Goal: Task Accomplishment & Management: Manage account settings

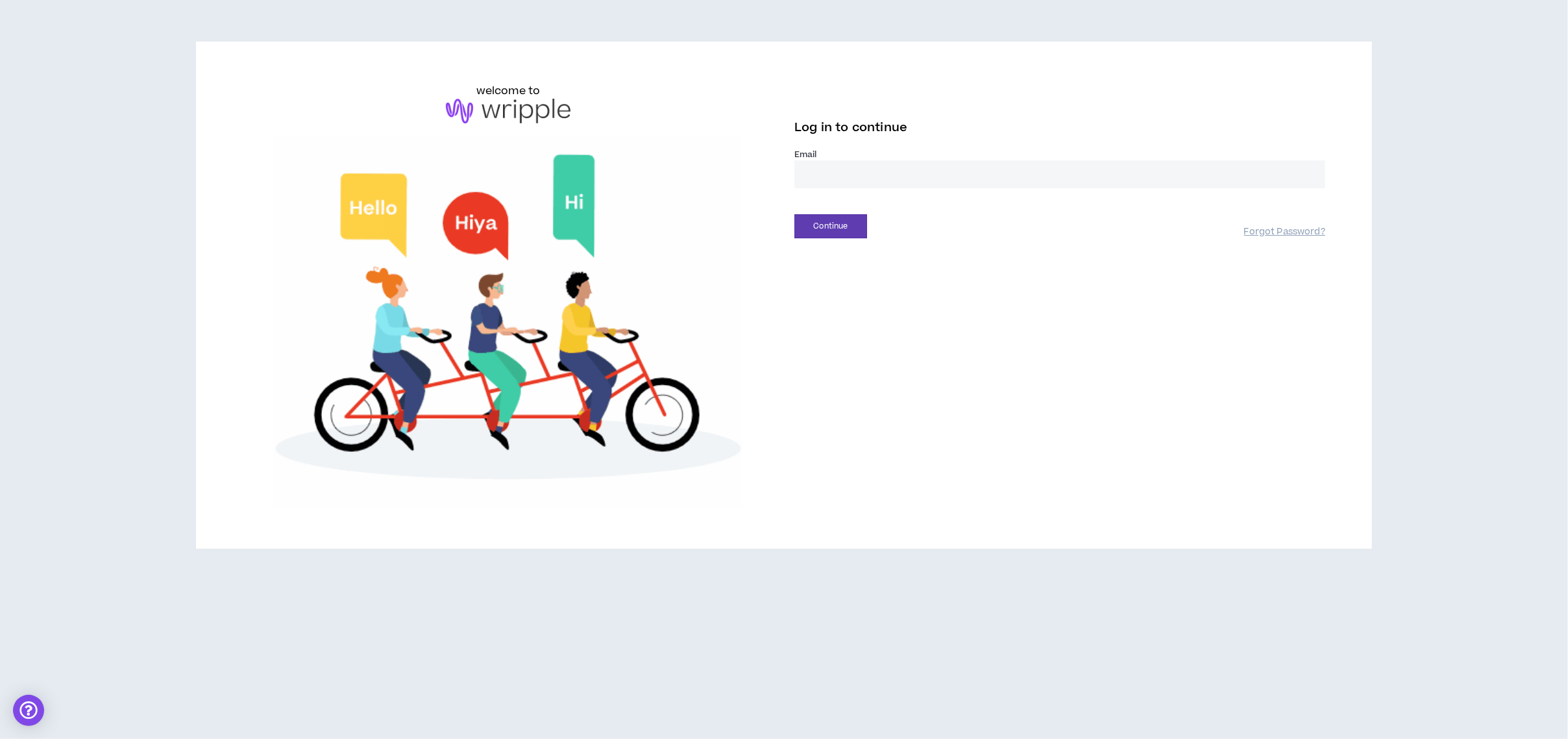
drag, startPoint x: 843, startPoint y: 179, endPoint x: 875, endPoint y: 204, distance: 40.6
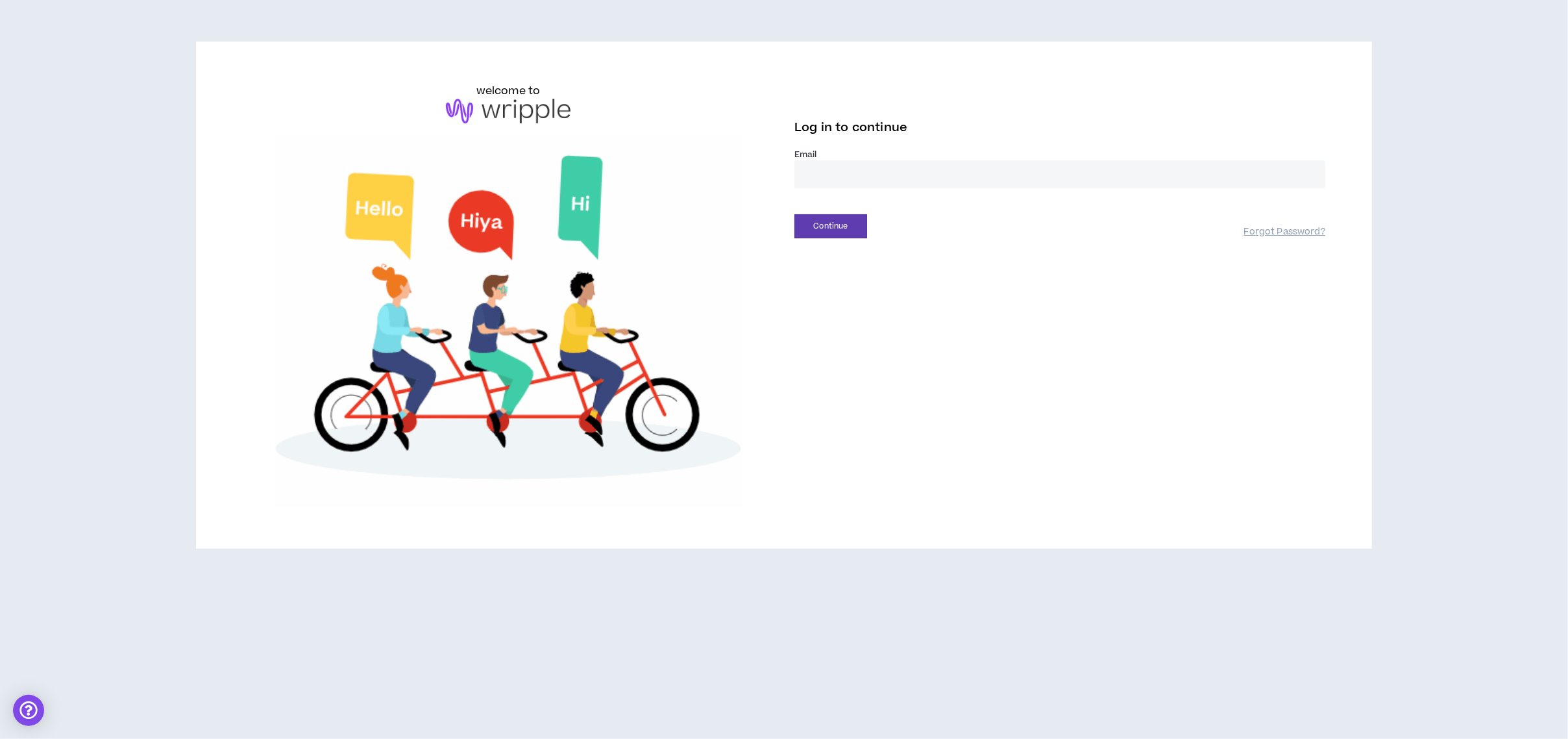
click at [752, 137] on input "email" at bounding box center [1059, 175] width 530 height 28
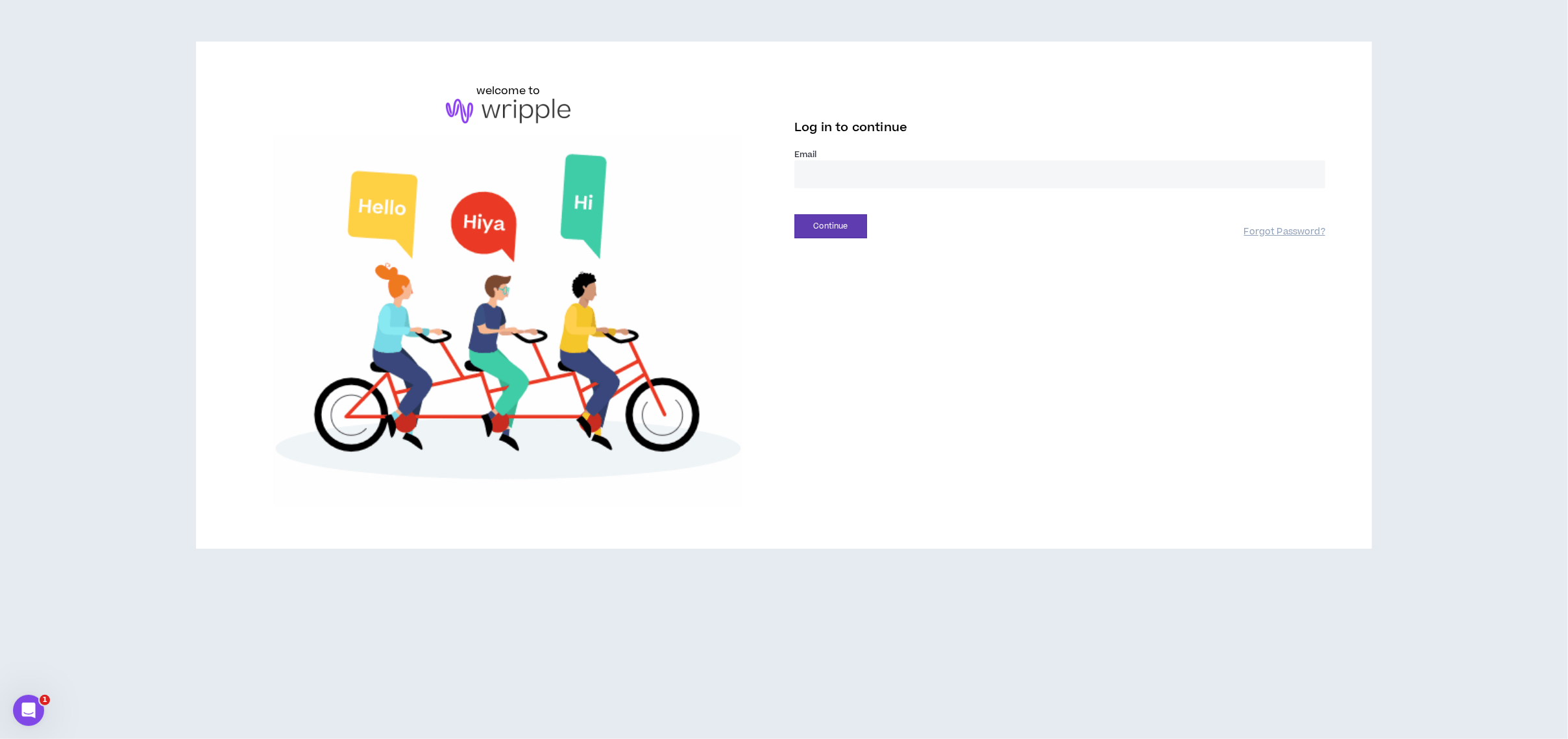
type input "**********"
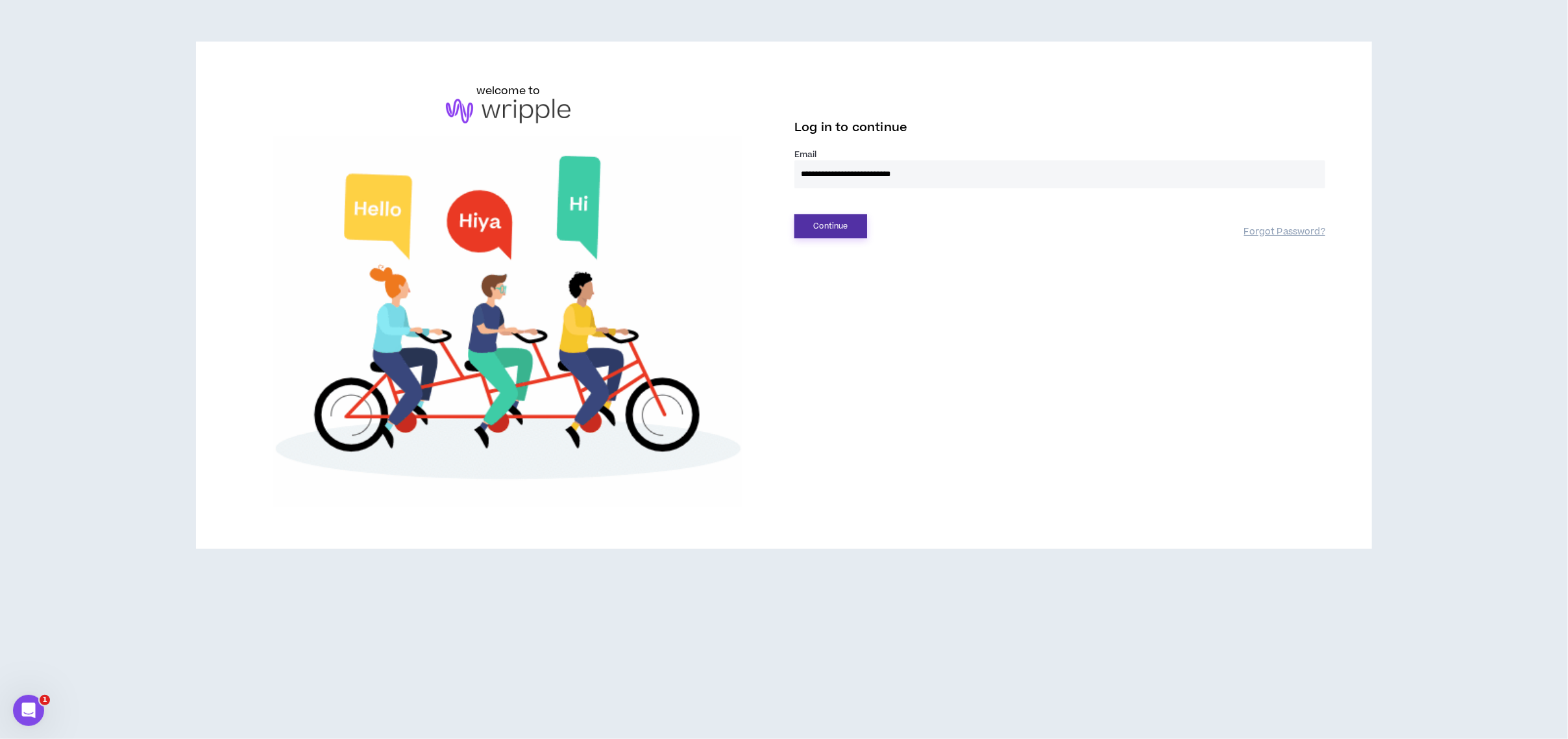
click at [752, 137] on button "Continue" at bounding box center [830, 226] width 73 height 24
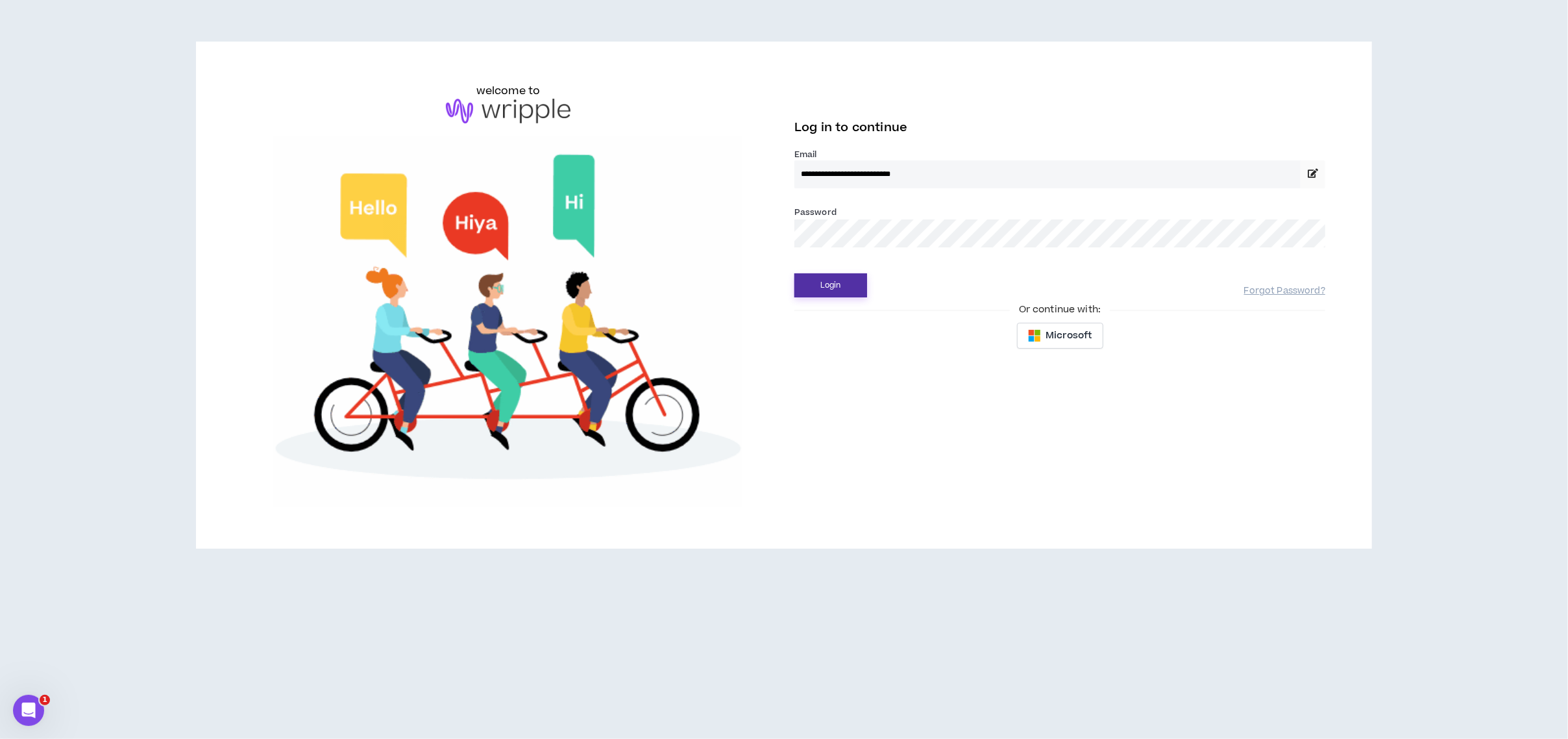
click at [752, 137] on button "Login" at bounding box center [830, 285] width 73 height 24
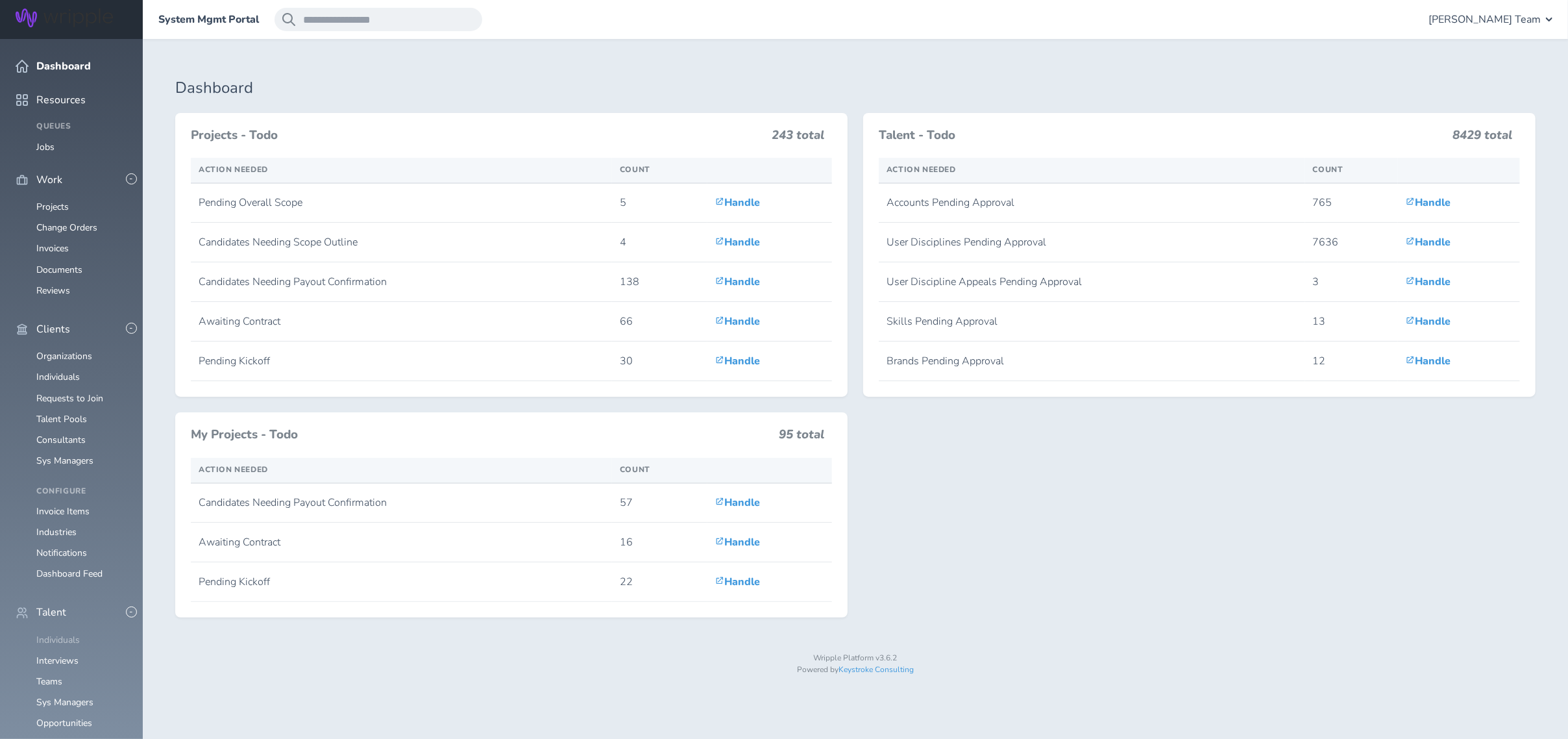
click at [69, 634] on link "Individuals" at bounding box center [58, 640] width 43 height 12
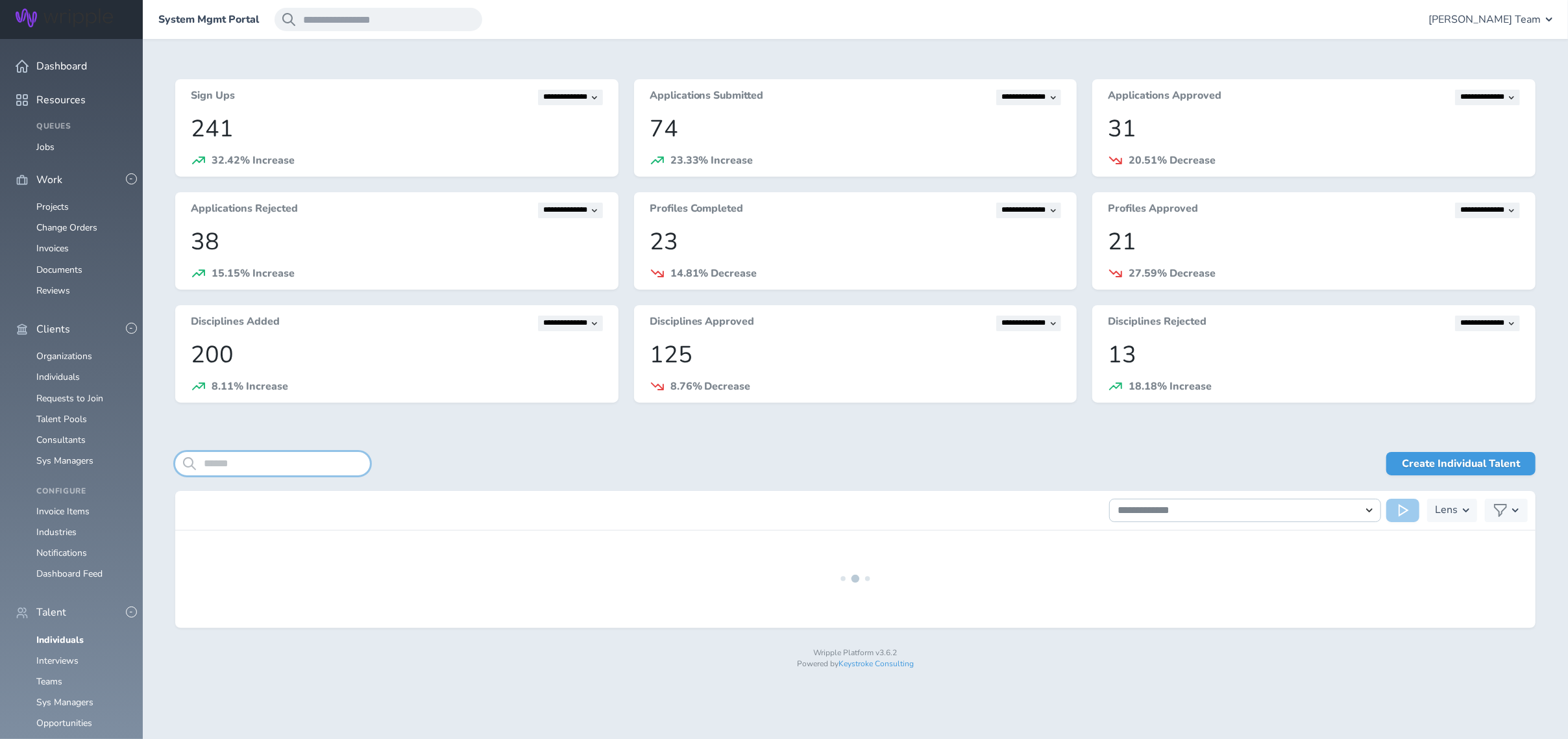
click at [255, 464] on input "search" at bounding box center [272, 463] width 194 height 23
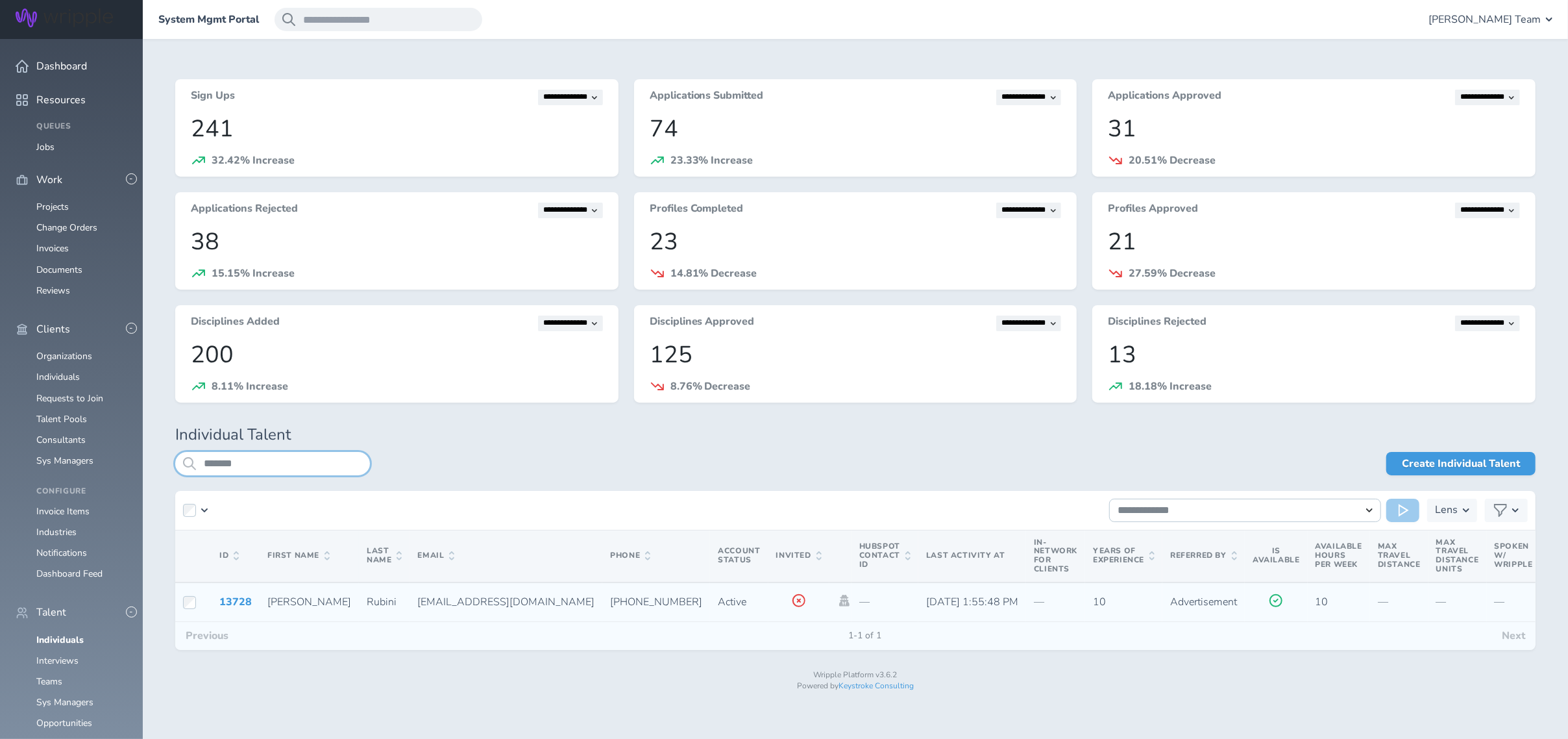
type input "*******"
drag, startPoint x: 366, startPoint y: 602, endPoint x: 476, endPoint y: 600, distance: 110.0
click at [476, 600] on tr "13728 Lucas Rubini luccasgfx@gmail.com +5519992610065 Active — 2025-08-26 1:55:…" at bounding box center [1463, 602] width 2575 height 40
copy span "luccasgfx@gmail.com"
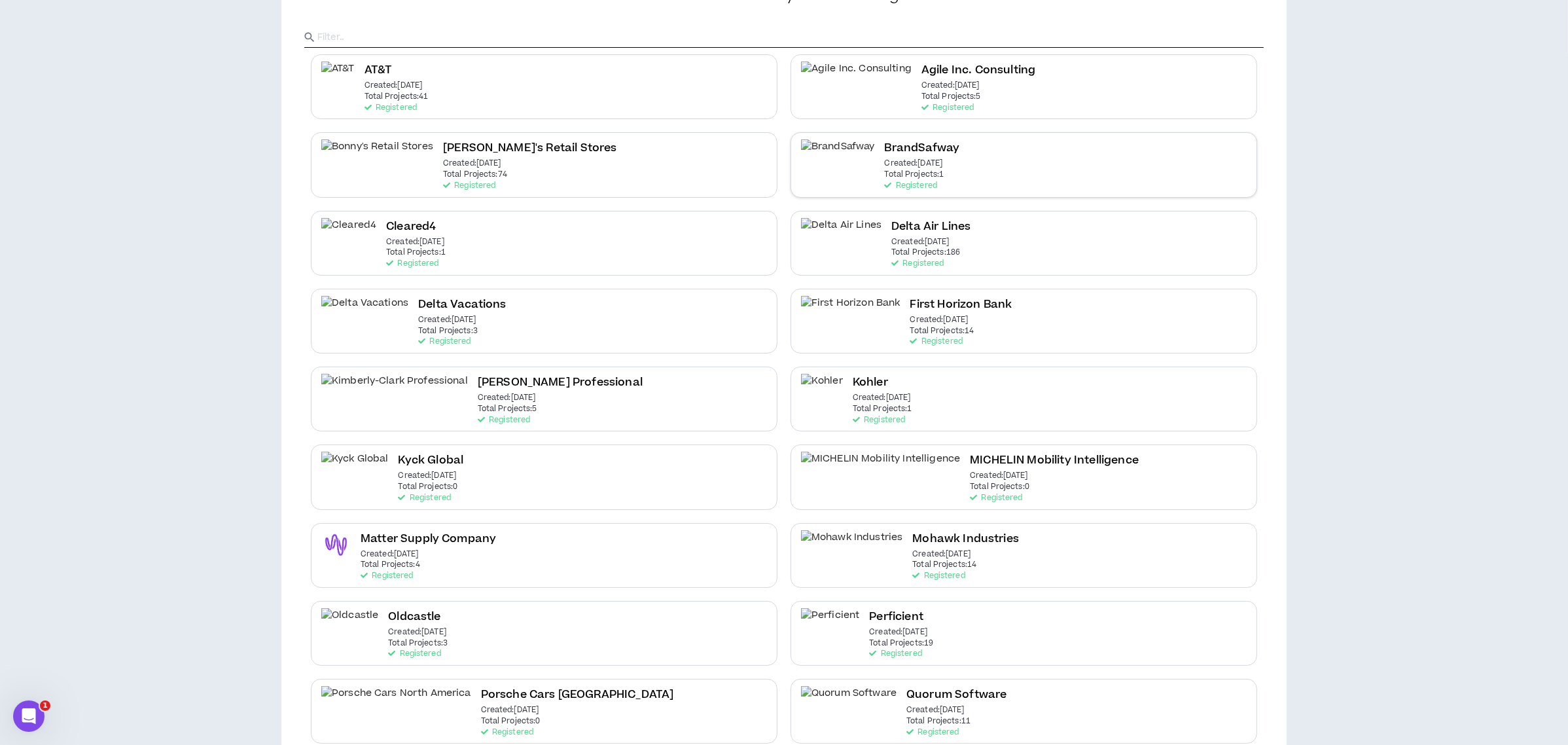
click at [885, 156] on h2 "BrandSafway" at bounding box center [923, 148] width 75 height 17
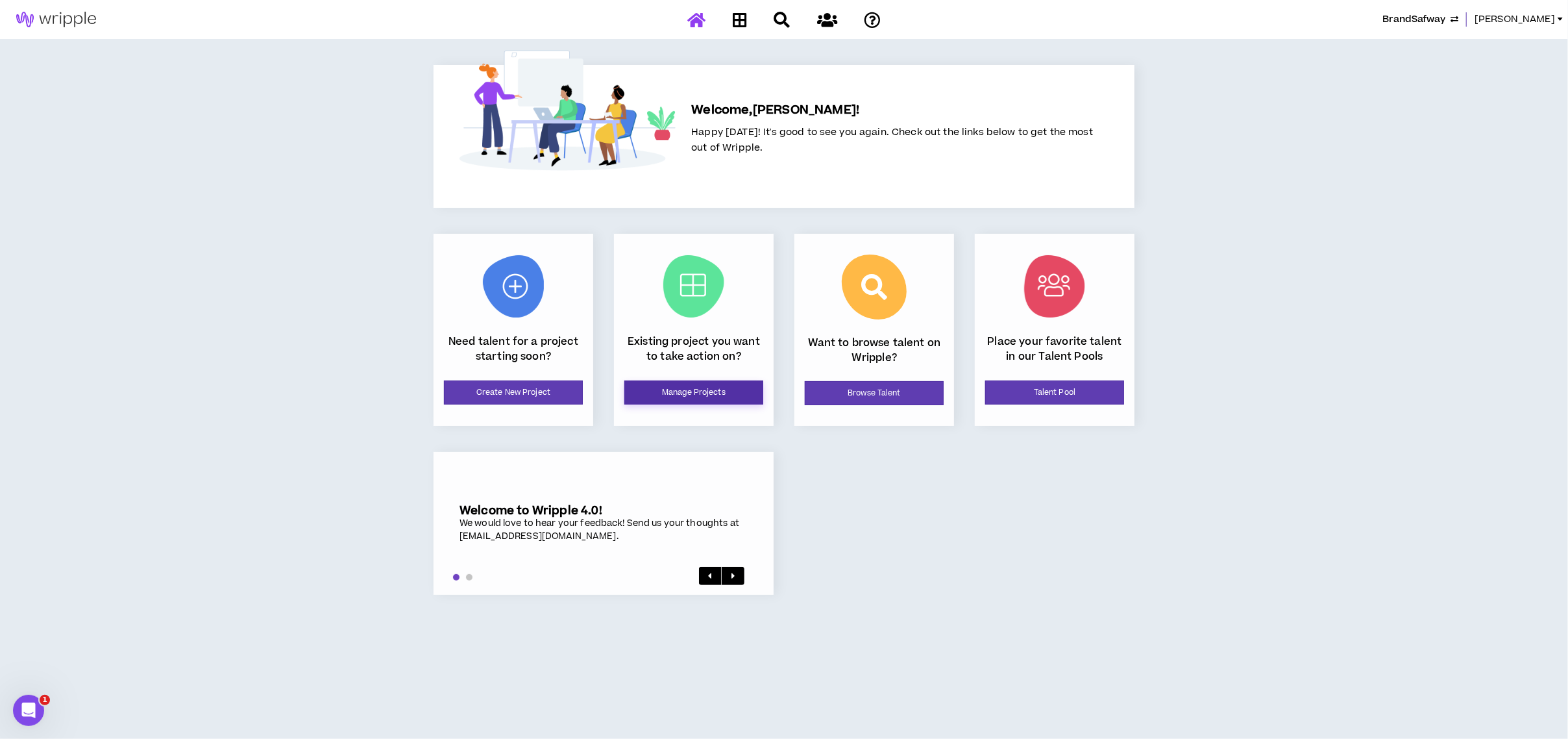
click at [650, 391] on link "Manage Projects" at bounding box center [694, 392] width 139 height 24
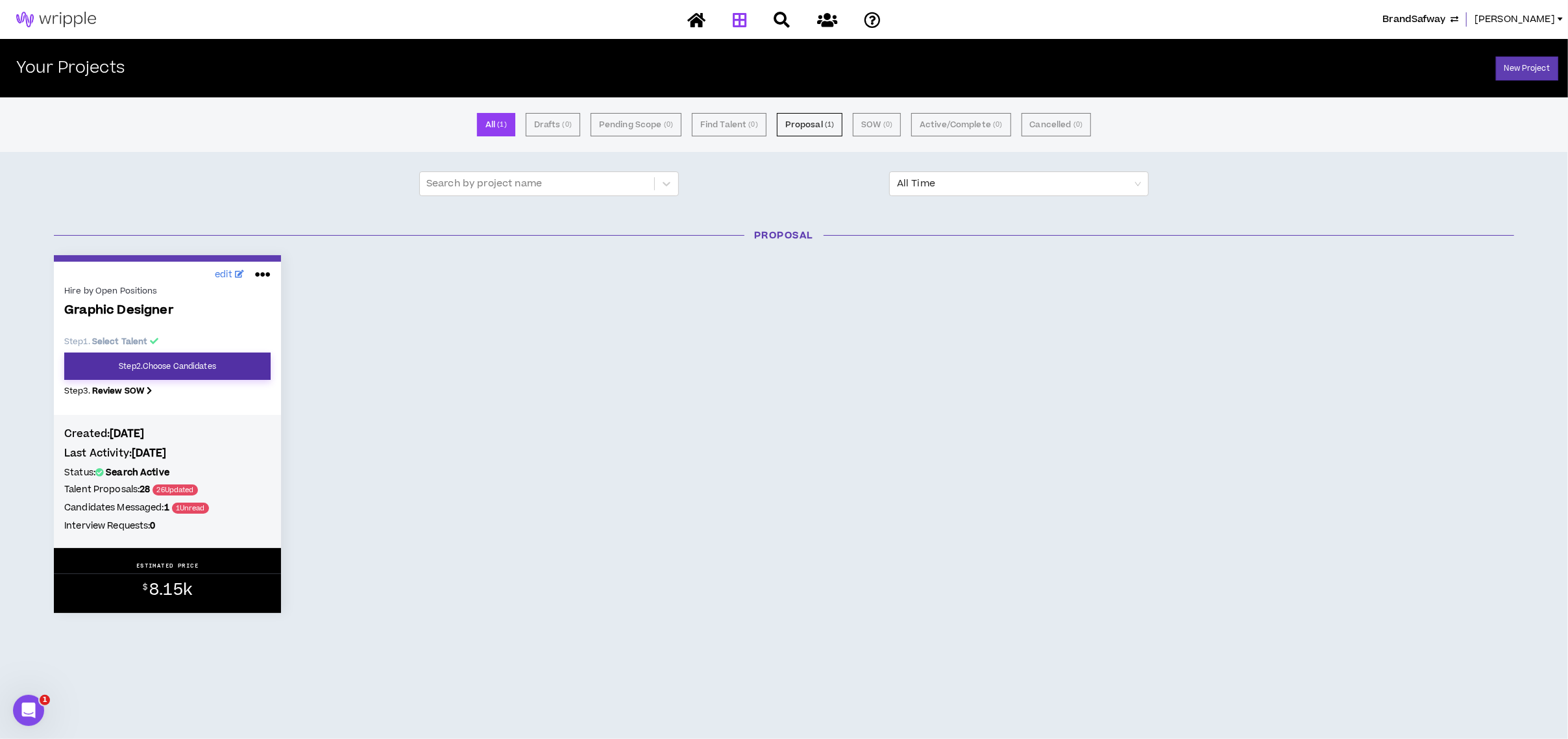
click at [211, 362] on link "Step 2 . Choose Candidates" at bounding box center [167, 366] width 206 height 28
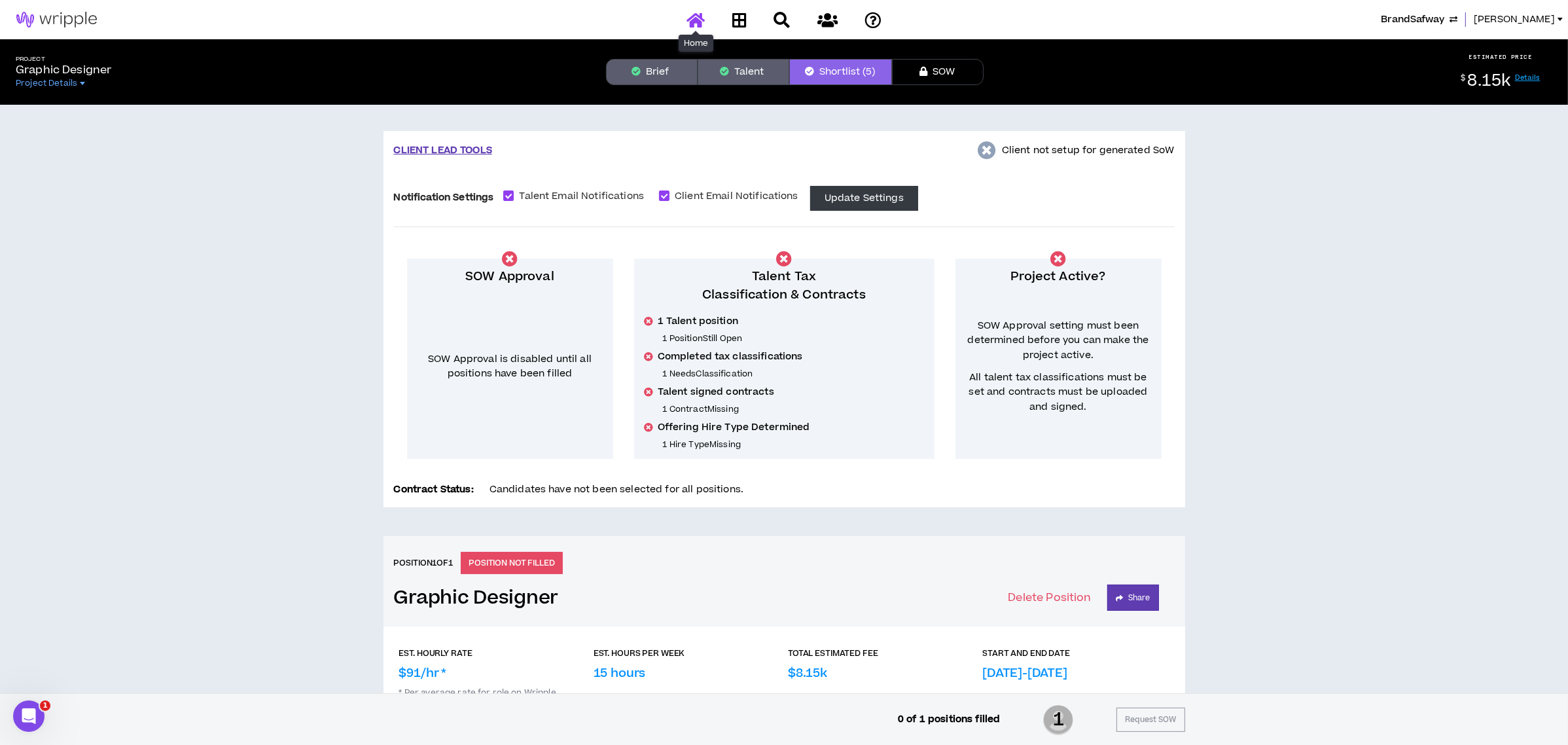
click at [695, 16] on icon at bounding box center [695, 20] width 18 height 17
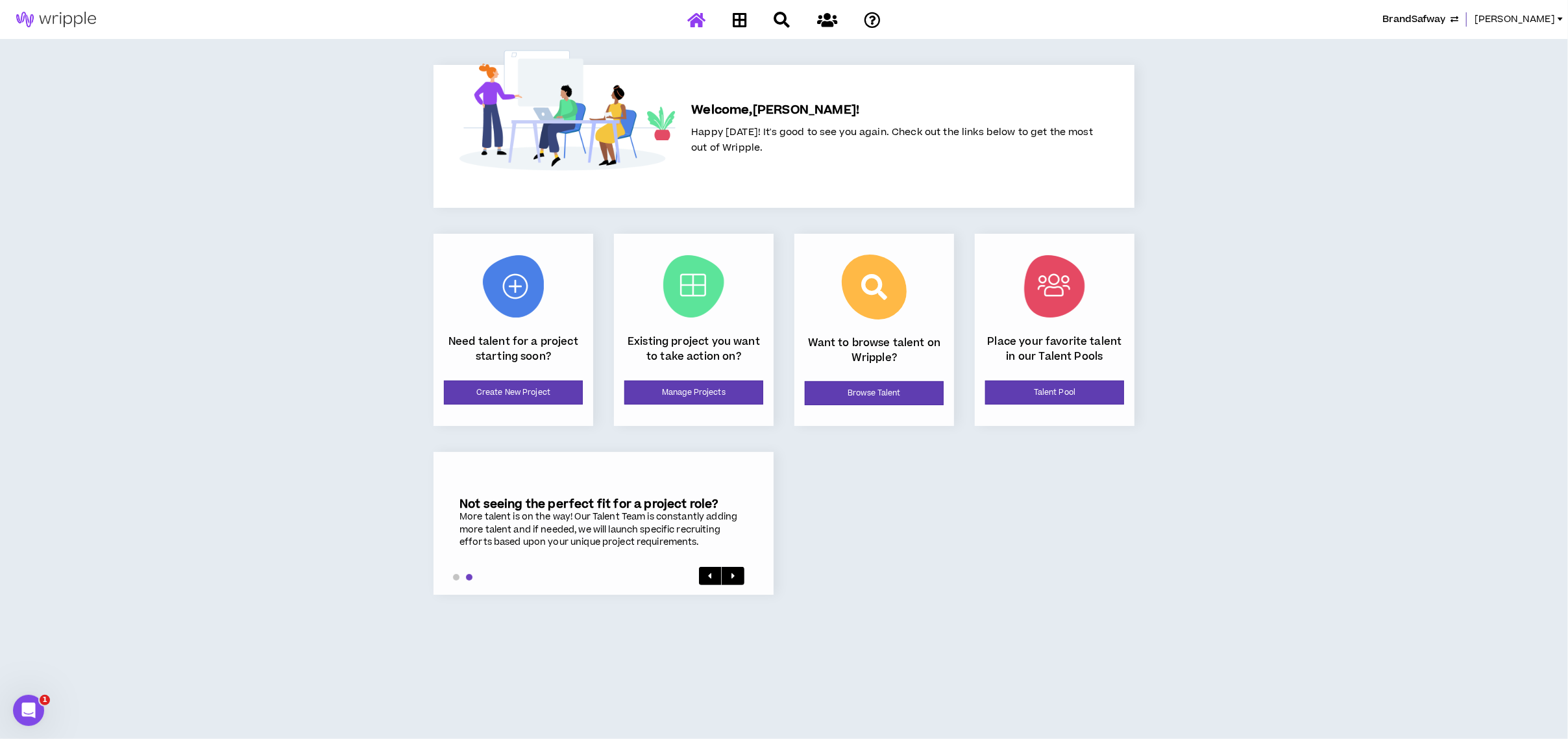
click at [1400, 15] on span "BrandSafway" at bounding box center [1413, 19] width 63 height 15
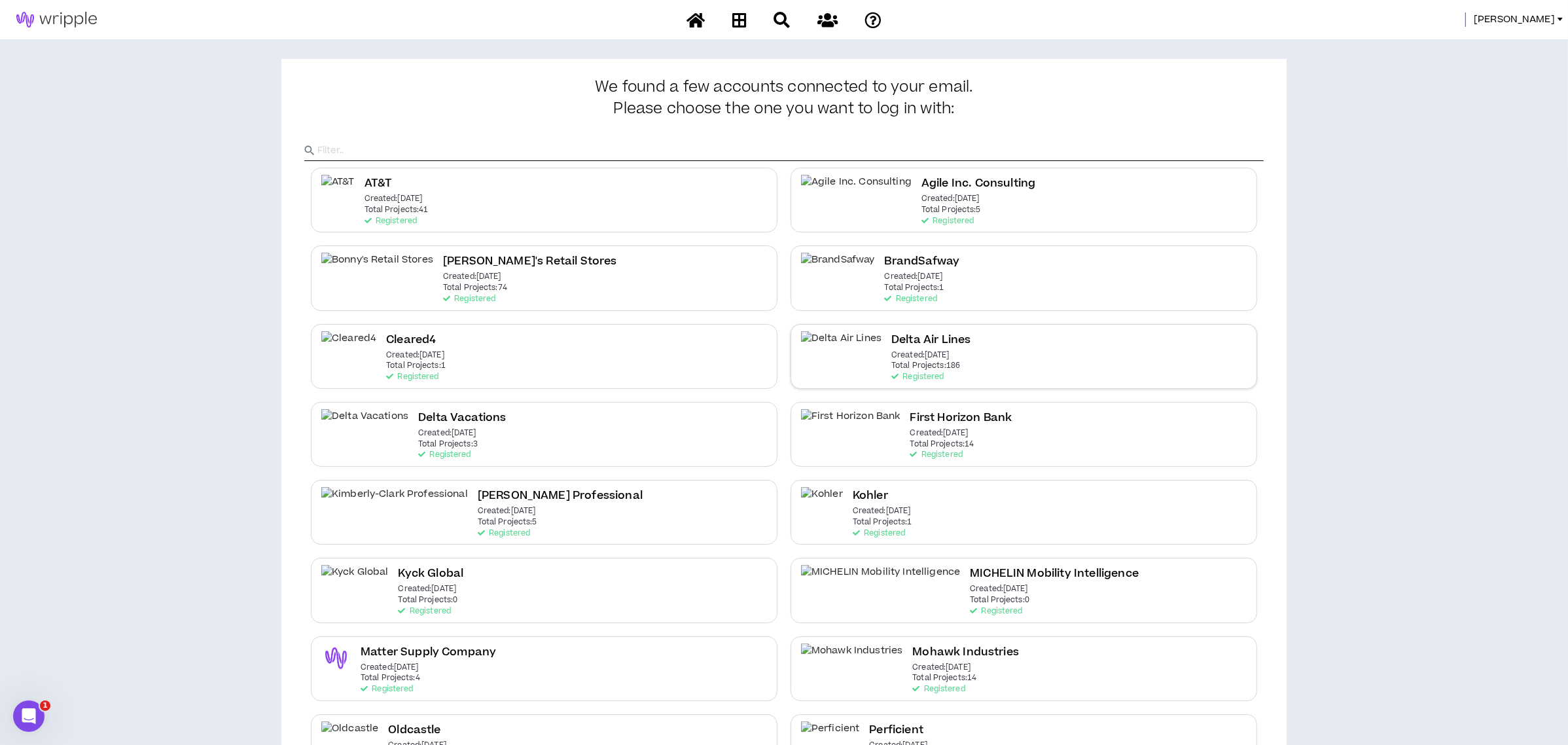
click at [1098, 343] on div "Delta Air Lines Created: [DATE] Total Projects: 186 Registered" at bounding box center [1024, 356] width 467 height 64
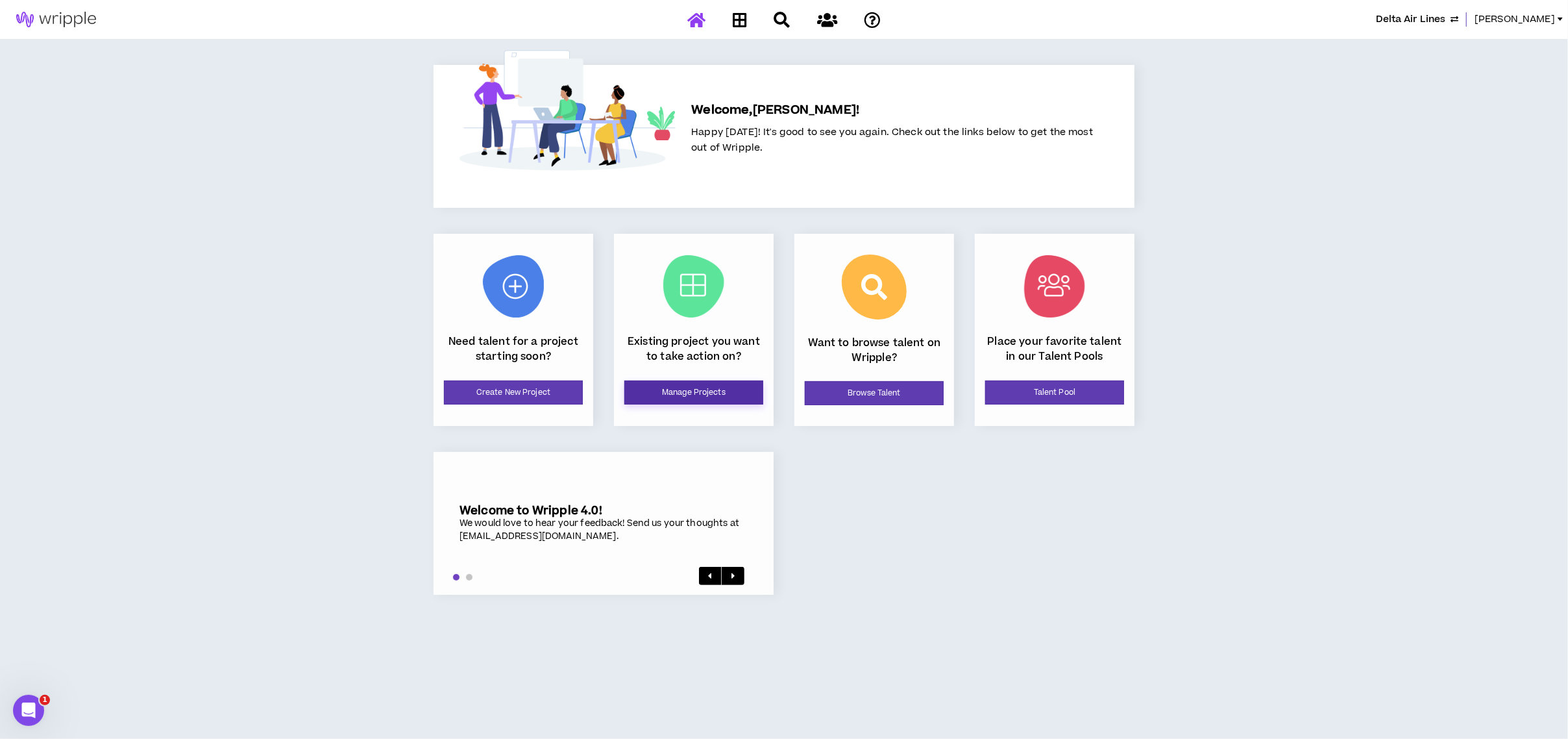
click at [710, 390] on link "Manage Projects" at bounding box center [694, 392] width 139 height 24
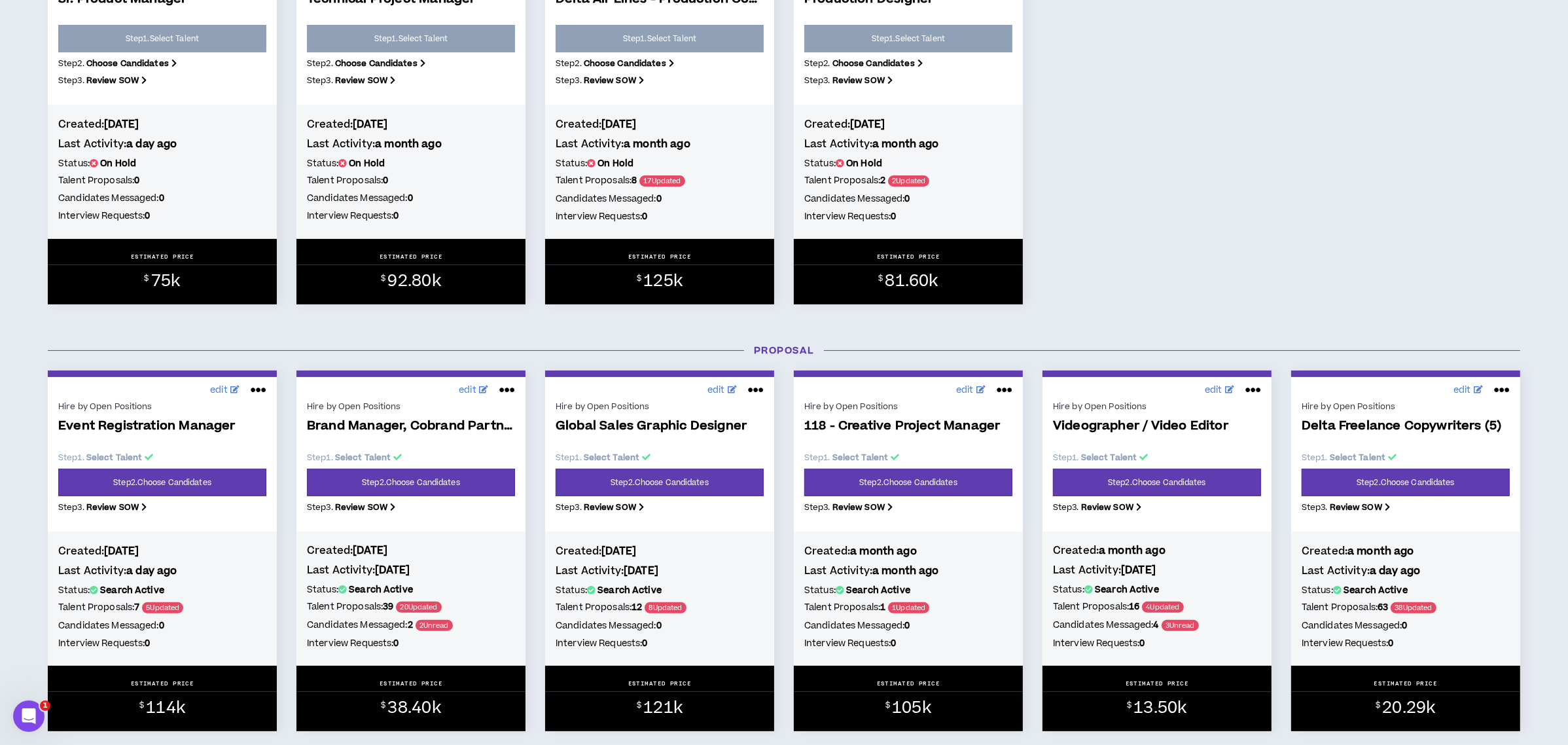
scroll to position [524, 0]
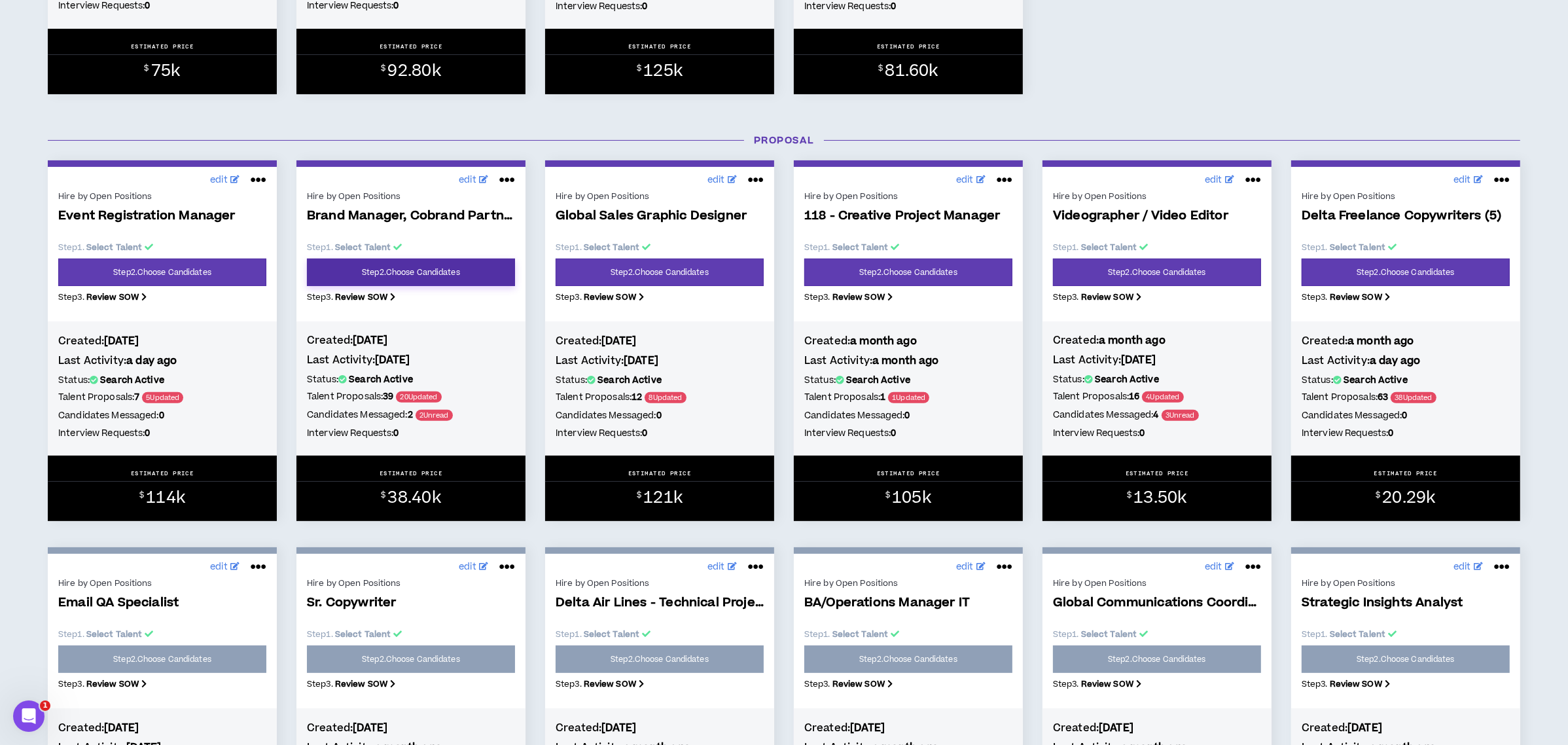
click at [450, 261] on link "Step 2 . Choose Candidates" at bounding box center [410, 273] width 208 height 28
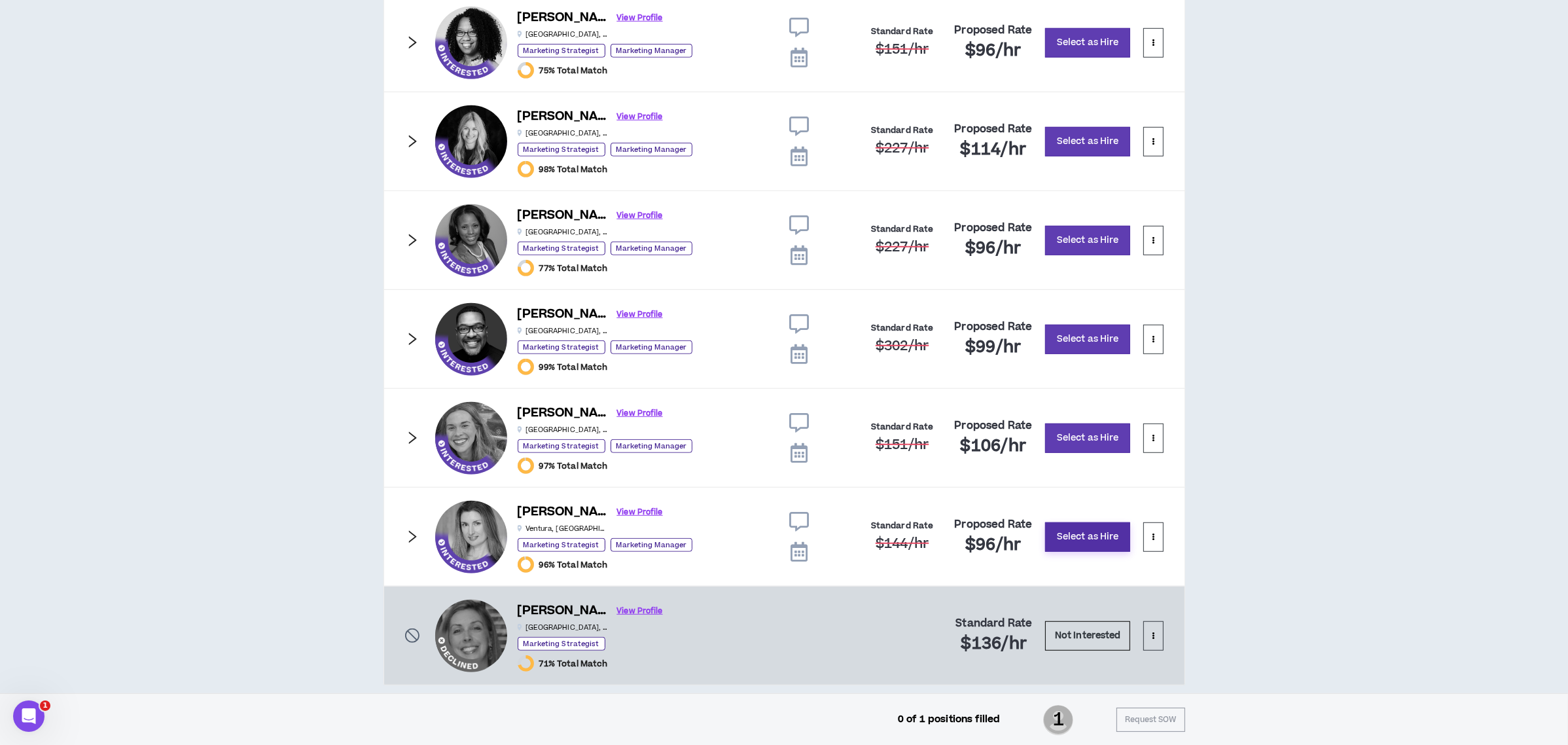
scroll to position [1228, 0]
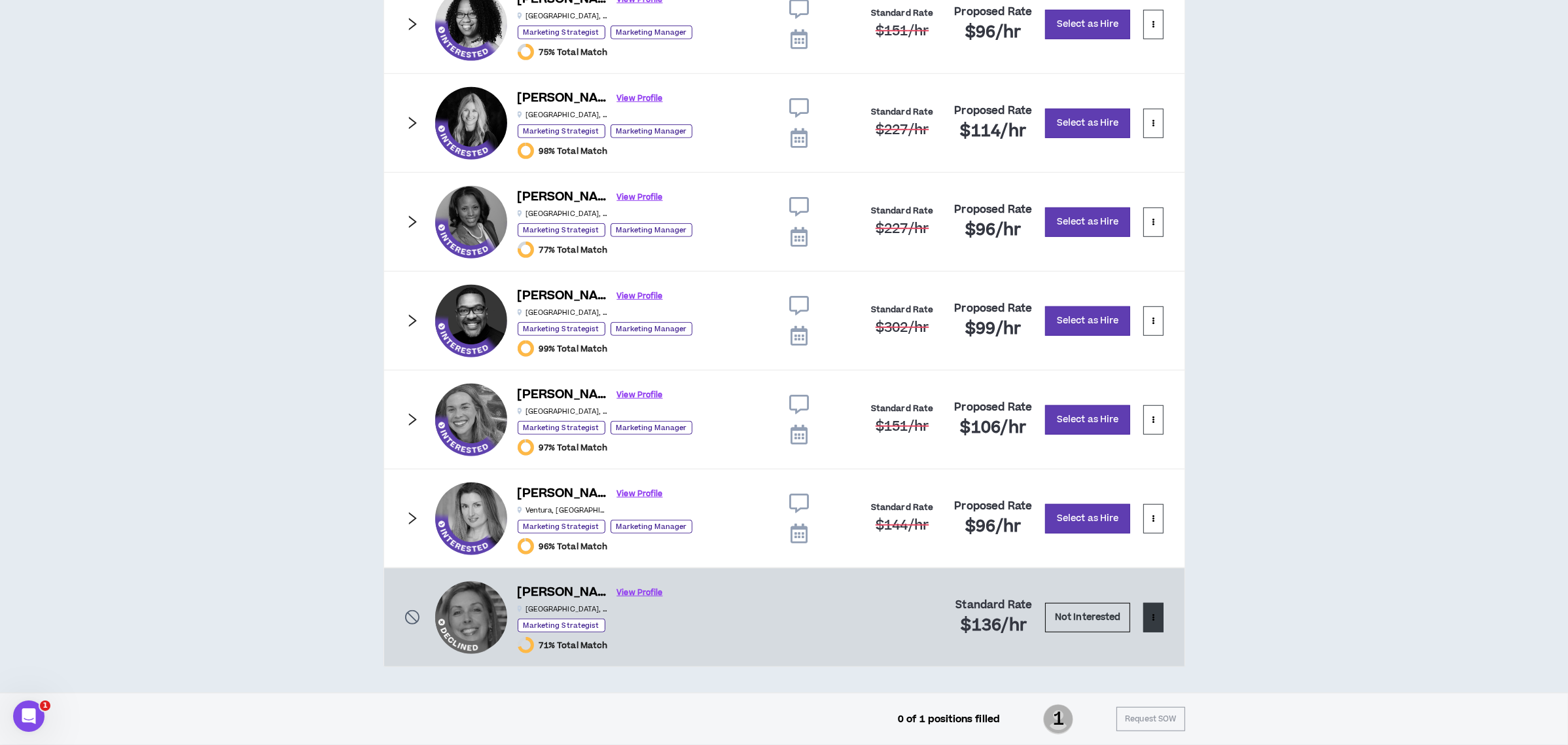
click at [1157, 622] on button at bounding box center [1152, 618] width 20 height 30
click at [1129, 648] on span "Remove from shortlist" at bounding box center [1100, 654] width 109 height 15
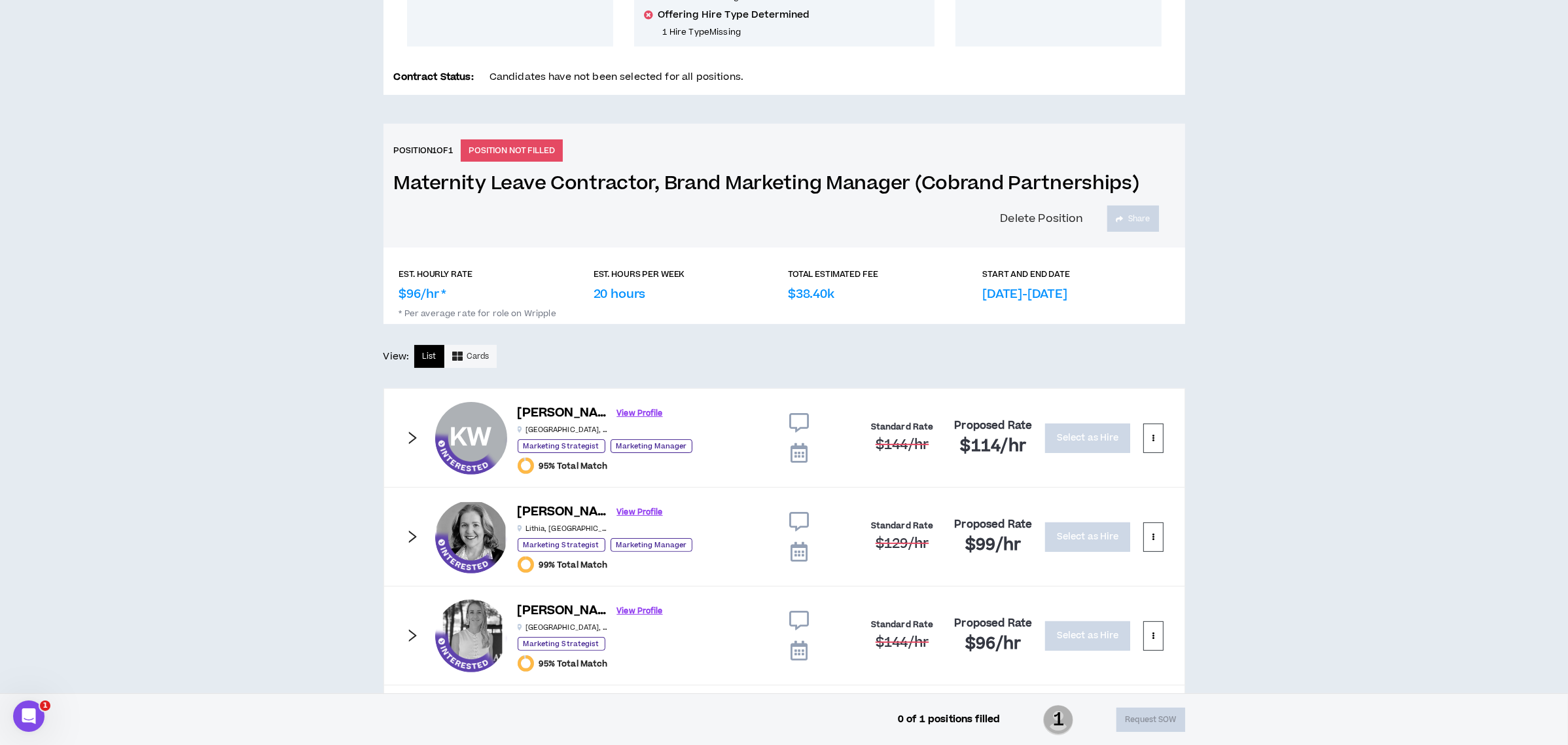
scroll to position [0, 0]
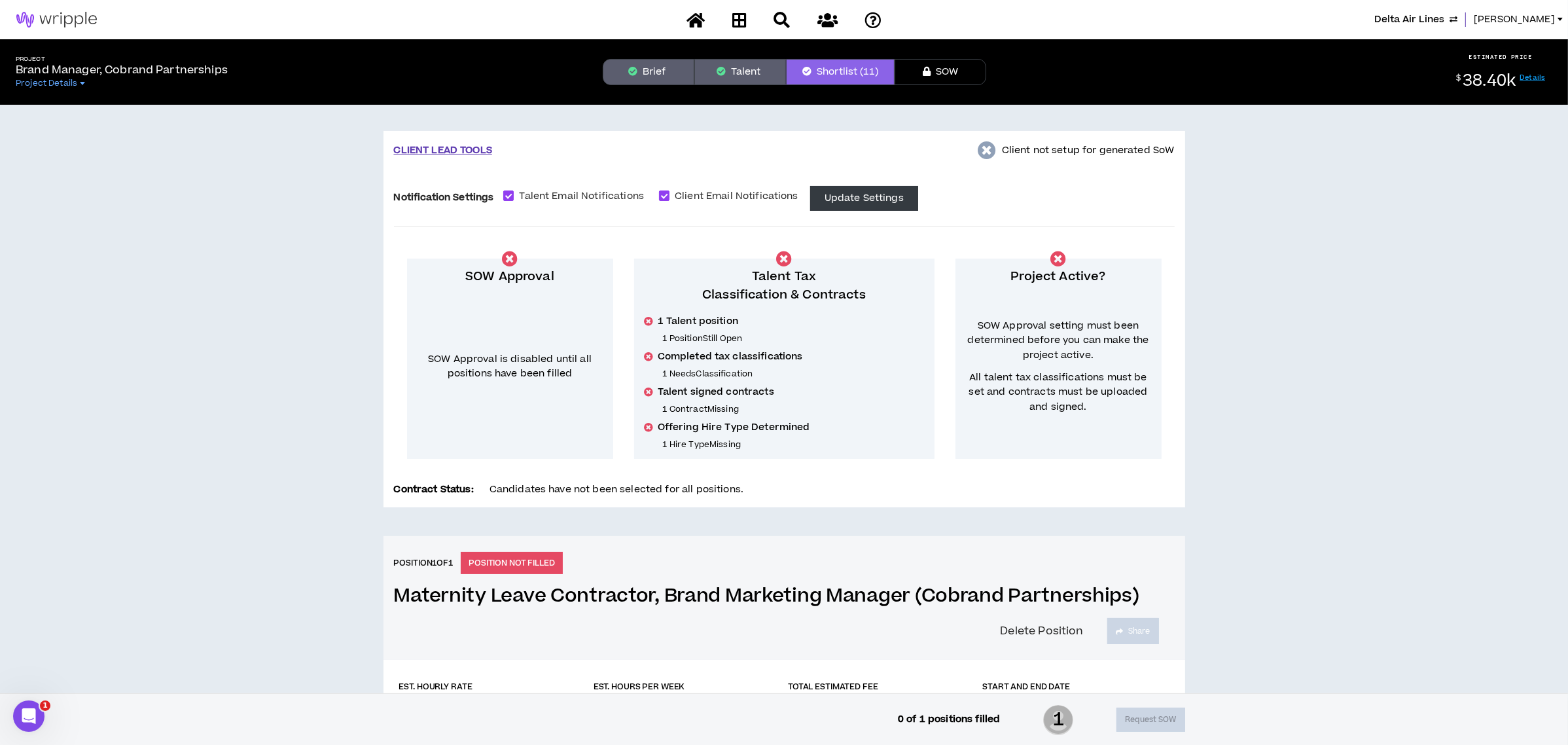
click at [754, 62] on button "Talent" at bounding box center [740, 72] width 91 height 26
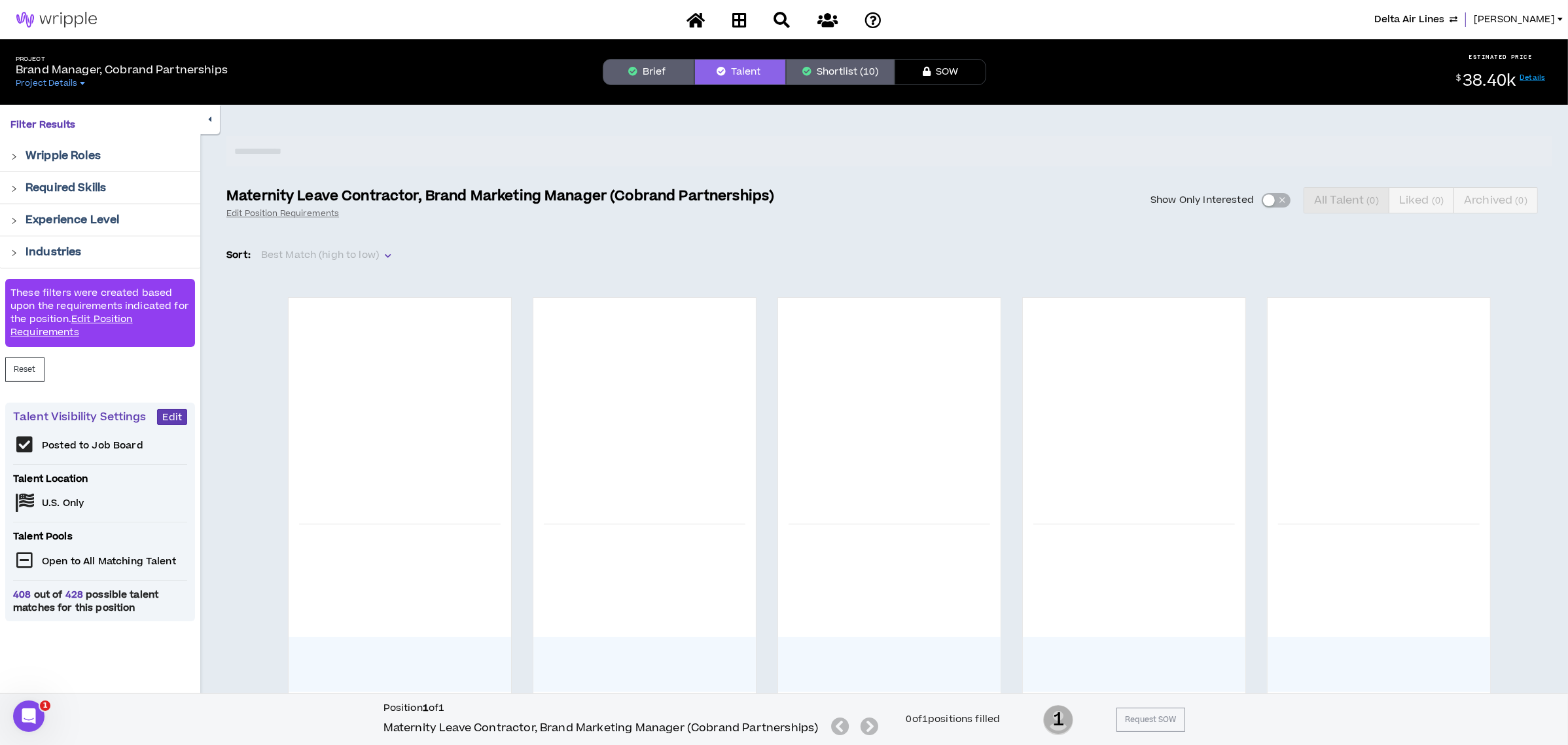
click at [1269, 200] on div "Show Only Interested All Talent ( 0 ) Liked ( 0 ) Archived ( 0 )" at bounding box center [1171, 200] width 762 height 26
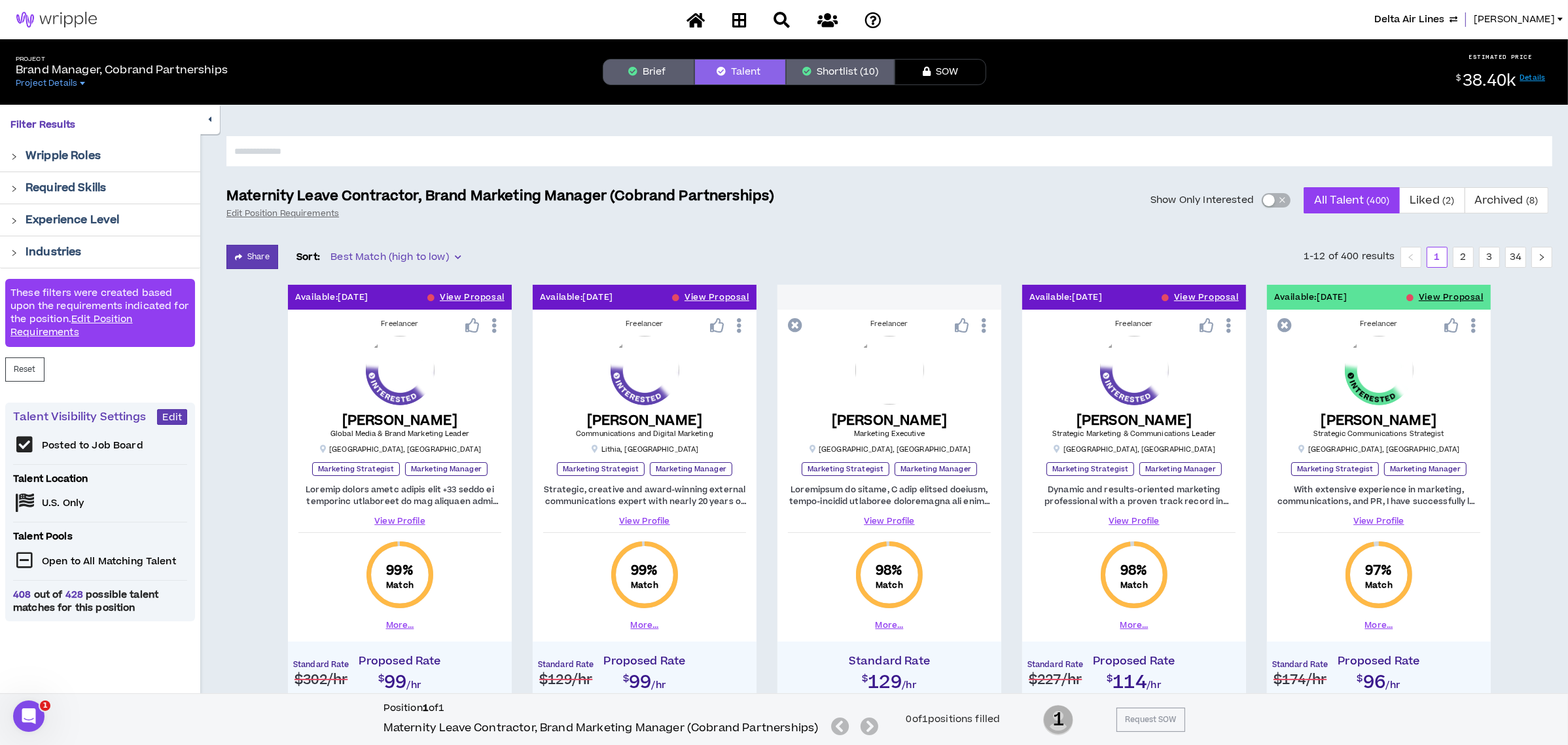
click at [1268, 203] on div "button" at bounding box center [1269, 200] width 12 height 12
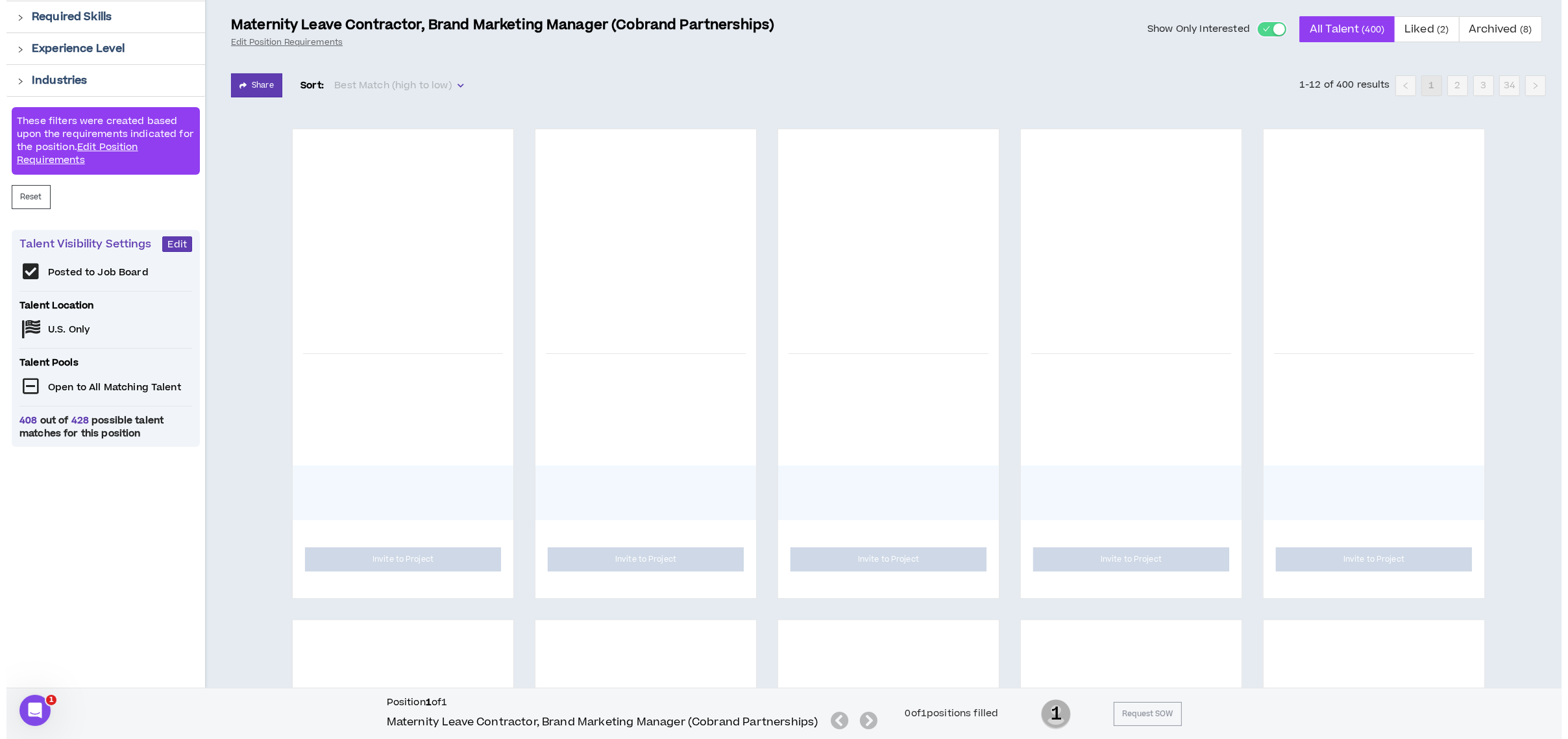
scroll to position [173, 0]
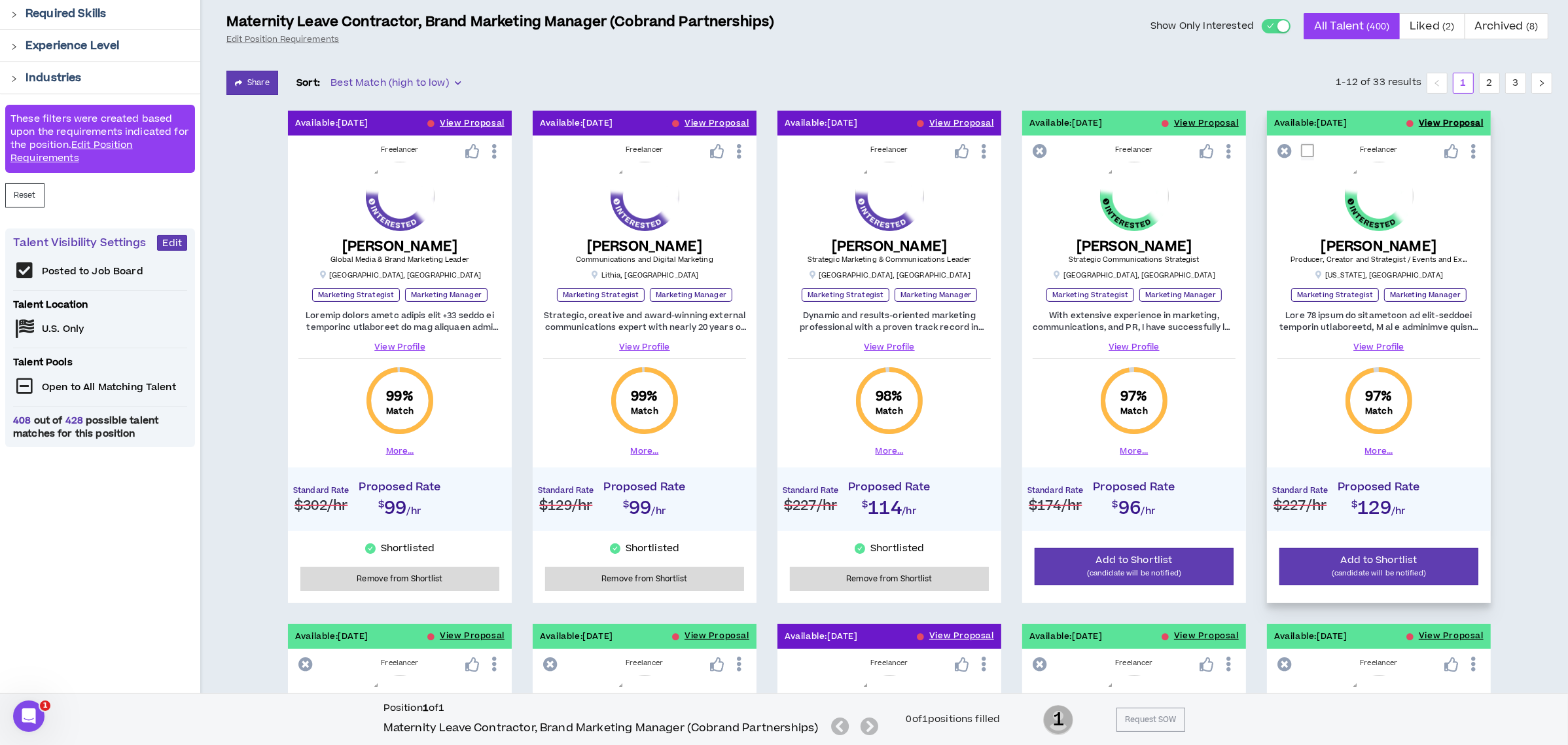
click at [1425, 119] on button "View Proposal" at bounding box center [1450, 123] width 64 height 25
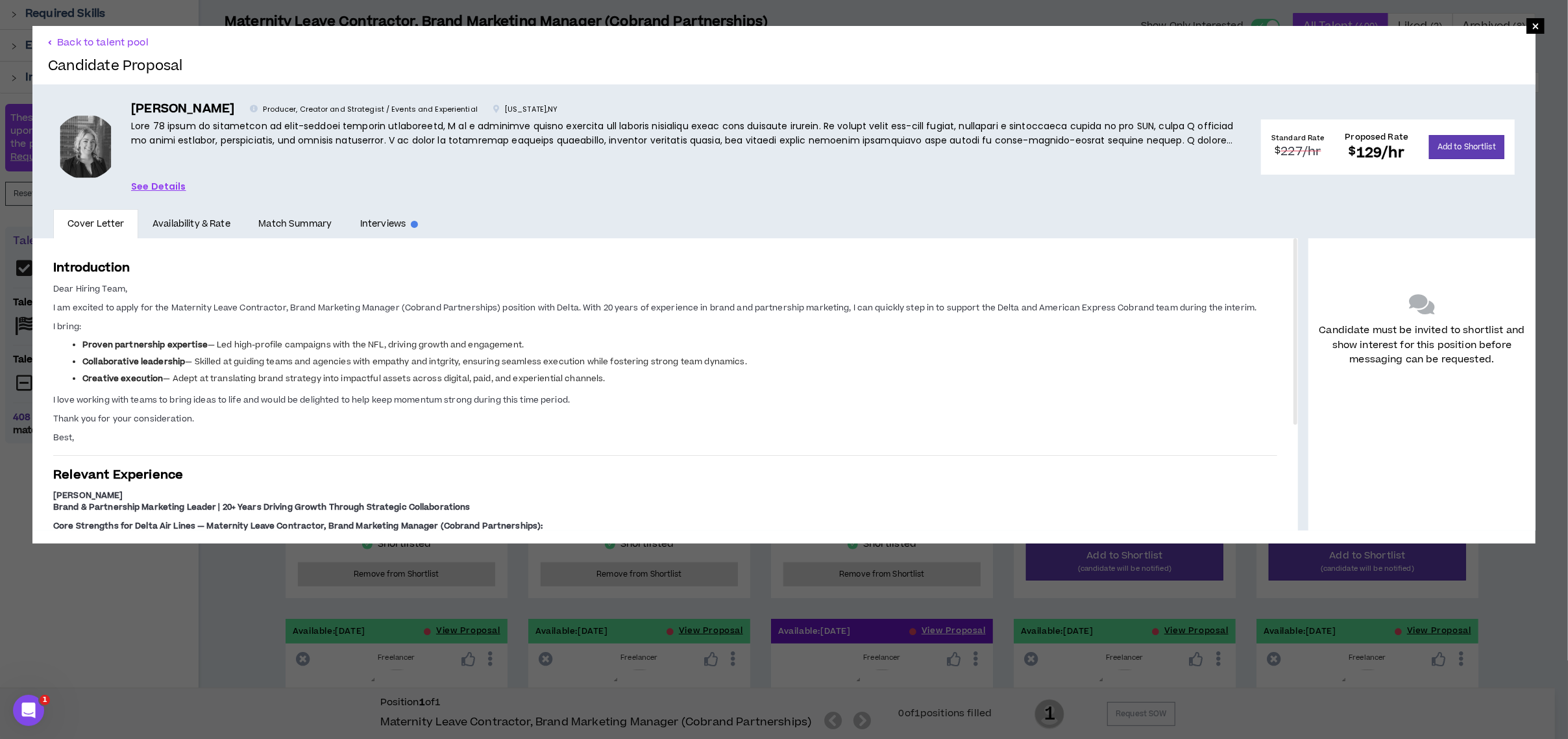
click at [158, 184] on link "See Details" at bounding box center [159, 186] width 55 height 15
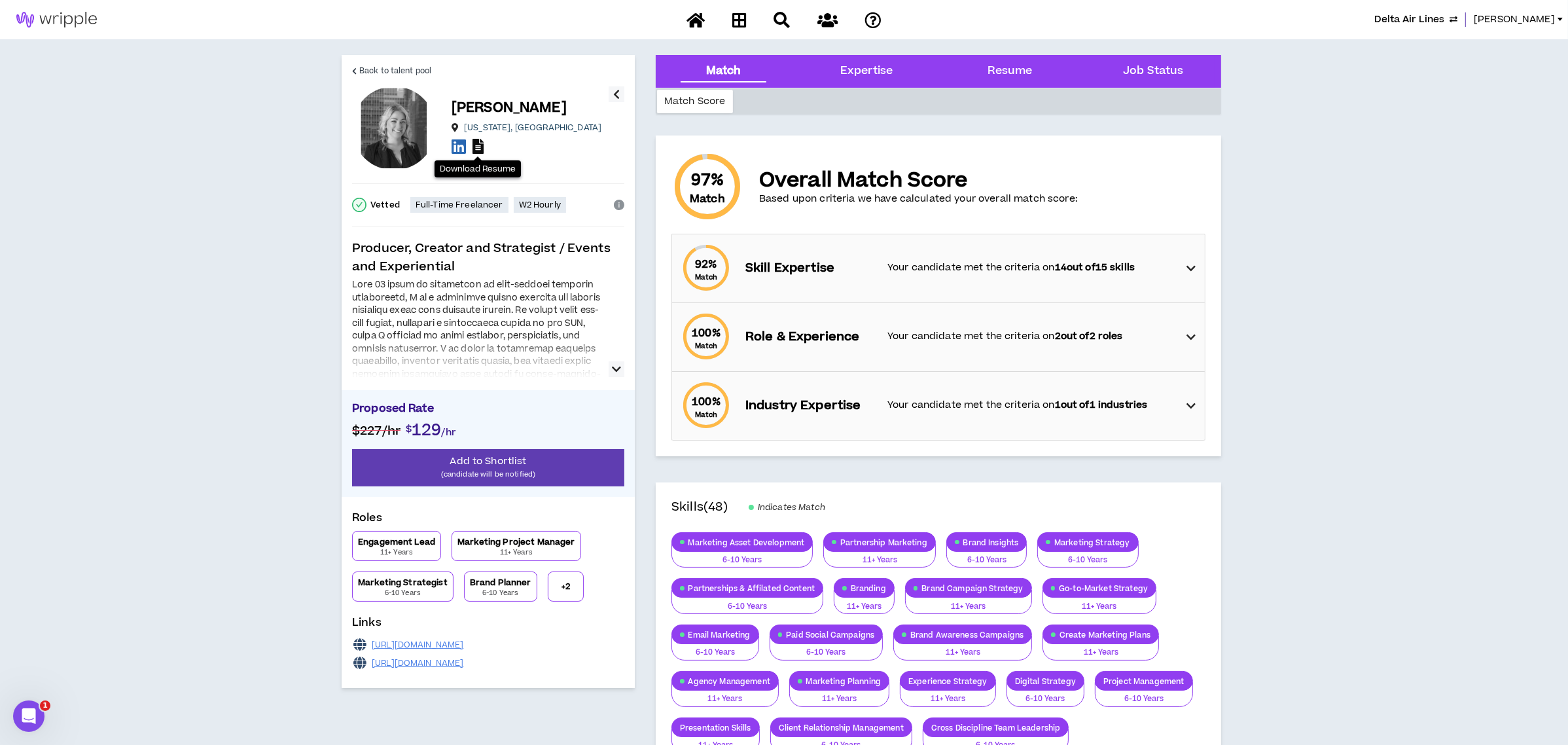
click at [476, 142] on icon at bounding box center [477, 146] width 11 height 15
click at [354, 59] on link "Back to talent pool" at bounding box center [391, 71] width 79 height 31
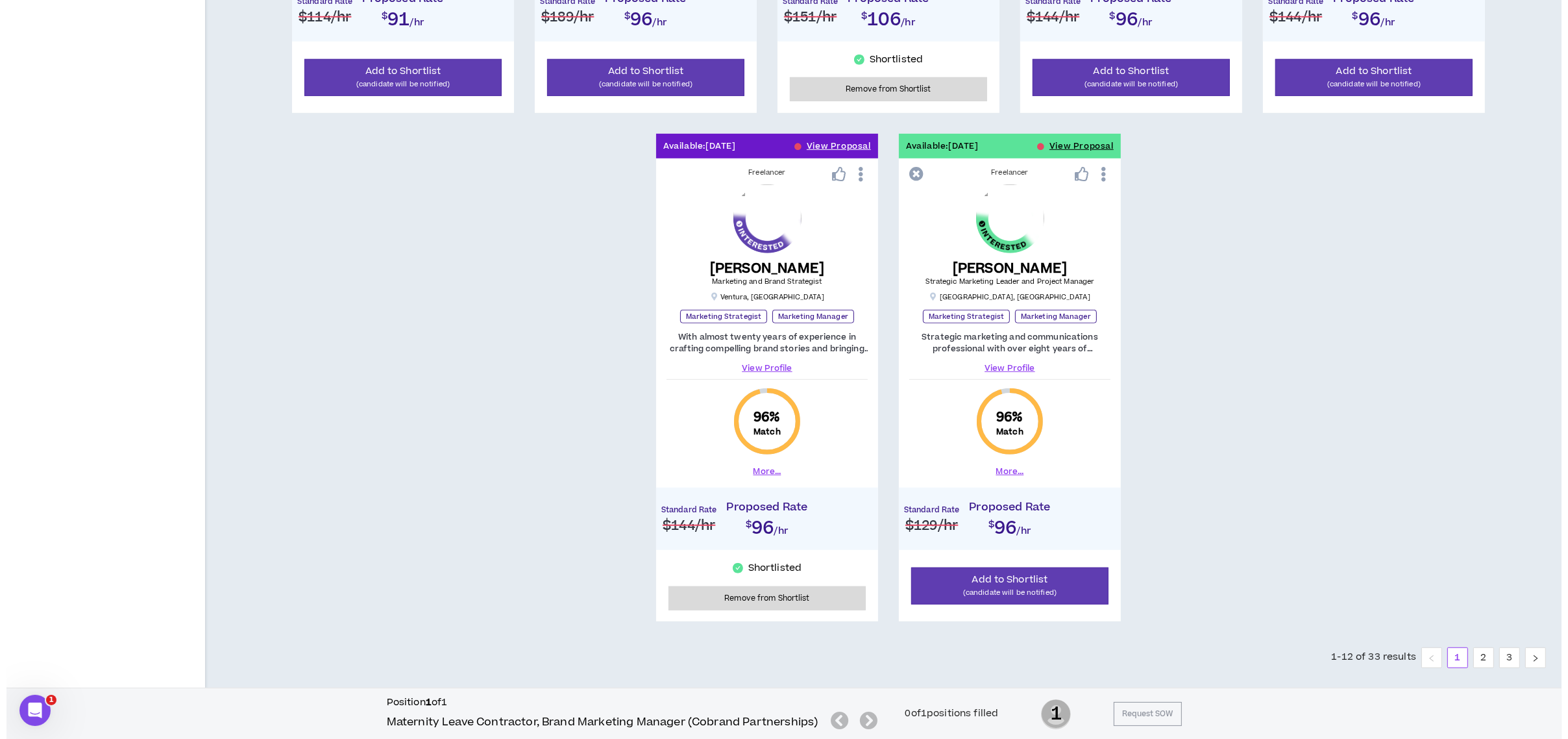
scroll to position [1188, 0]
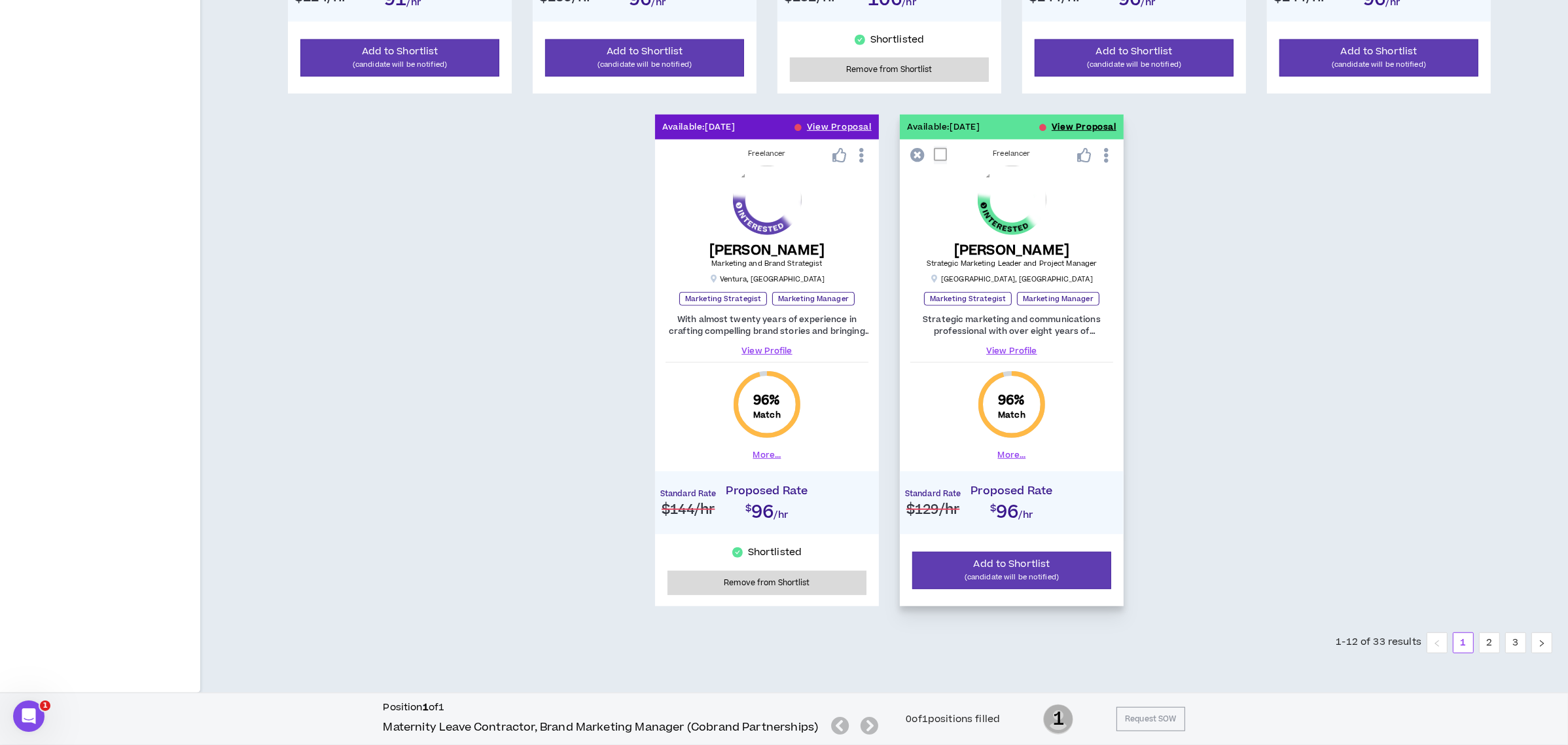
click at [1064, 125] on button "View Proposal" at bounding box center [1084, 126] width 64 height 25
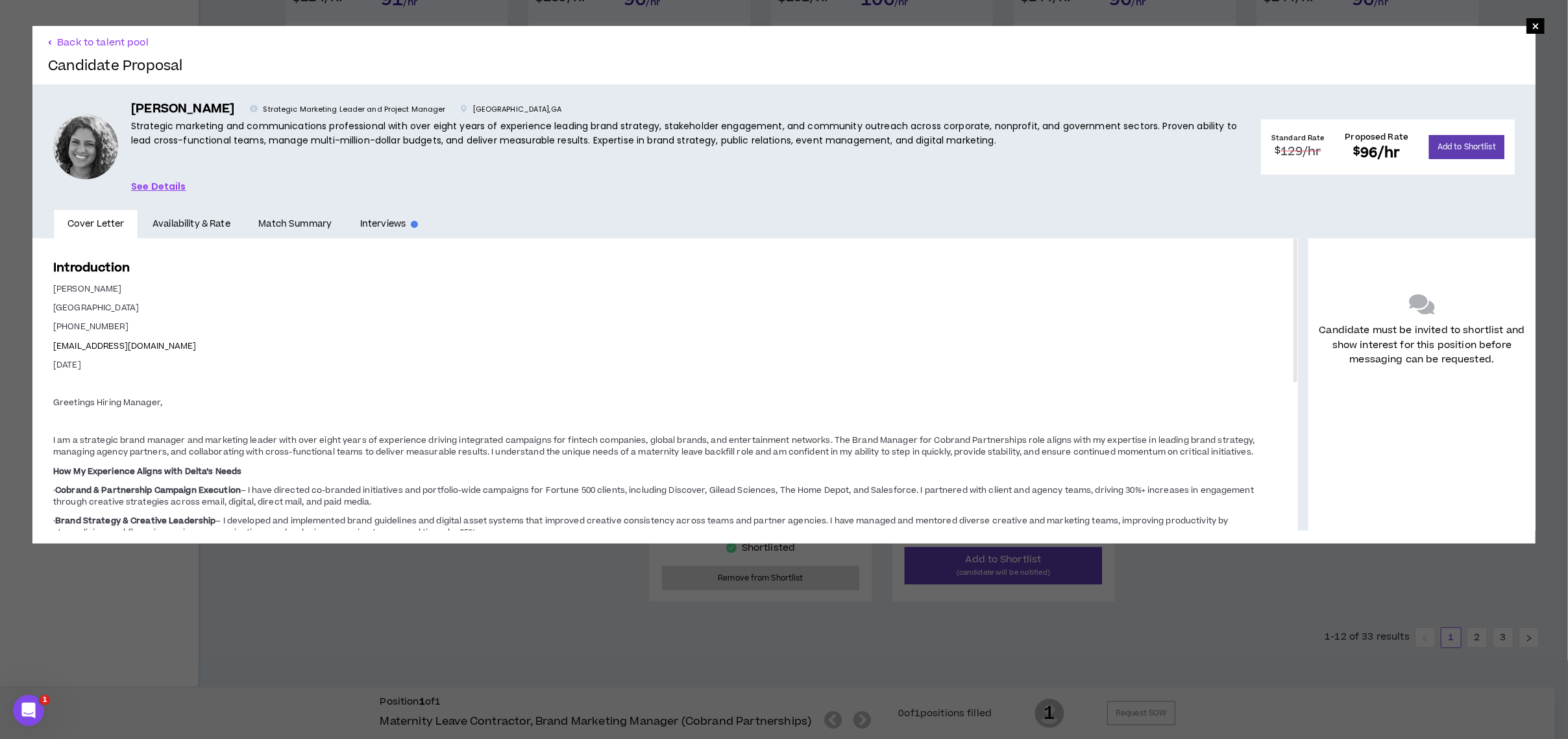
click at [154, 185] on link "See Details" at bounding box center [159, 186] width 55 height 15
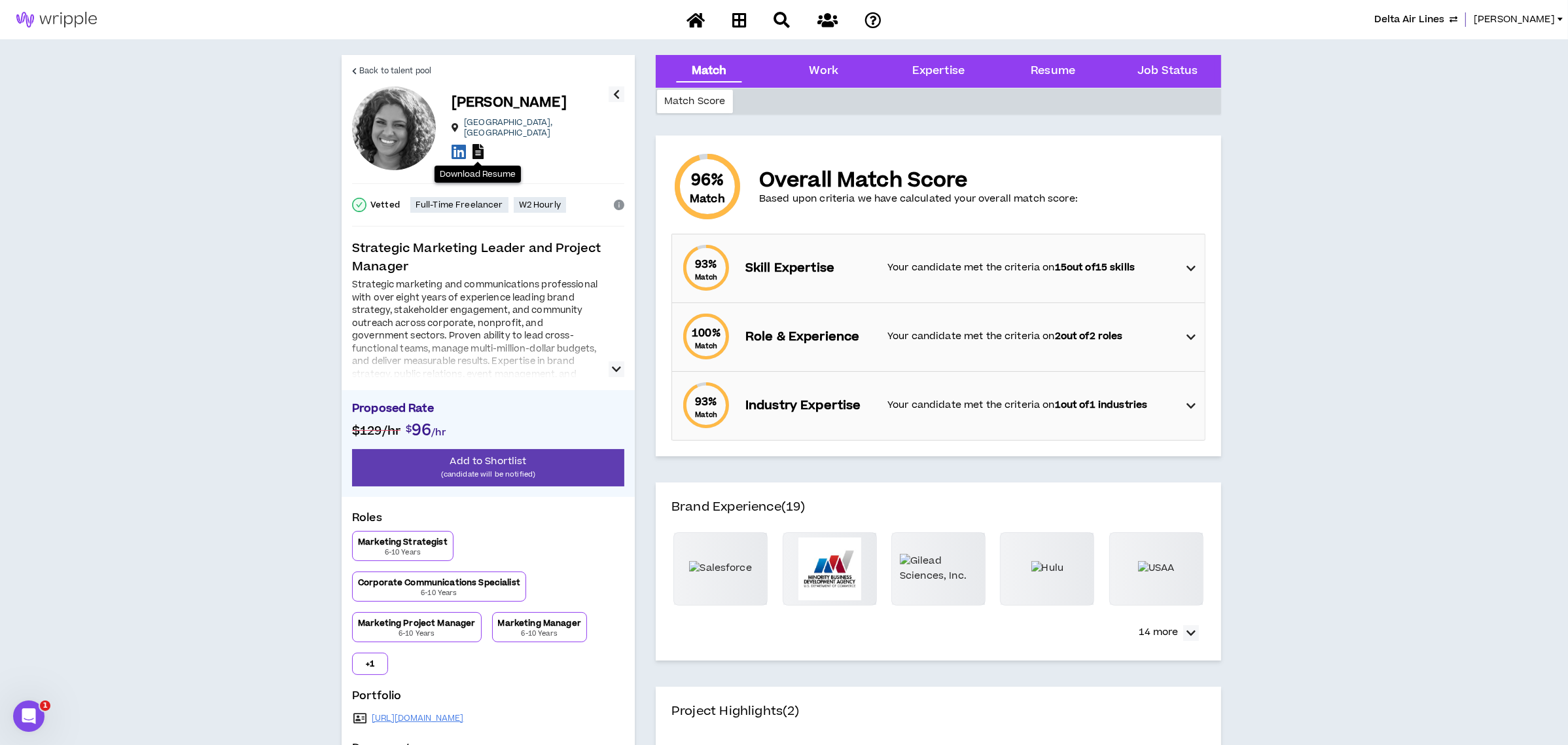
click at [479, 148] on icon at bounding box center [477, 151] width 11 height 15
click at [406, 72] on span "Back to talent pool" at bounding box center [395, 71] width 72 height 12
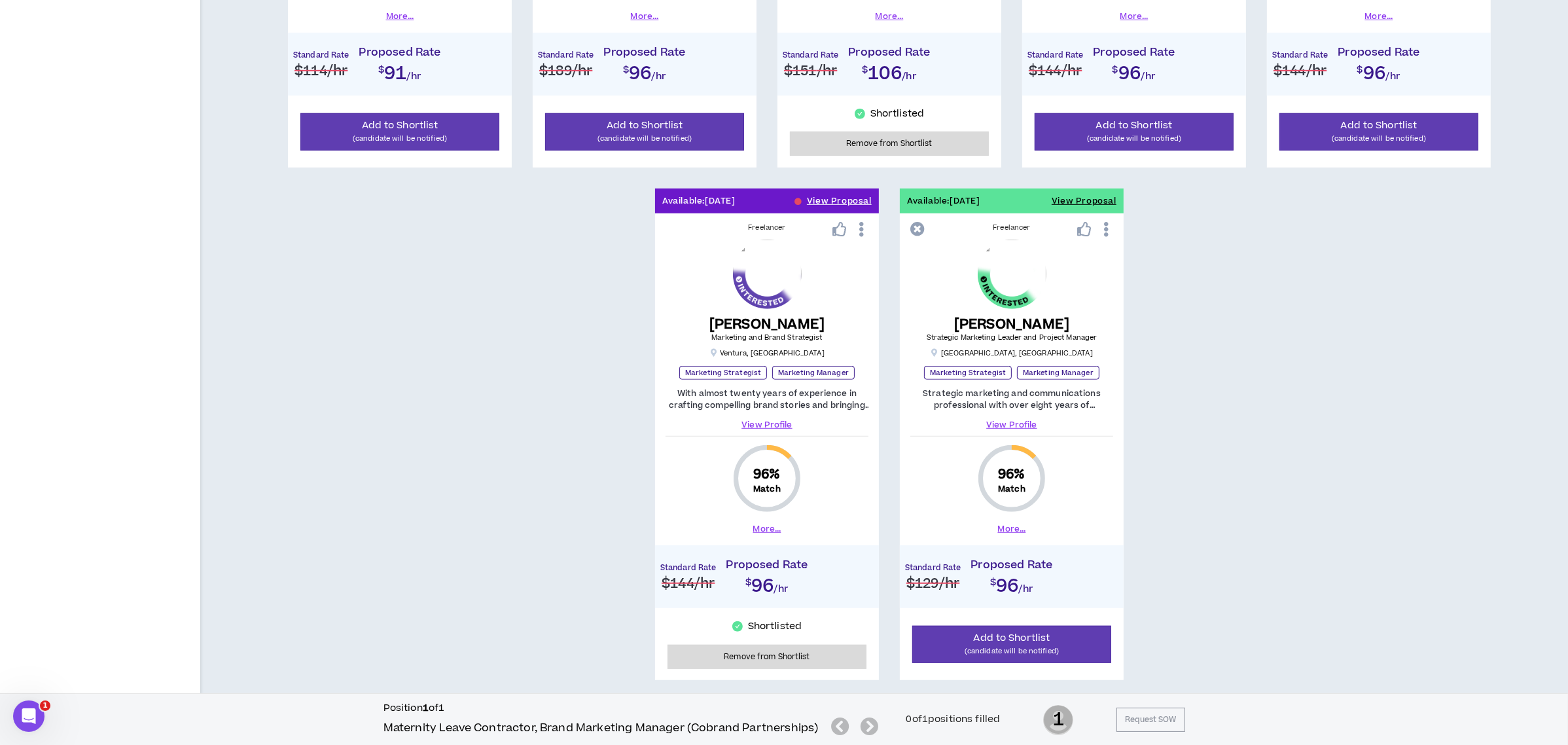
scroll to position [1198, 0]
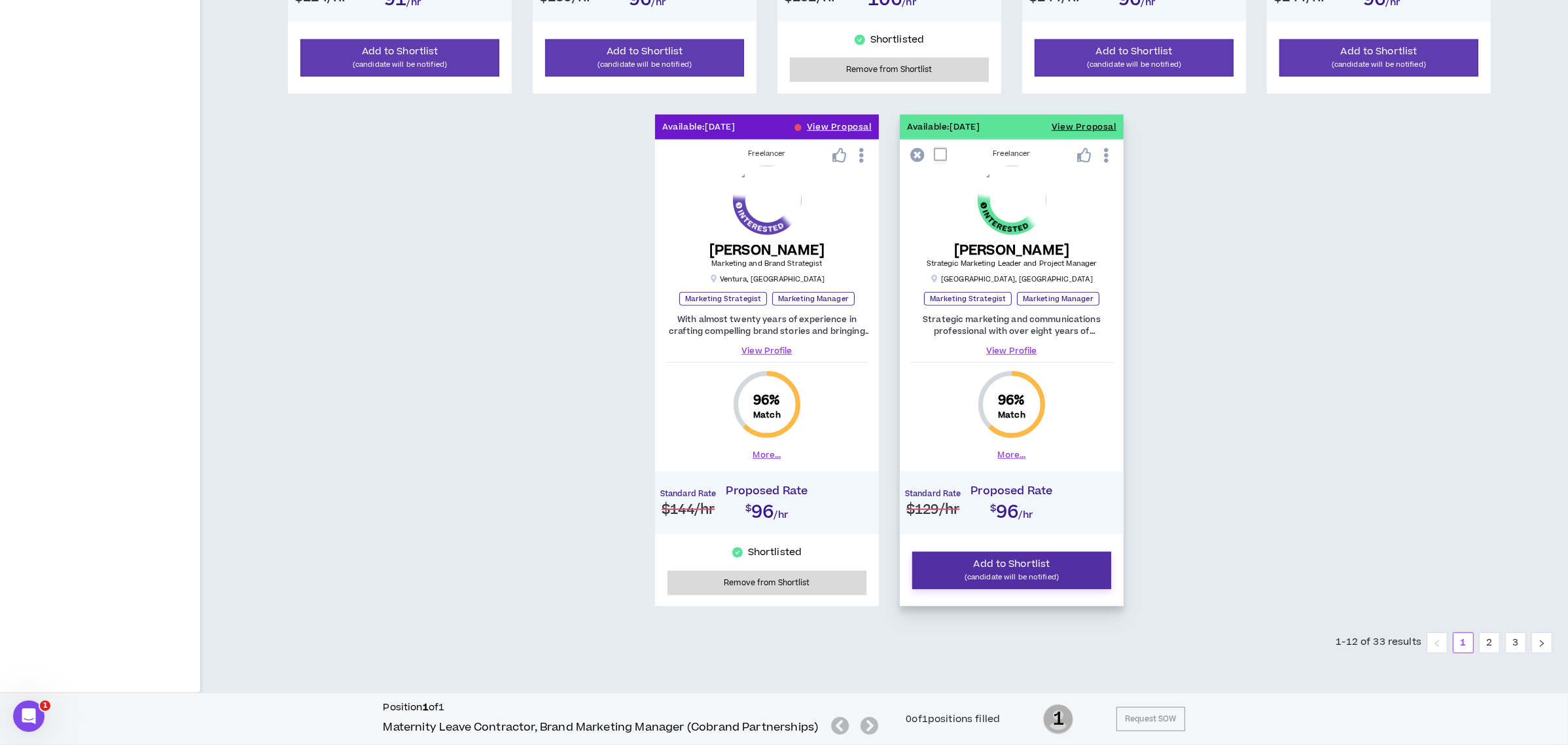
click at [997, 564] on span "Add to Shortlist" at bounding box center [1012, 564] width 77 height 14
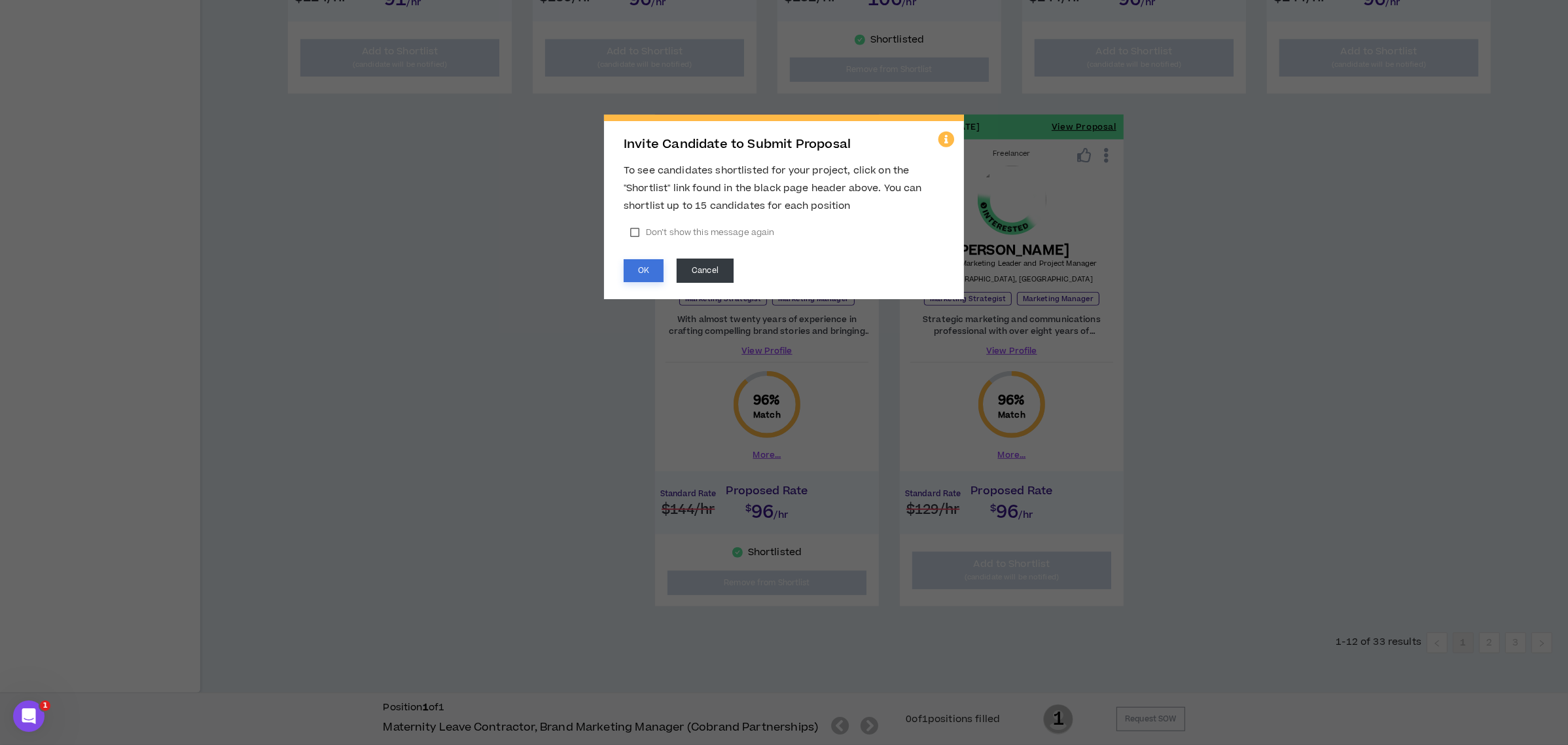
click at [654, 264] on button "OK" at bounding box center [644, 270] width 40 height 23
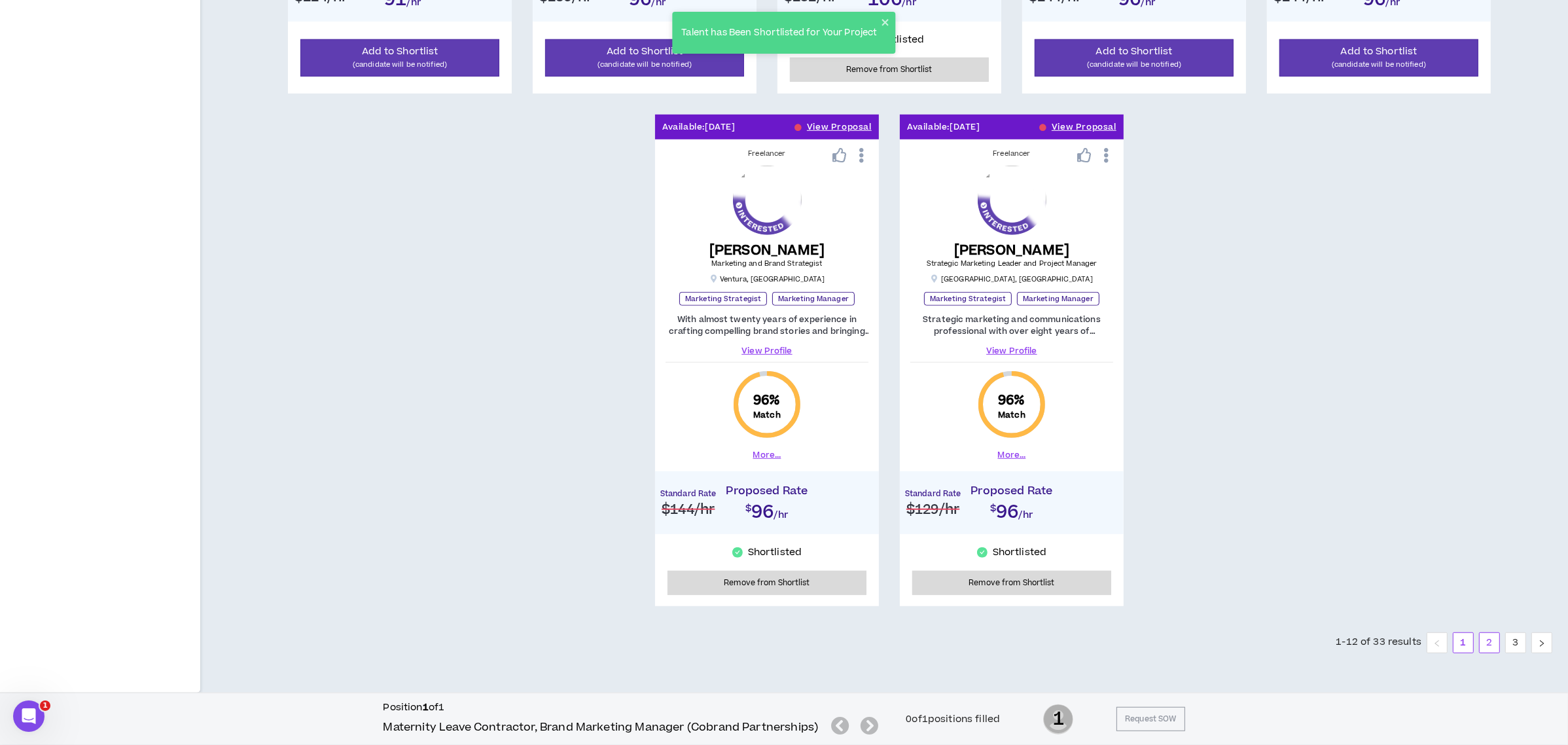
click at [1485, 643] on link "2" at bounding box center [1489, 642] width 20 height 20
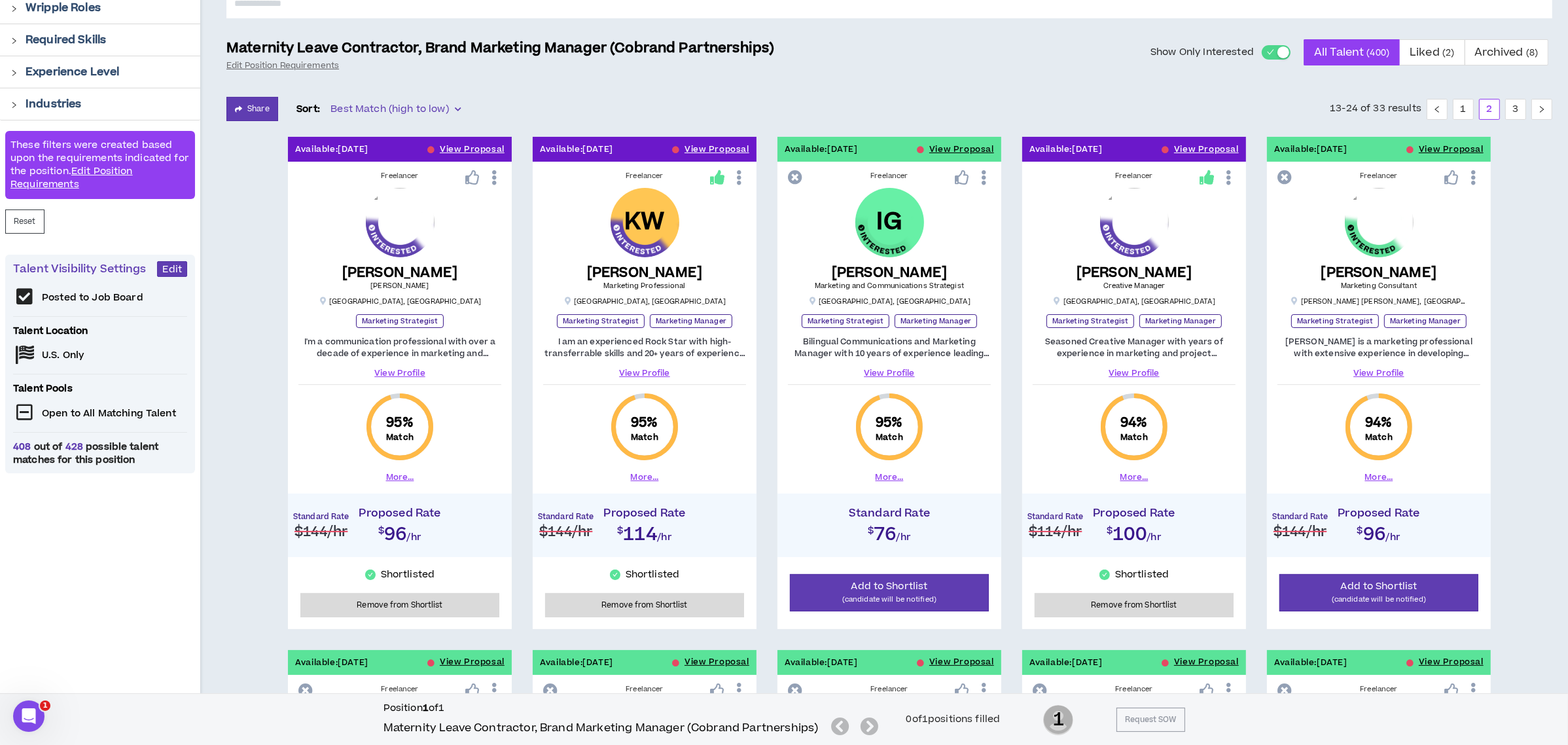
scroll to position [174, 0]
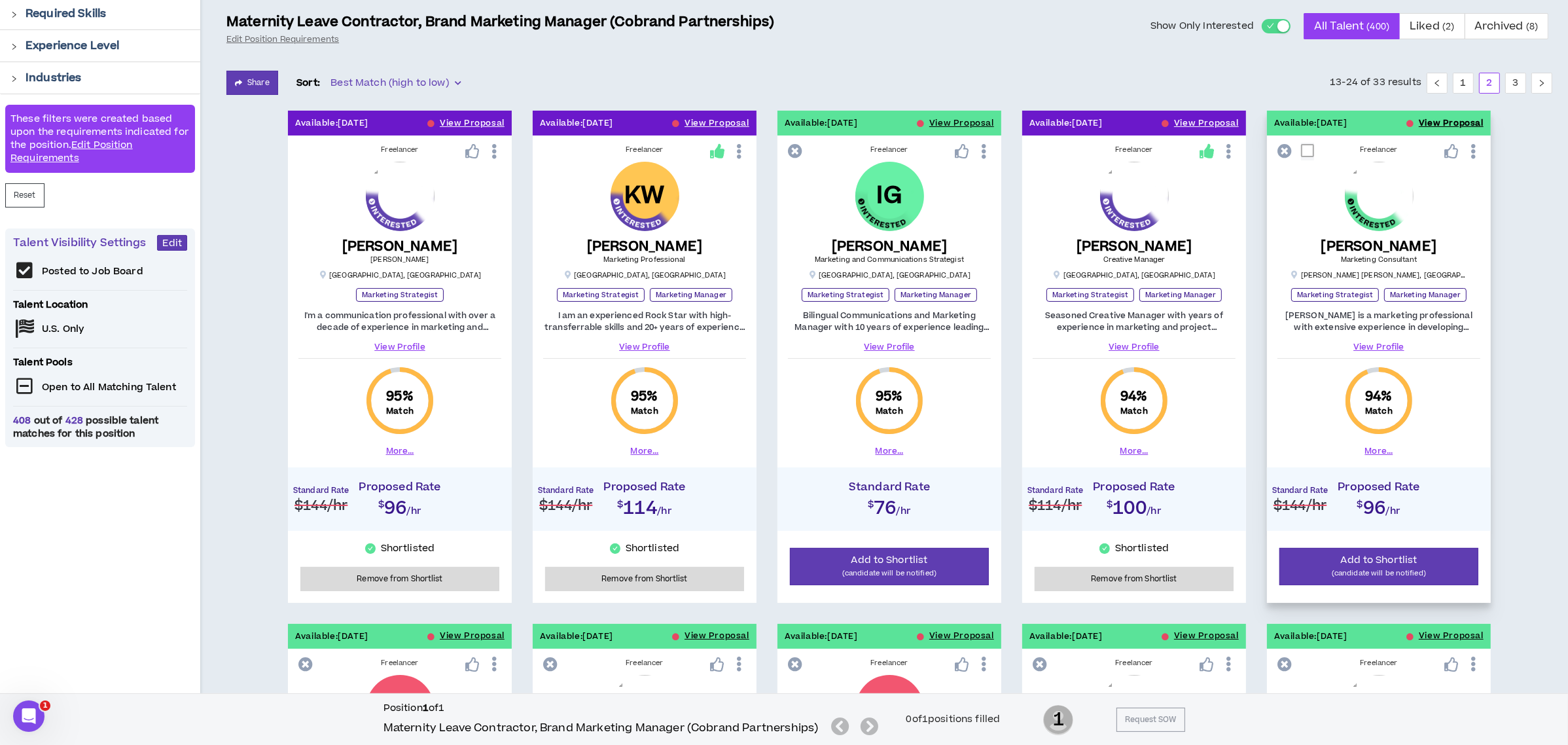
click at [1430, 119] on button "View Proposal" at bounding box center [1450, 123] width 64 height 25
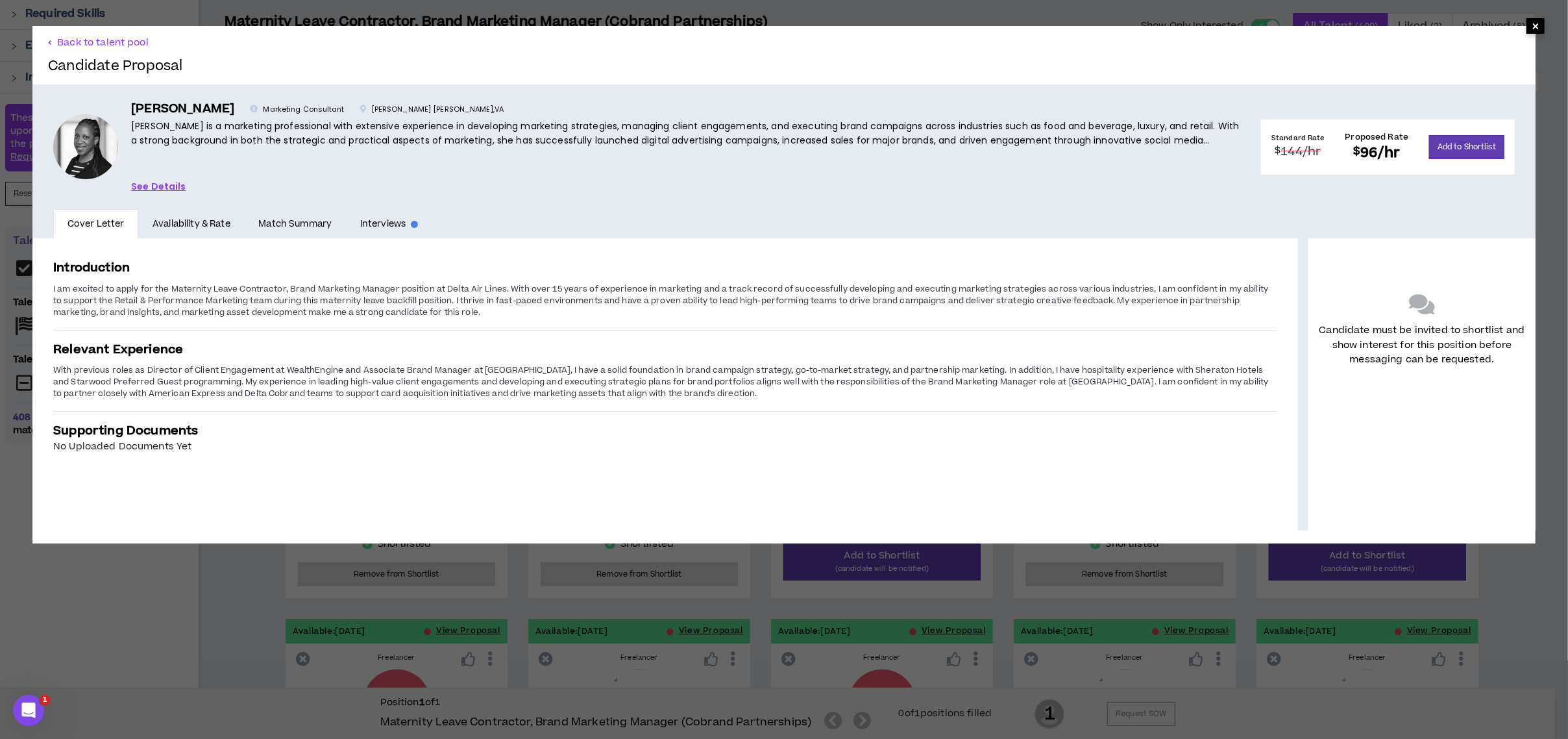
click at [1532, 27] on span "×" at bounding box center [1535, 26] width 8 height 16
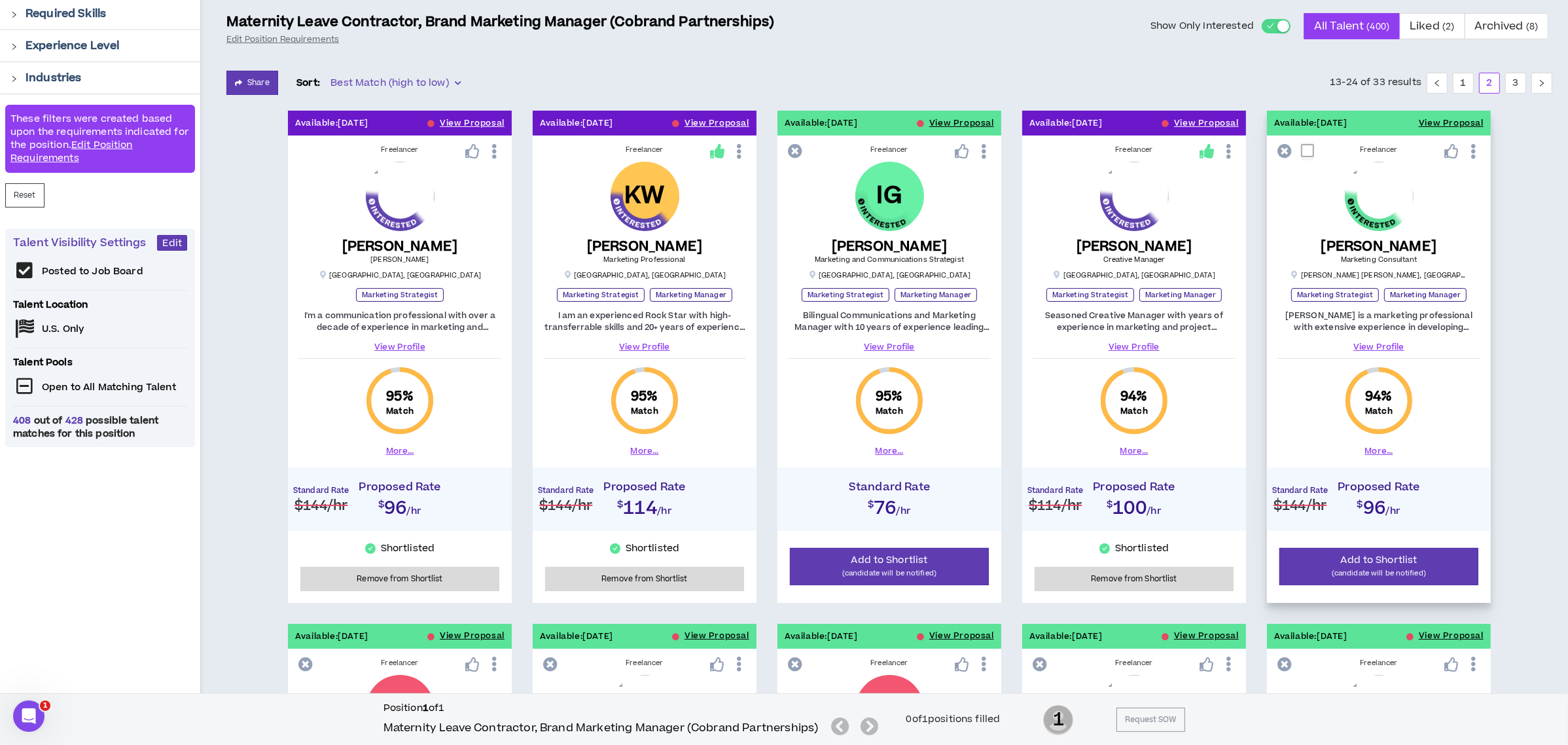
click at [1375, 344] on link "View Profile" at bounding box center [1378, 347] width 203 height 12
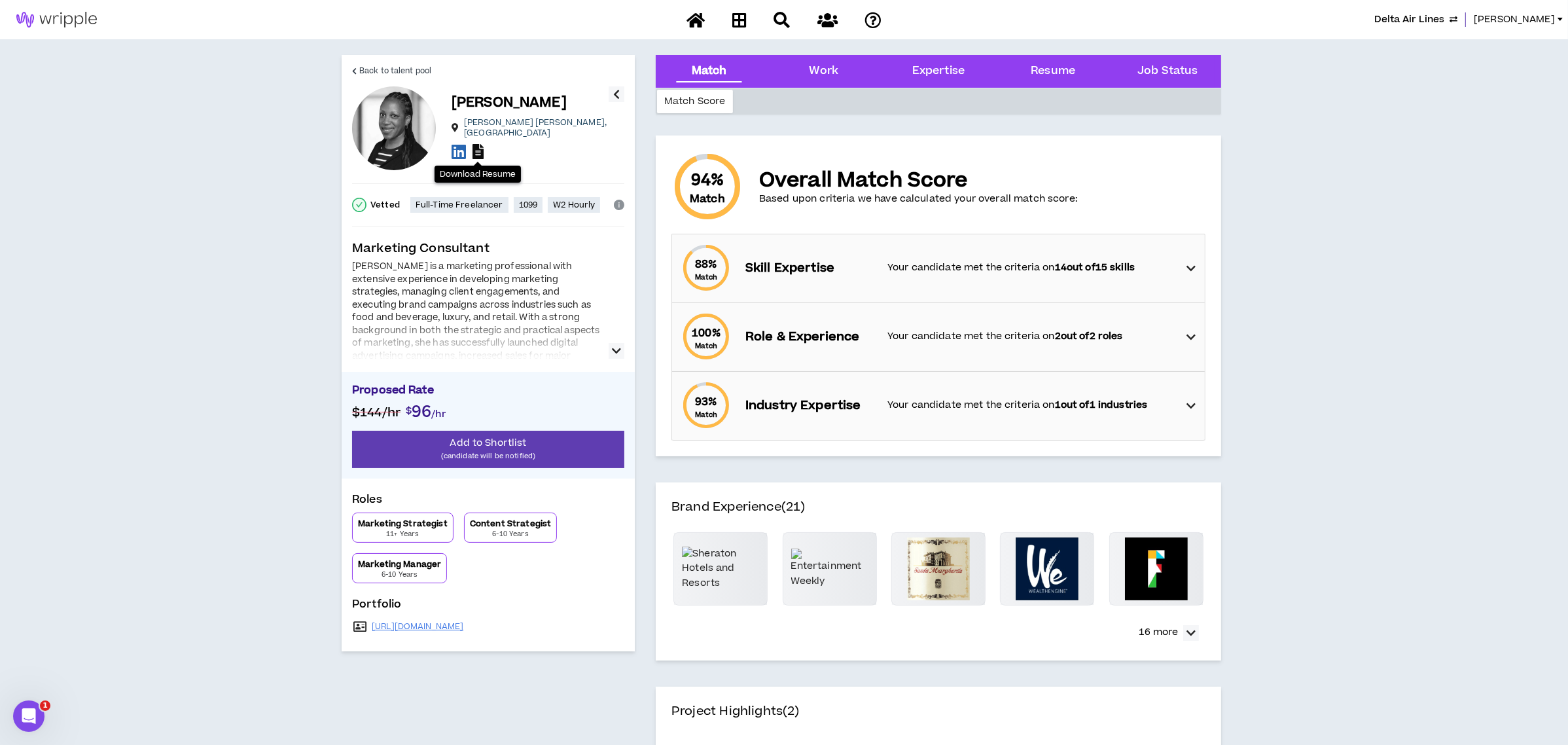
click at [477, 144] on icon at bounding box center [477, 151] width 11 height 15
click at [382, 68] on span "Back to talent pool" at bounding box center [395, 71] width 72 height 12
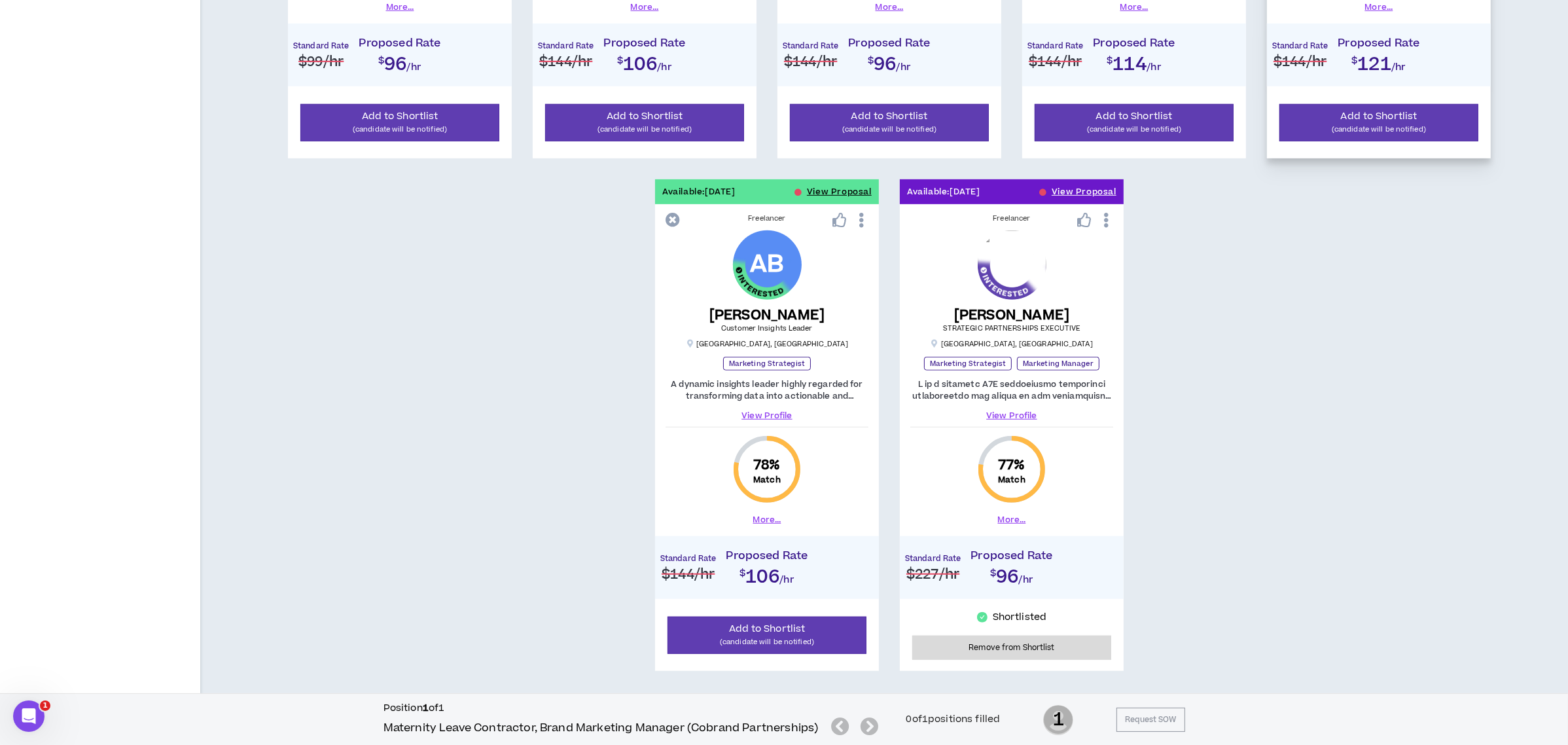
scroll to position [1198, 0]
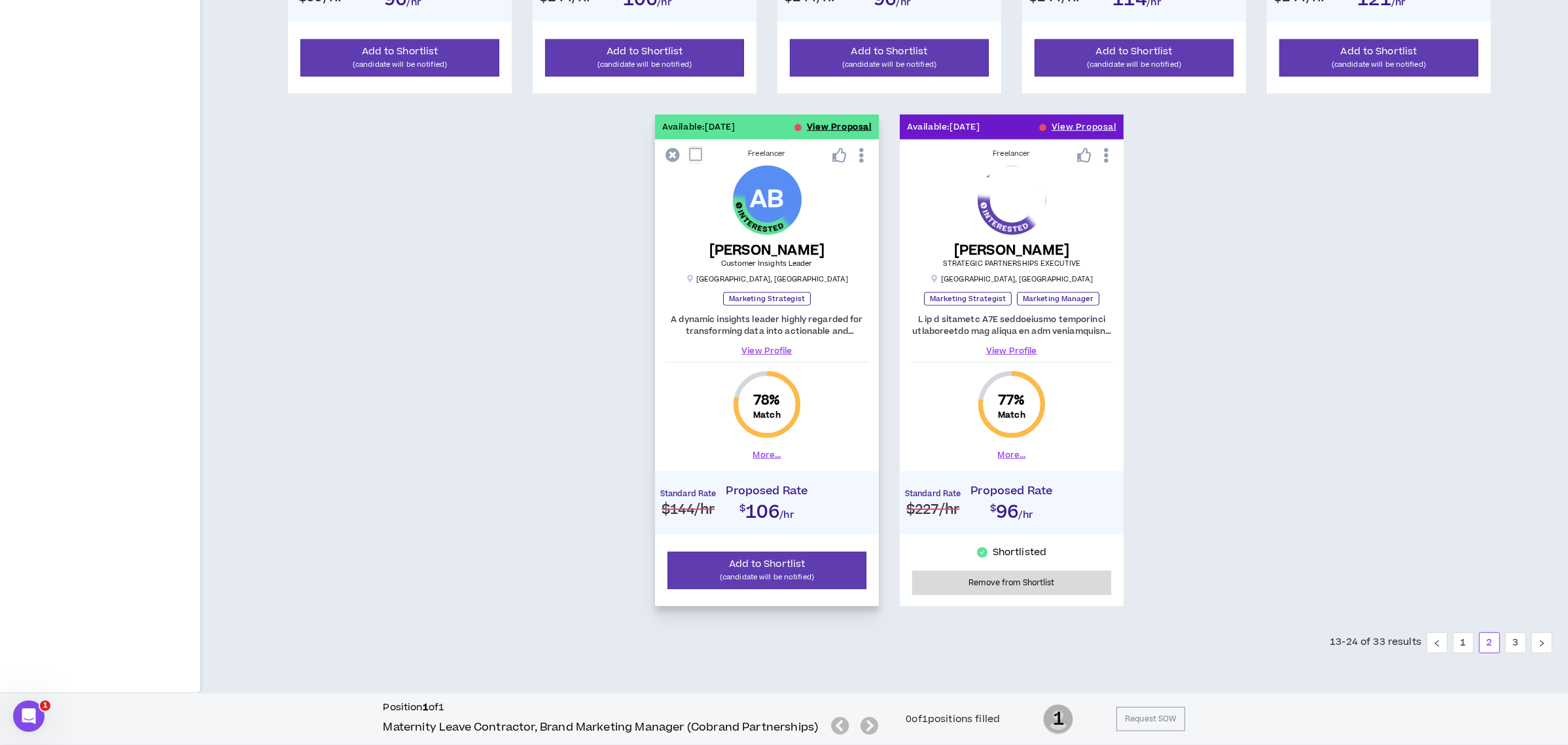
click at [815, 126] on button "View Proposal" at bounding box center [839, 126] width 64 height 25
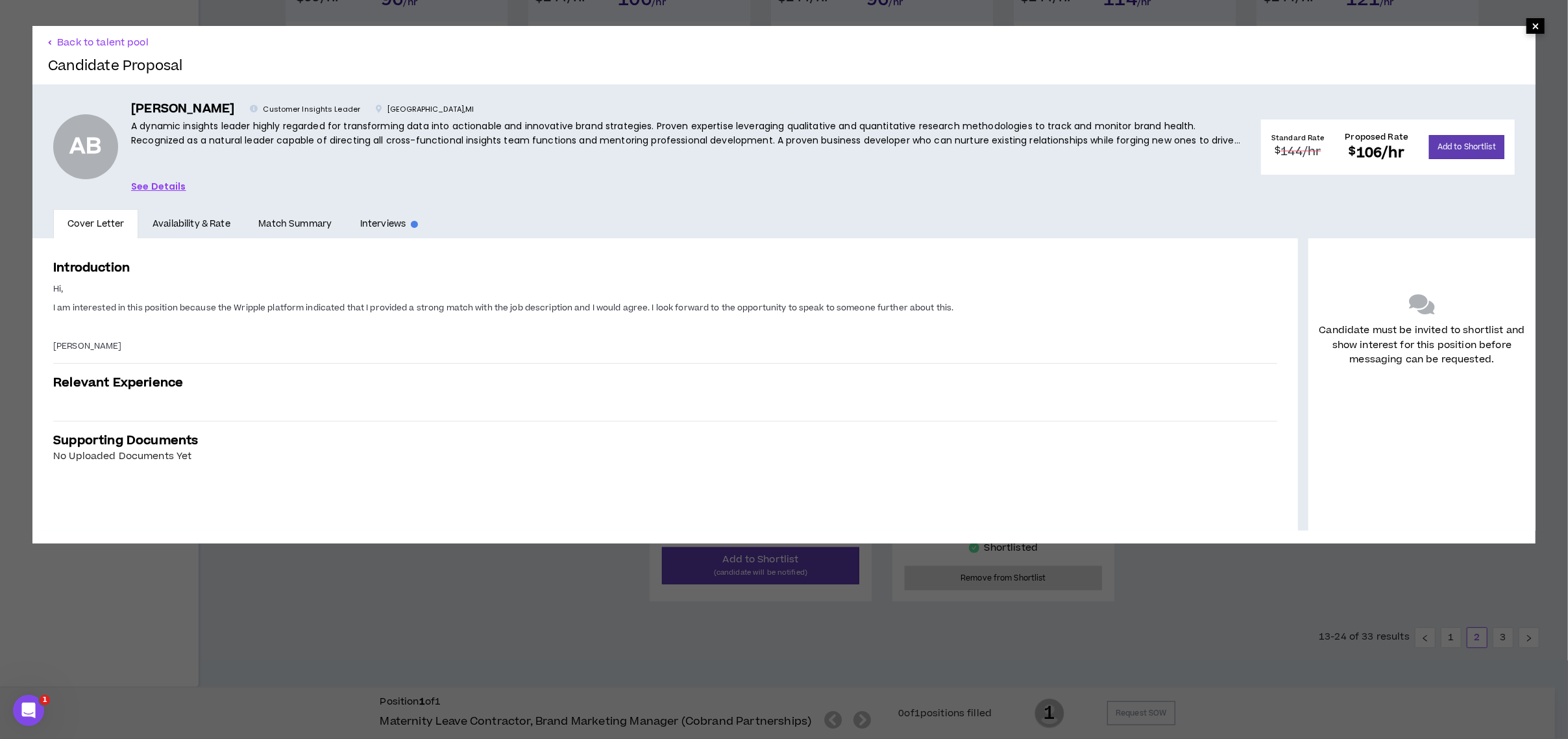
click at [1532, 31] on span "×" at bounding box center [1535, 26] width 8 height 16
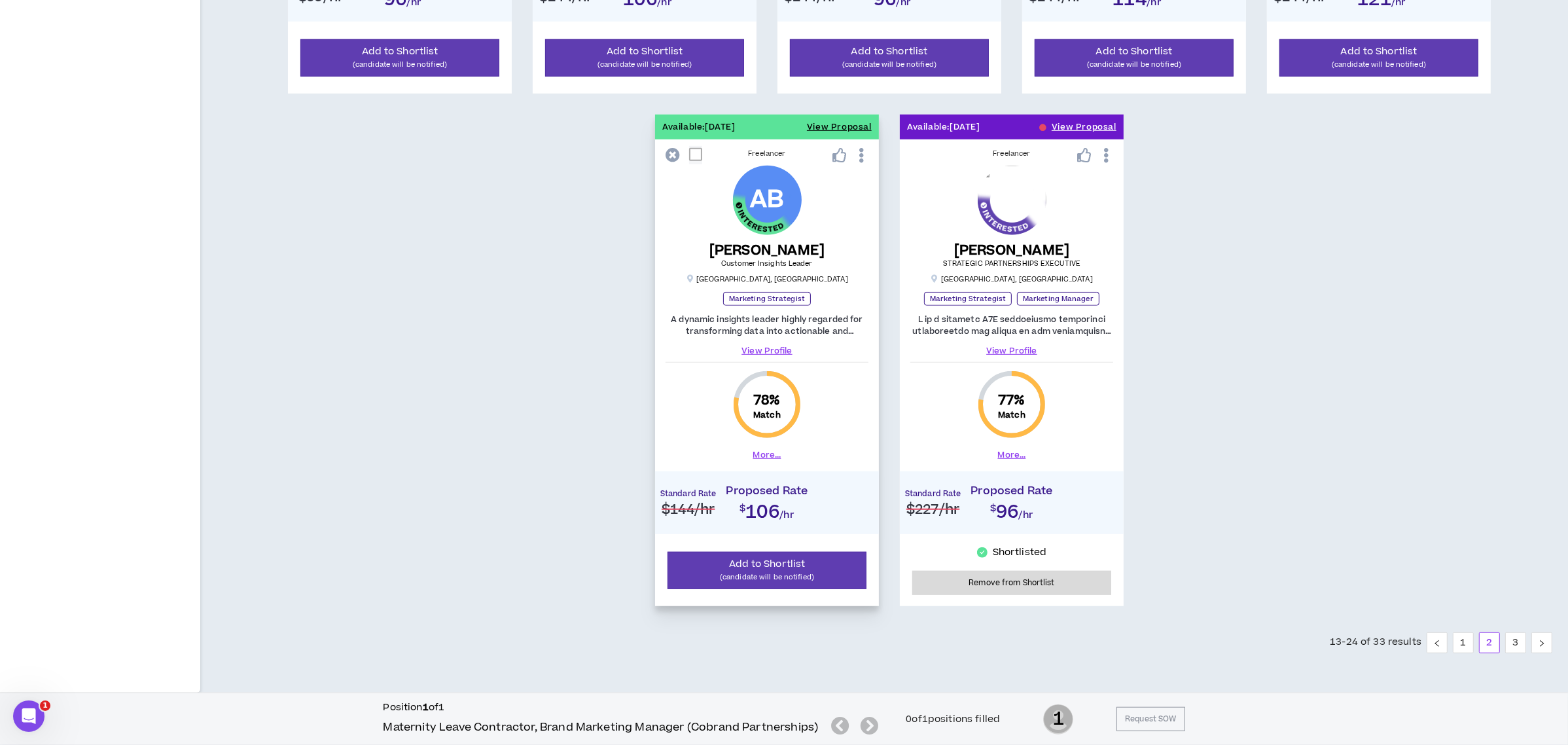
click at [759, 354] on link "View Profile" at bounding box center [767, 351] width 203 height 12
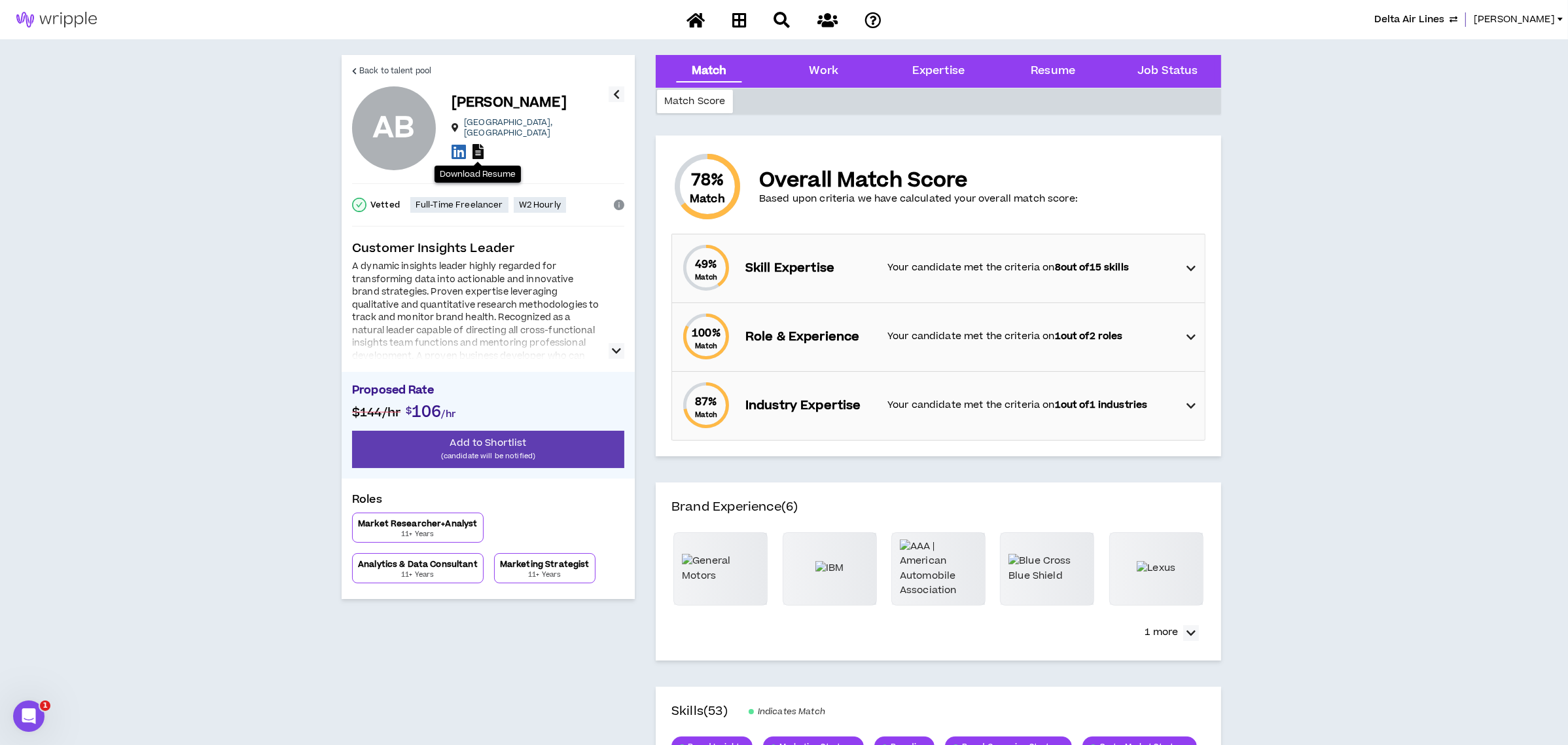
click at [477, 144] on icon at bounding box center [477, 151] width 11 height 15
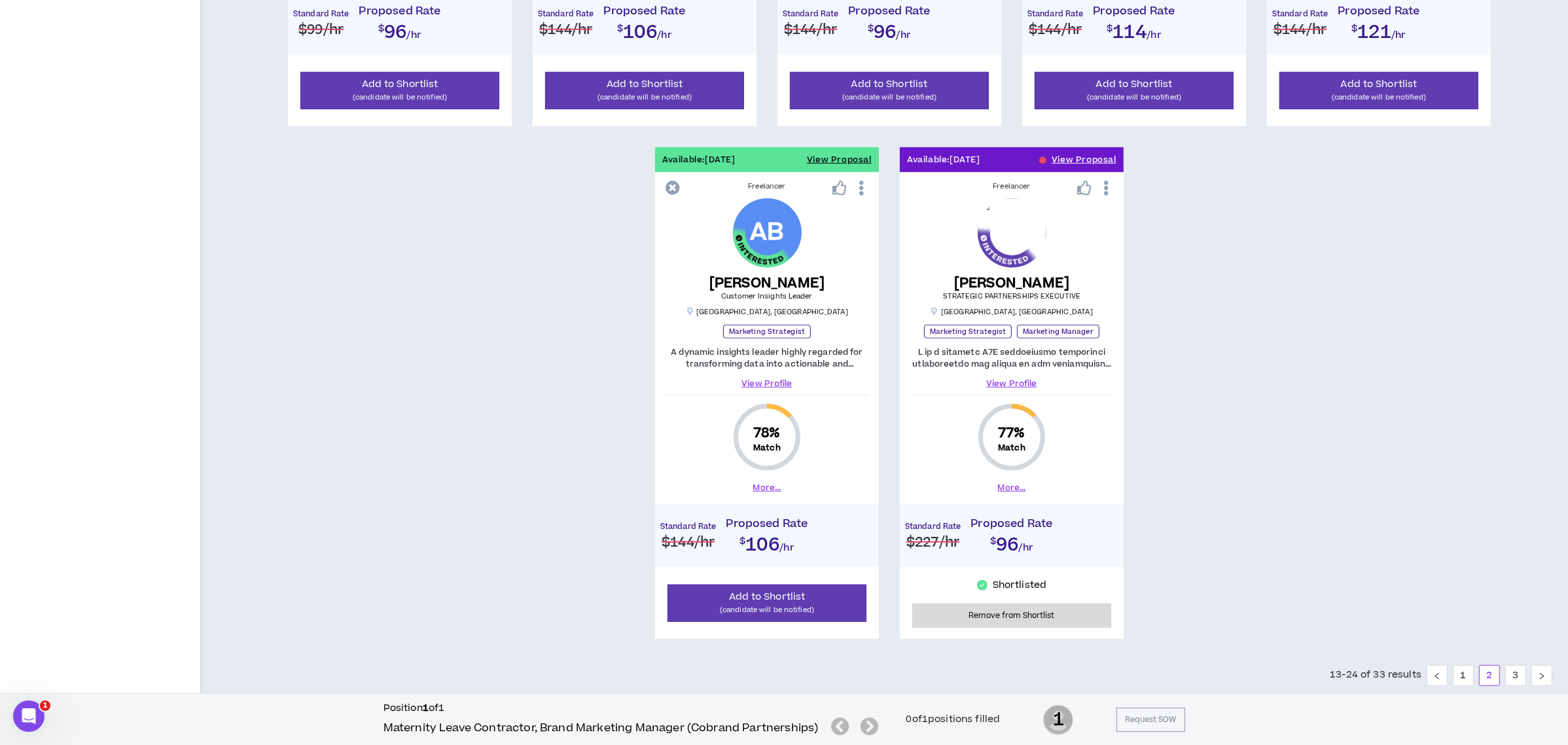
scroll to position [1198, 0]
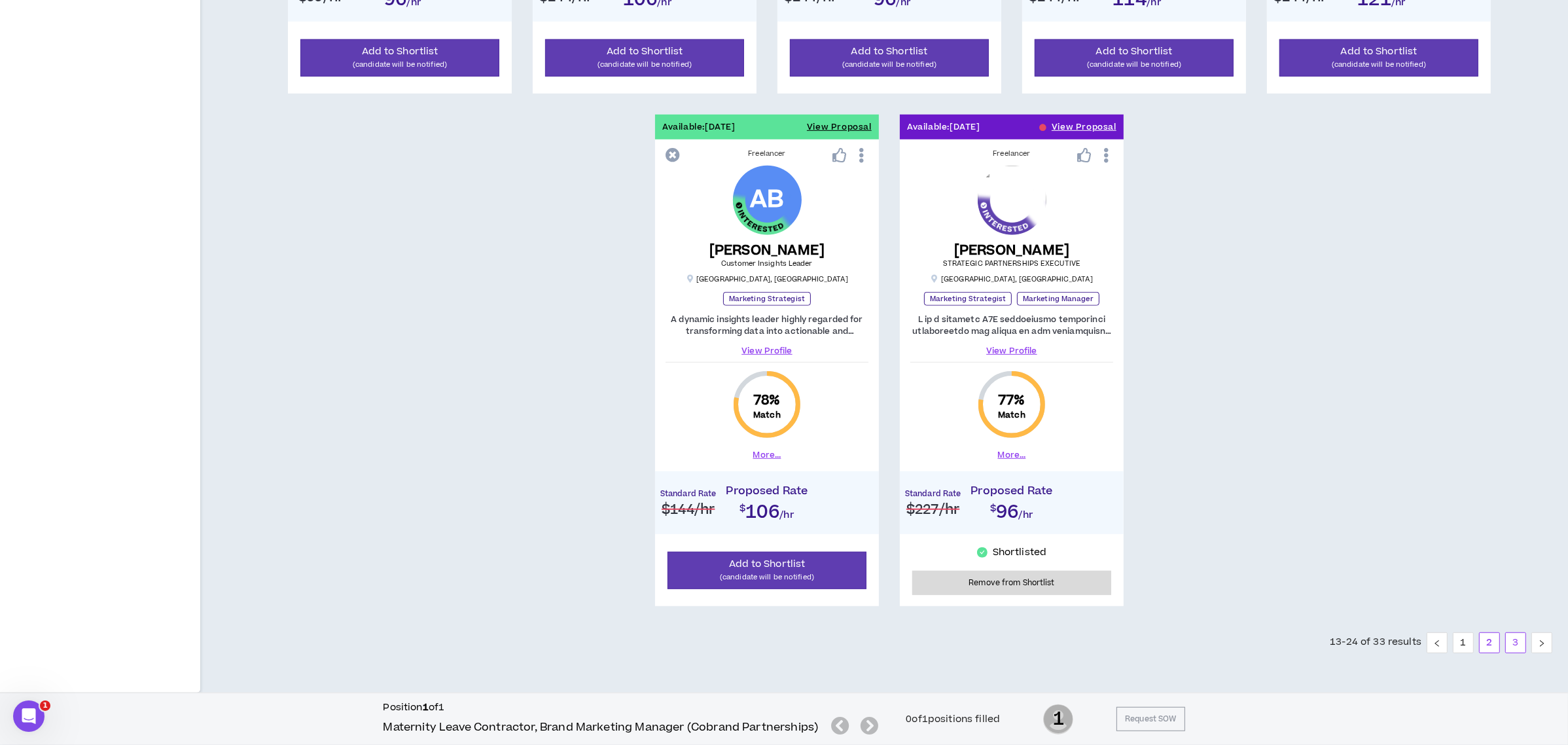
click at [1512, 640] on link "3" at bounding box center [1515, 642] width 20 height 20
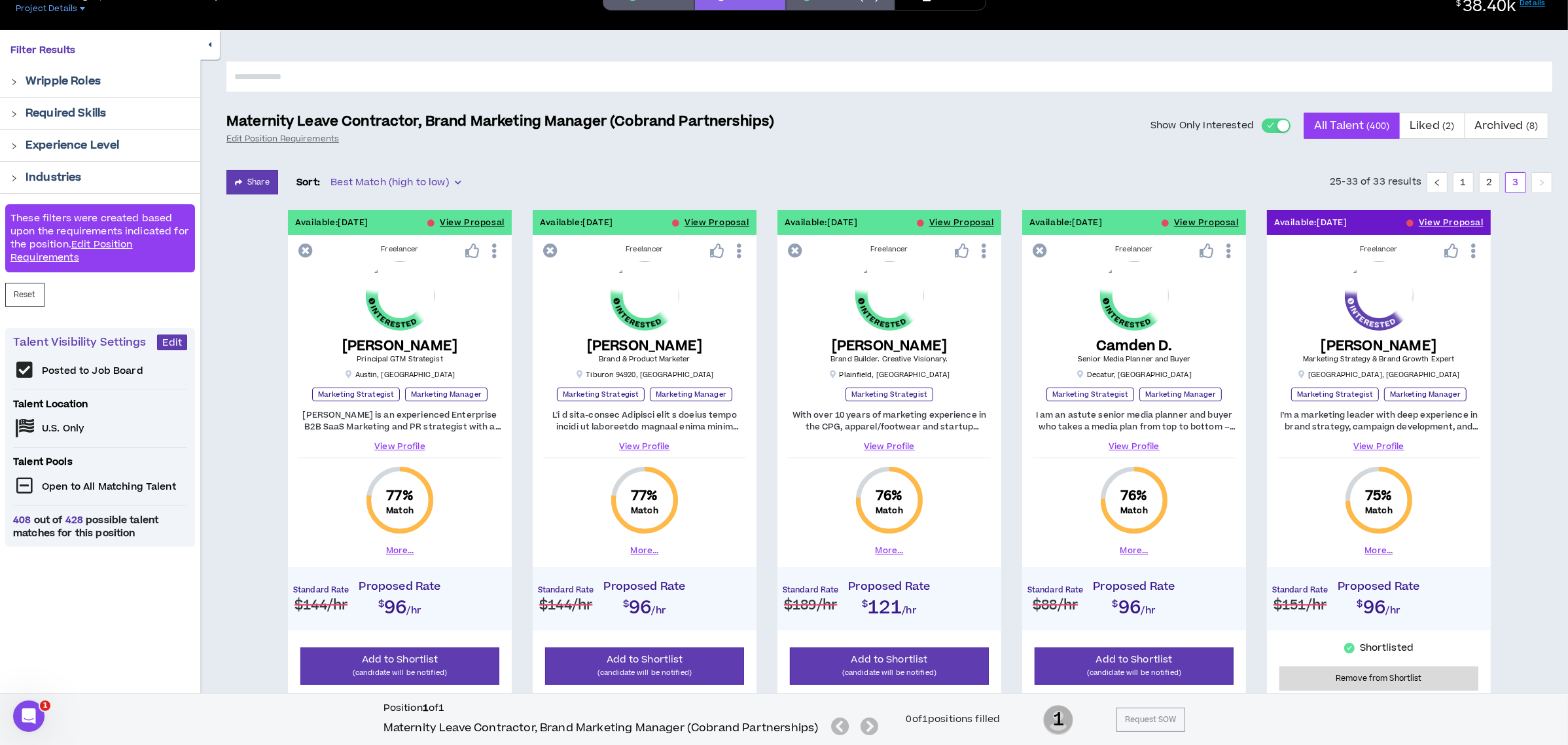
scroll to position [74, 0]
click at [1036, 246] on icon at bounding box center [1039, 251] width 15 height 15
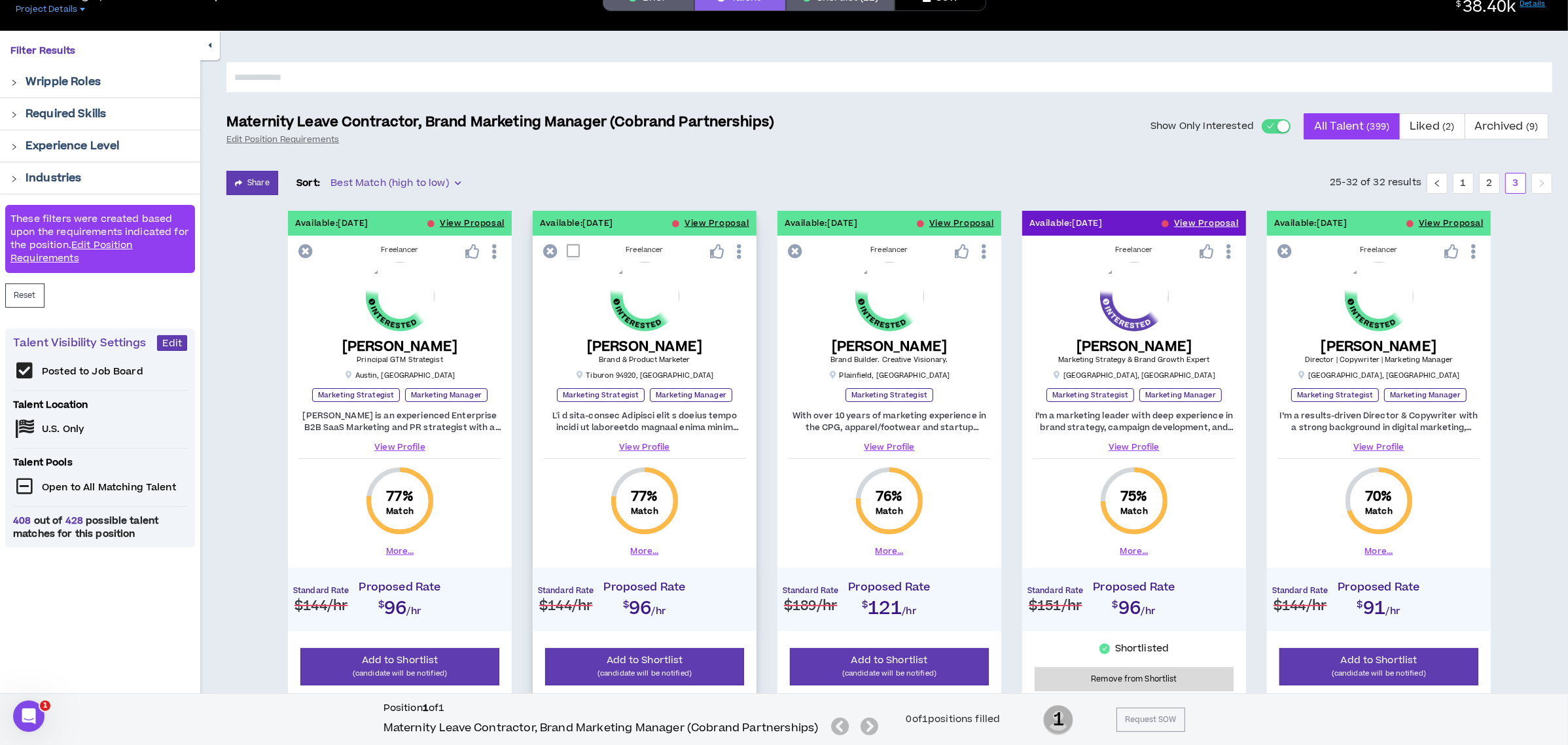
click at [643, 444] on link "View Profile" at bounding box center [644, 447] width 203 height 12
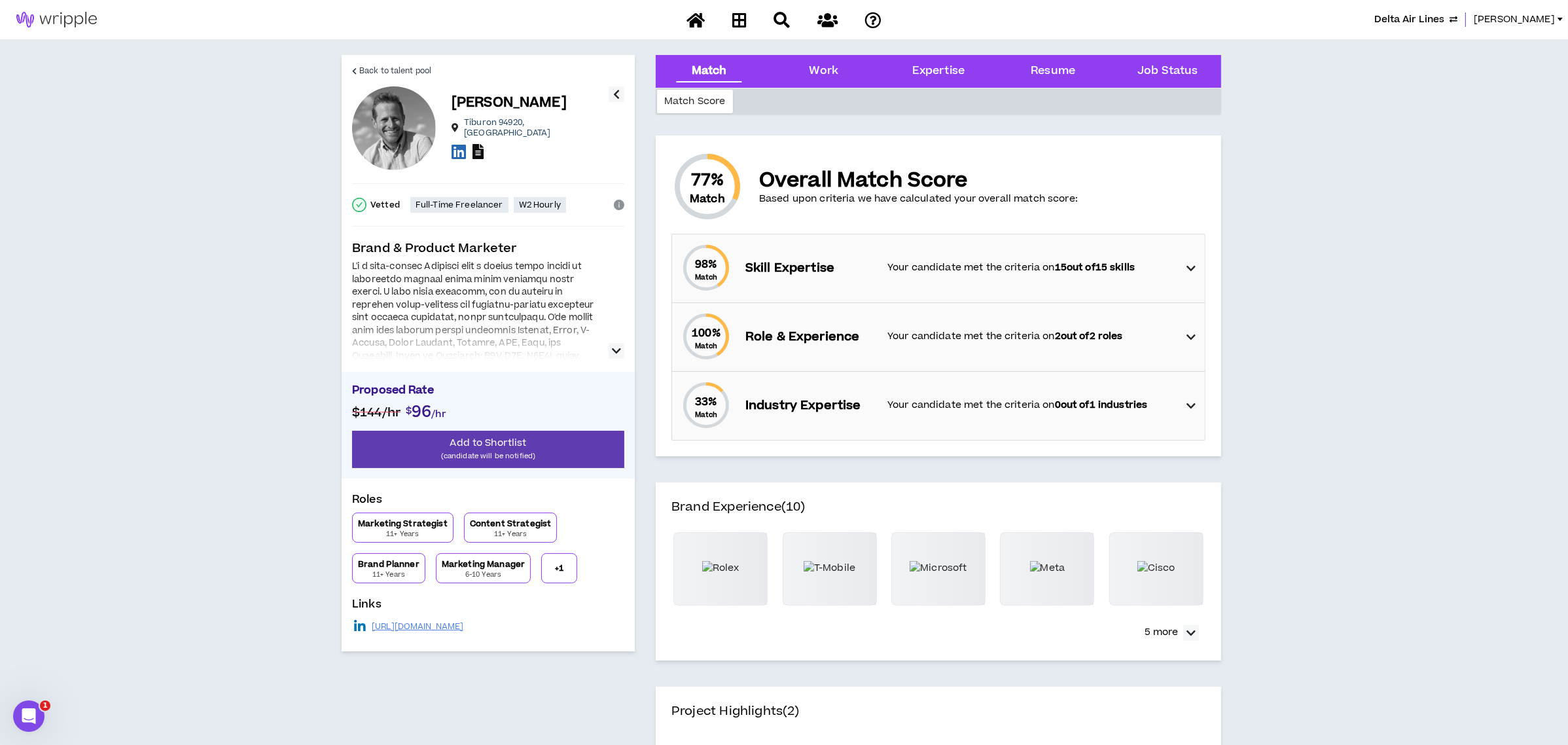
click at [477, 144] on icon at bounding box center [477, 151] width 11 height 15
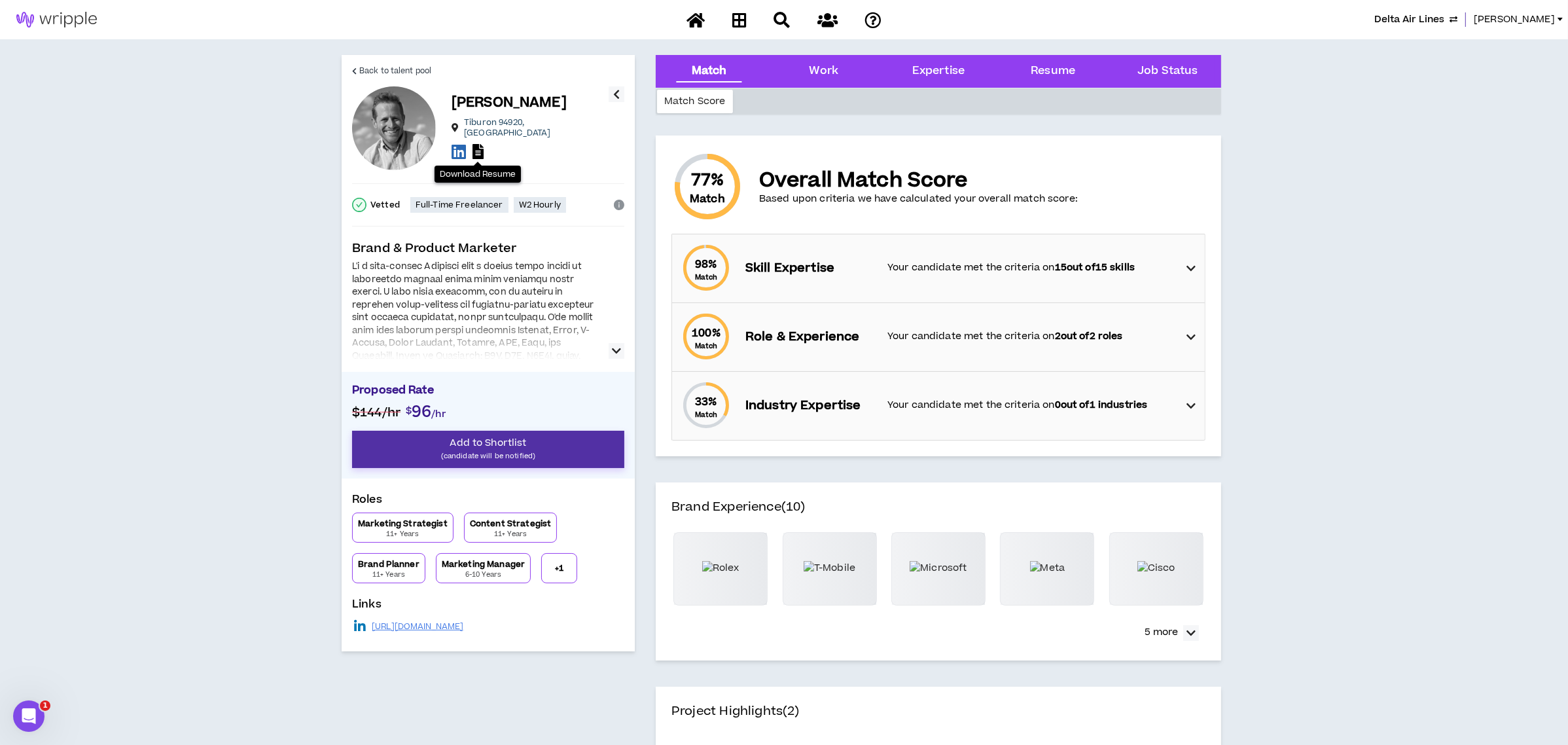
click at [494, 446] on span "Add to Shortlist" at bounding box center [488, 443] width 77 height 14
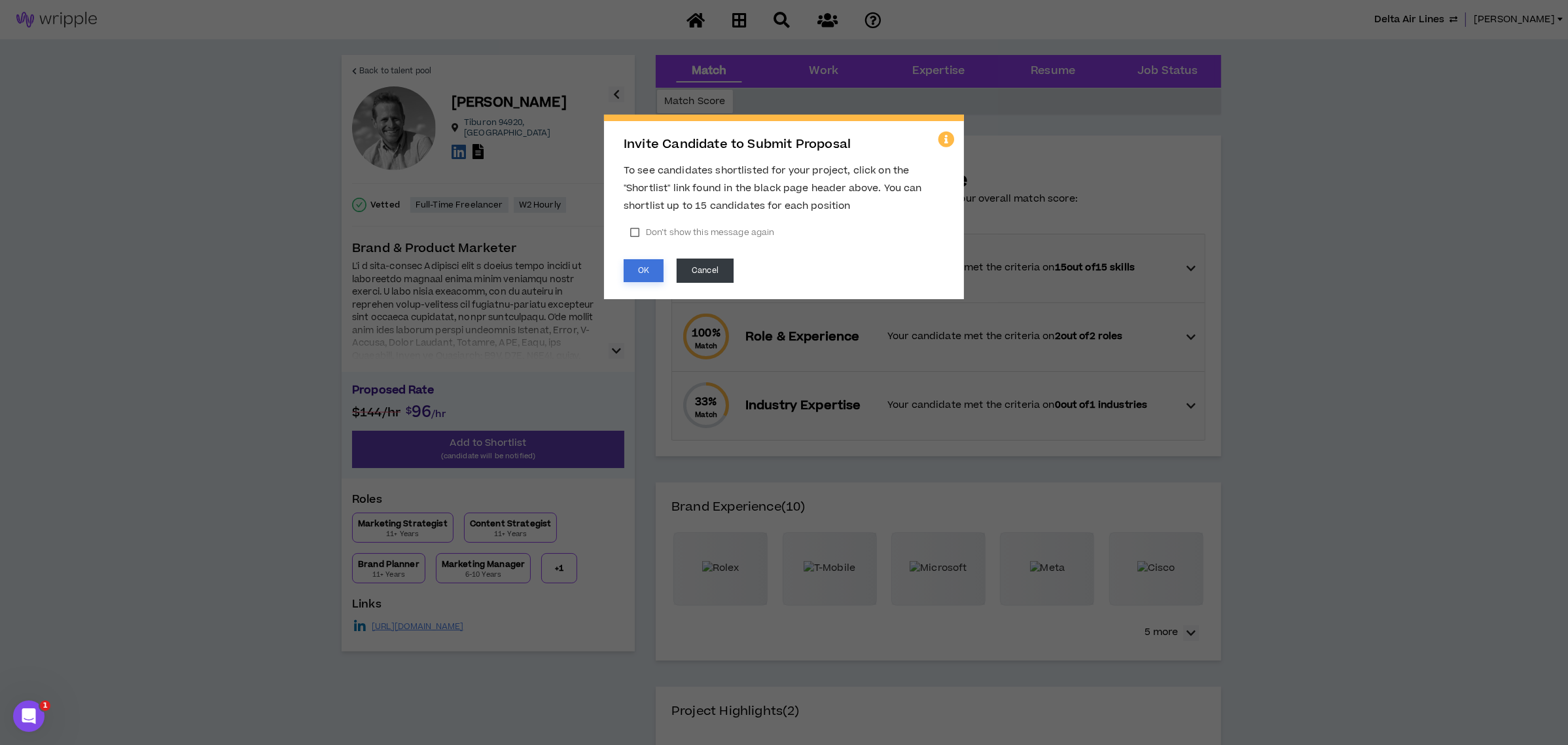
click at [652, 268] on button "OK" at bounding box center [644, 270] width 40 height 23
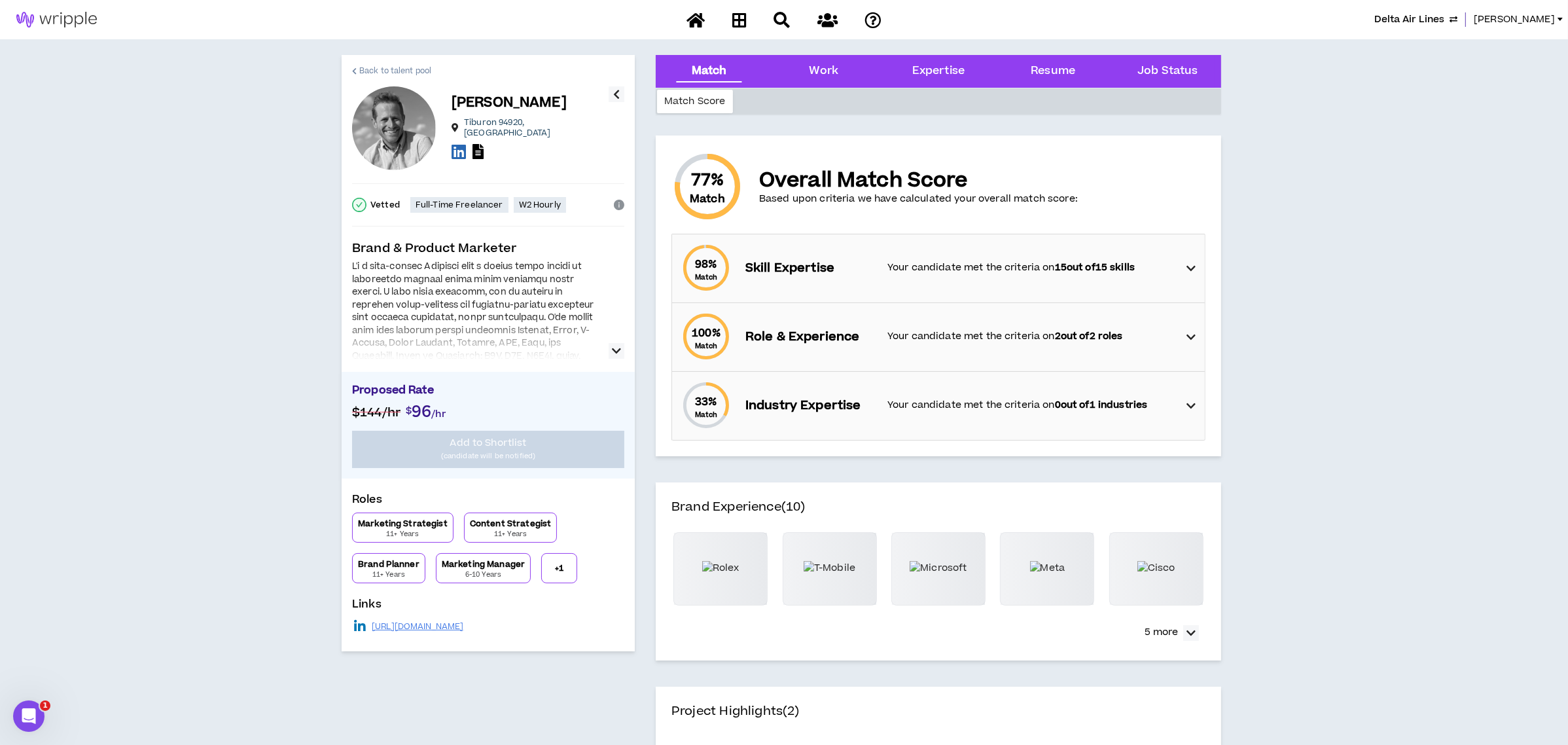
click at [397, 70] on span "Back to talent pool" at bounding box center [395, 71] width 72 height 12
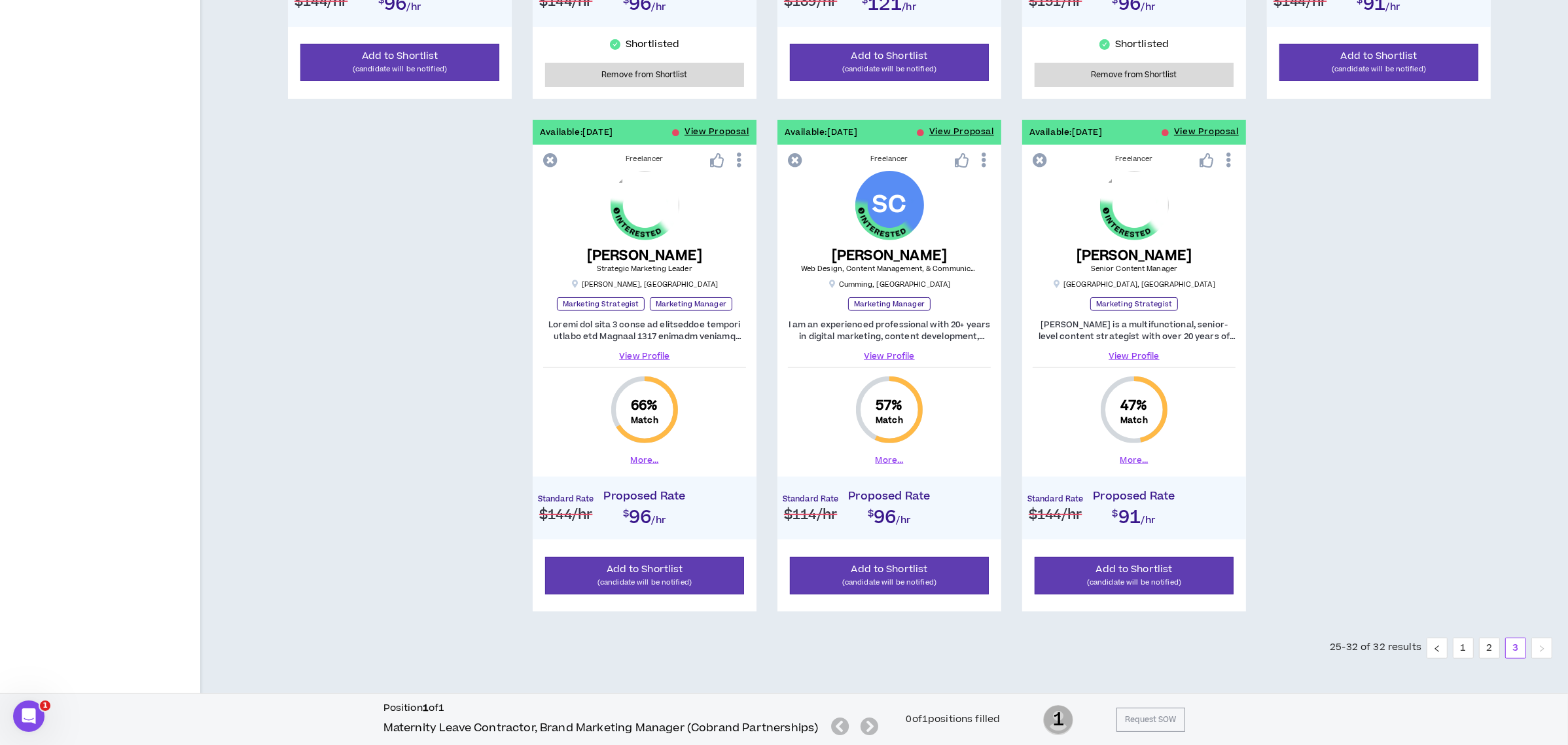
scroll to position [685, 0]
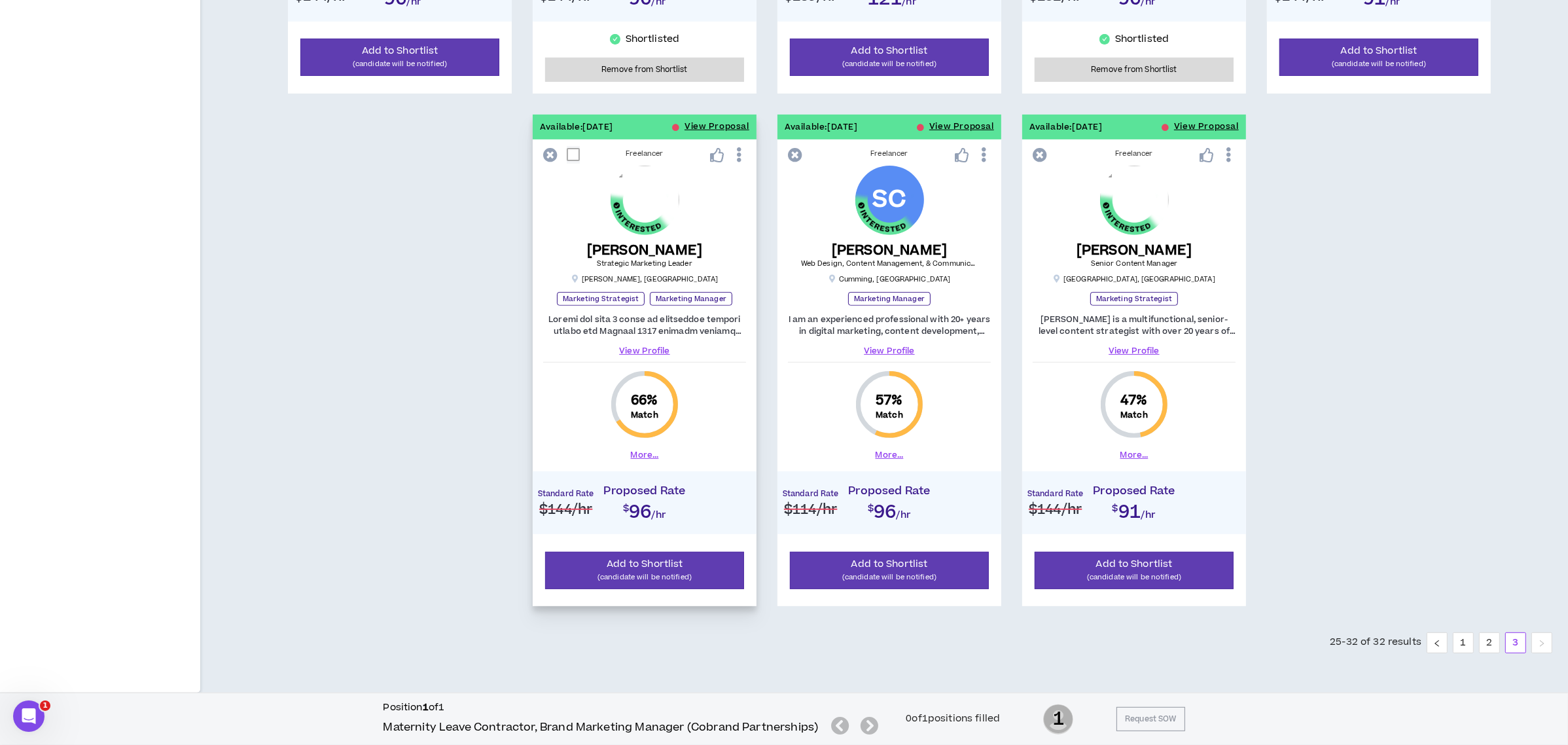
click at [635, 347] on link "View Profile" at bounding box center [644, 351] width 203 height 12
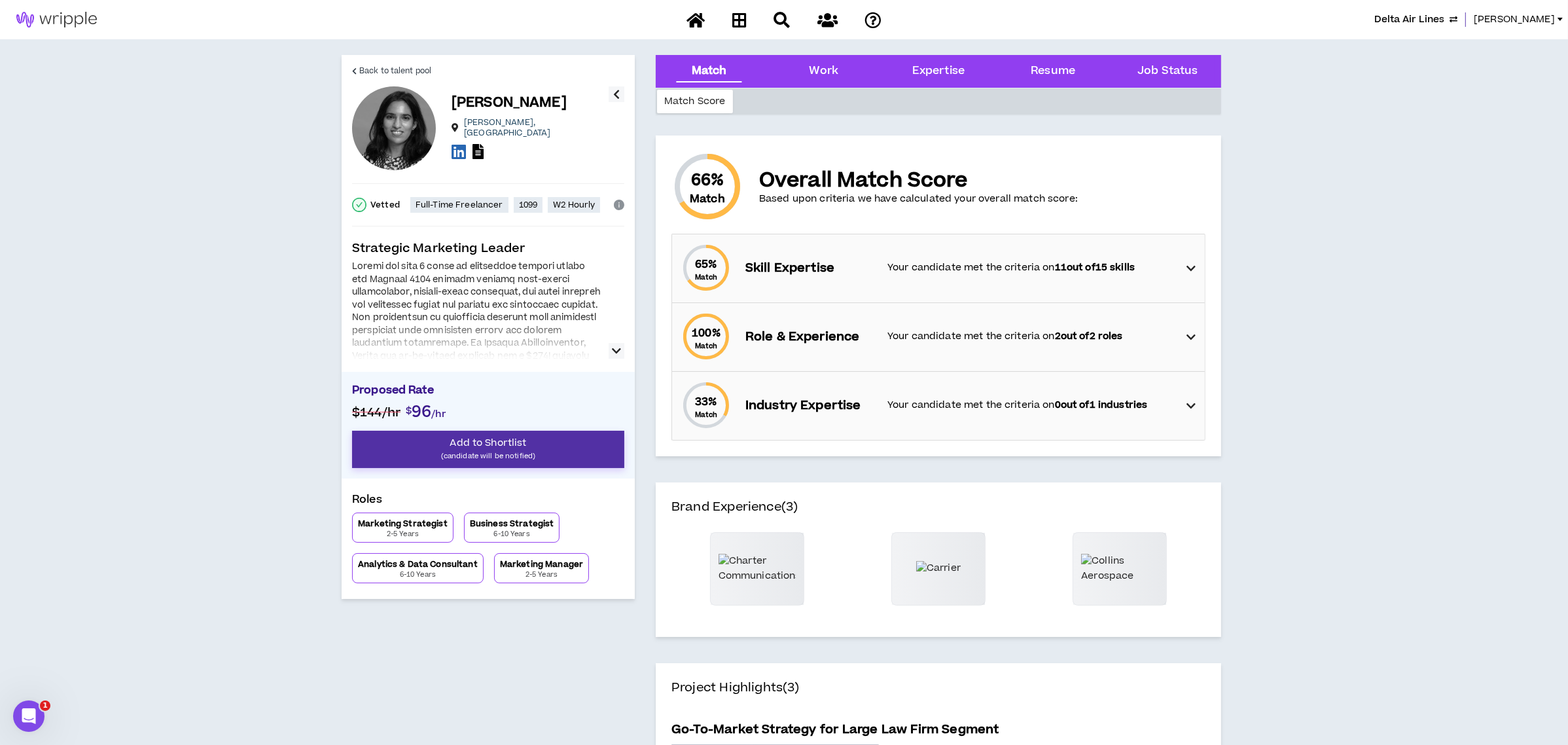
click at [554, 441] on button "Add to Shortlist (candidate will be notified)" at bounding box center [488, 449] width 272 height 37
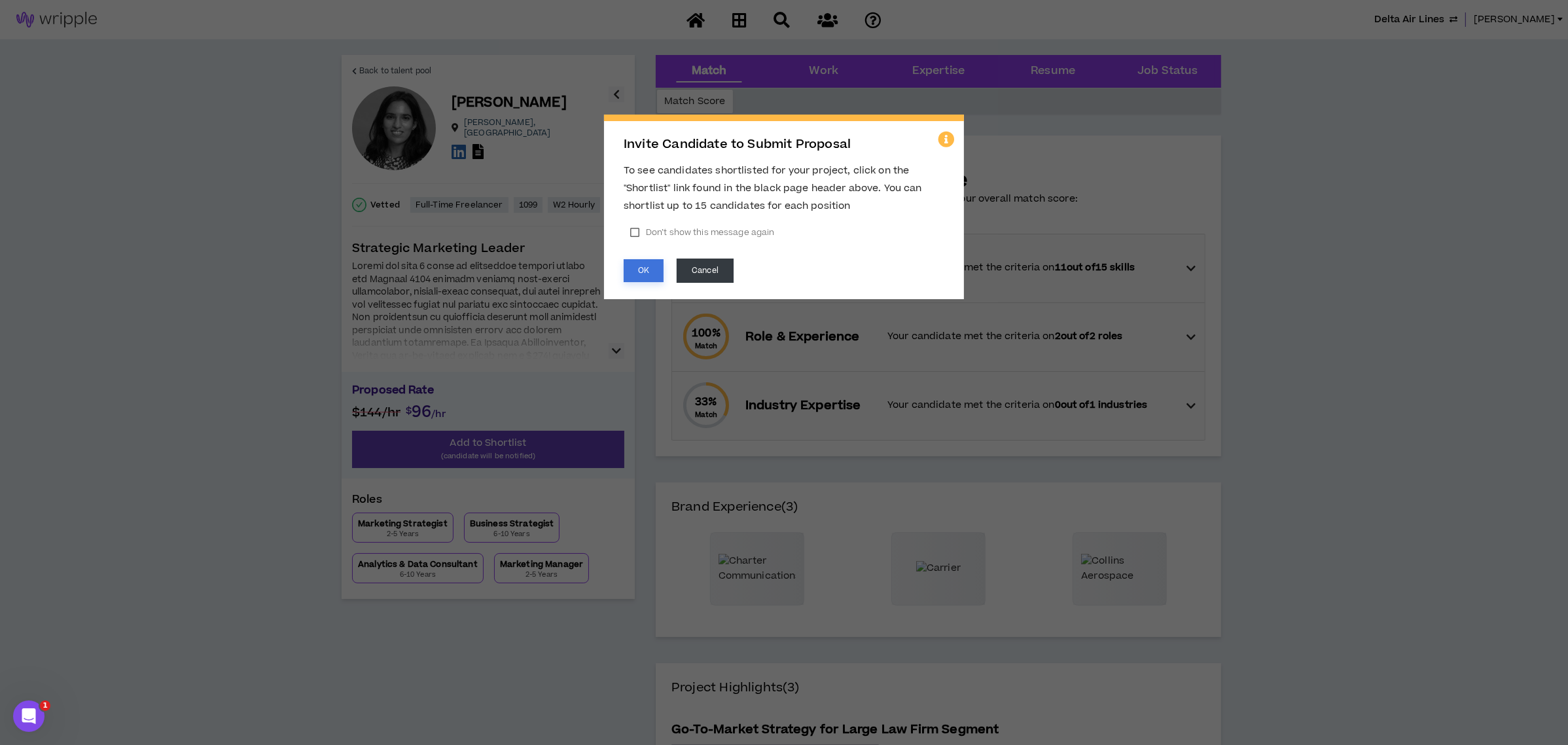
click at [638, 261] on button "OK" at bounding box center [644, 270] width 40 height 23
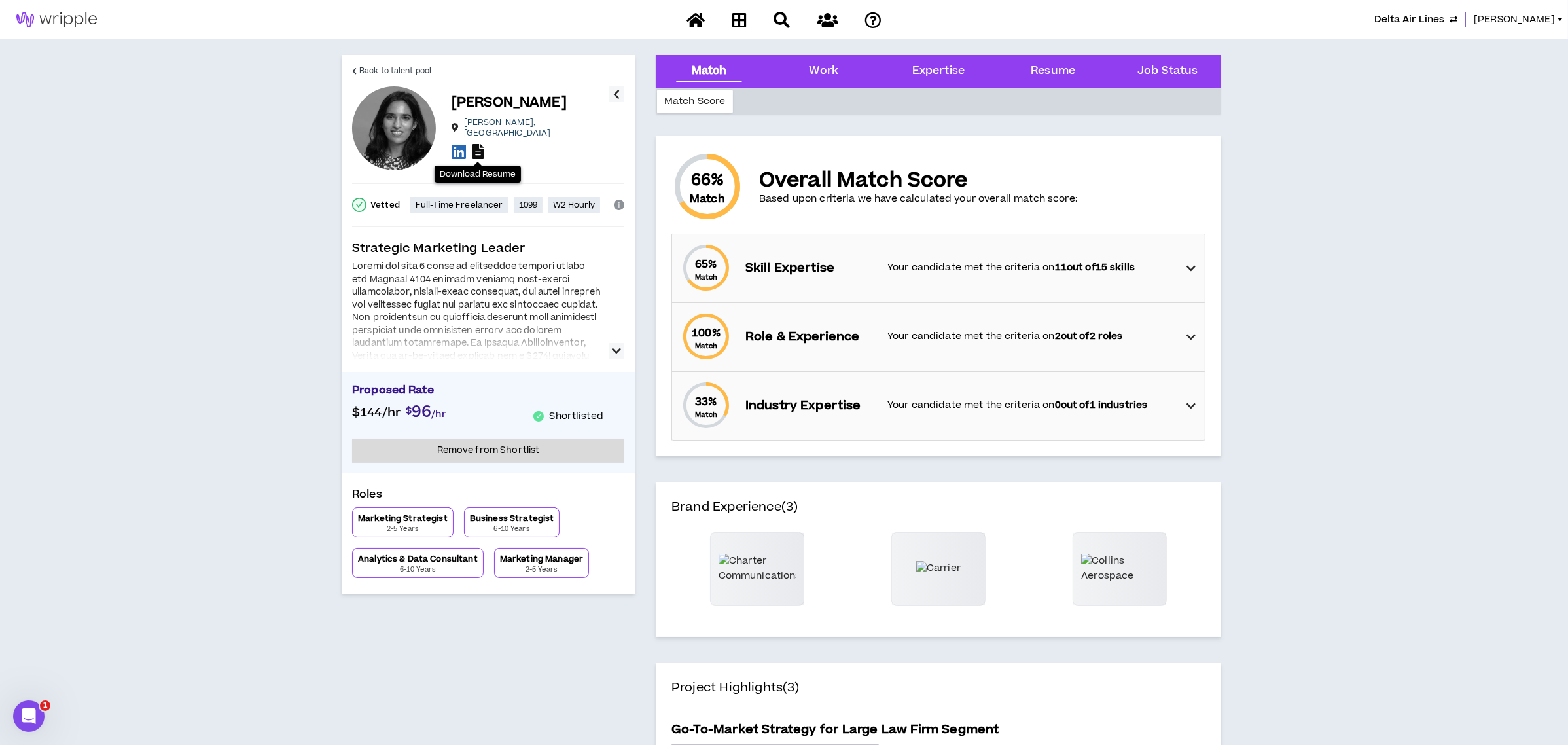
click at [477, 149] on icon at bounding box center [477, 151] width 11 height 15
click at [390, 68] on span "Back to talent pool" at bounding box center [395, 71] width 72 height 12
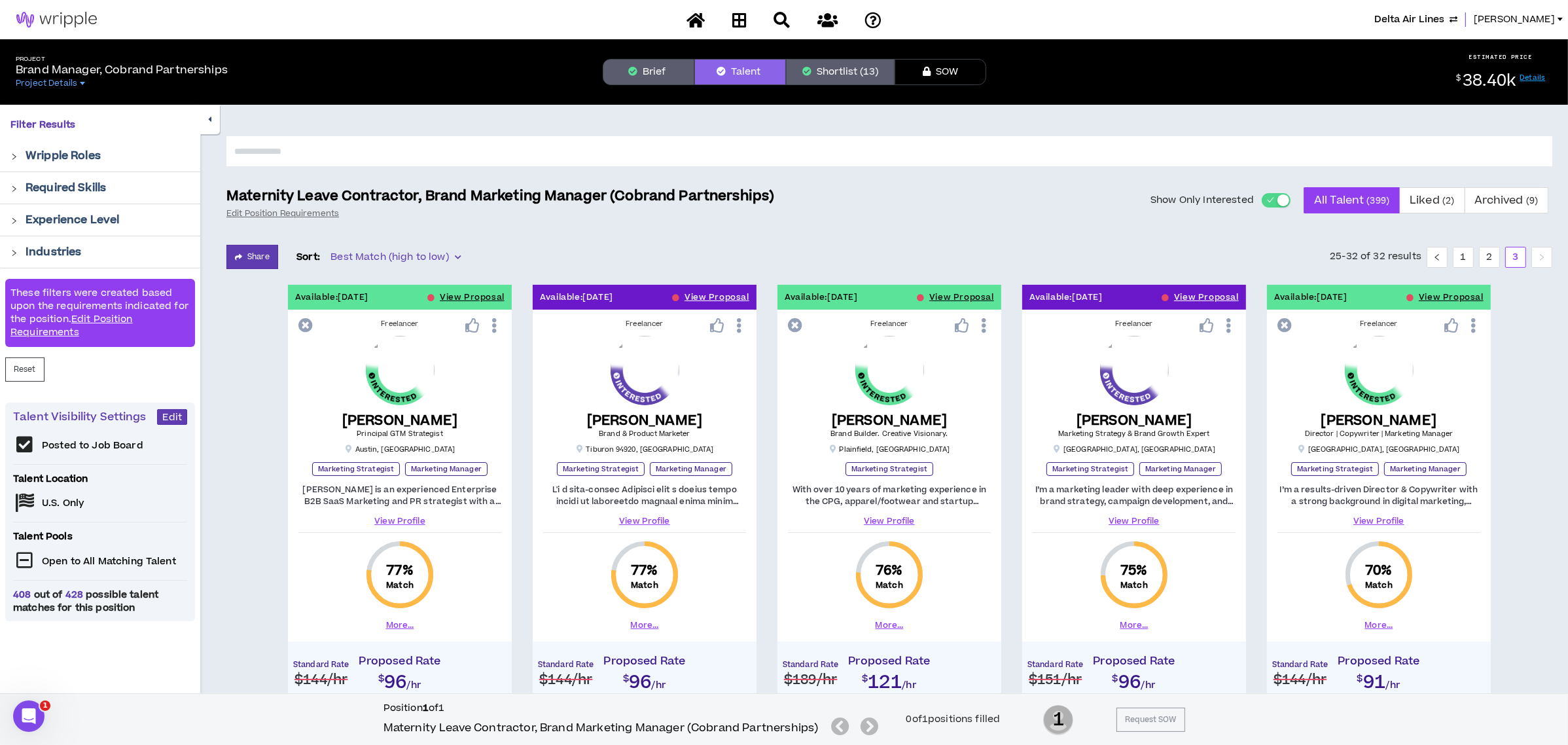
click at [840, 67] on button "Shortlist (13)" at bounding box center [840, 72] width 109 height 26
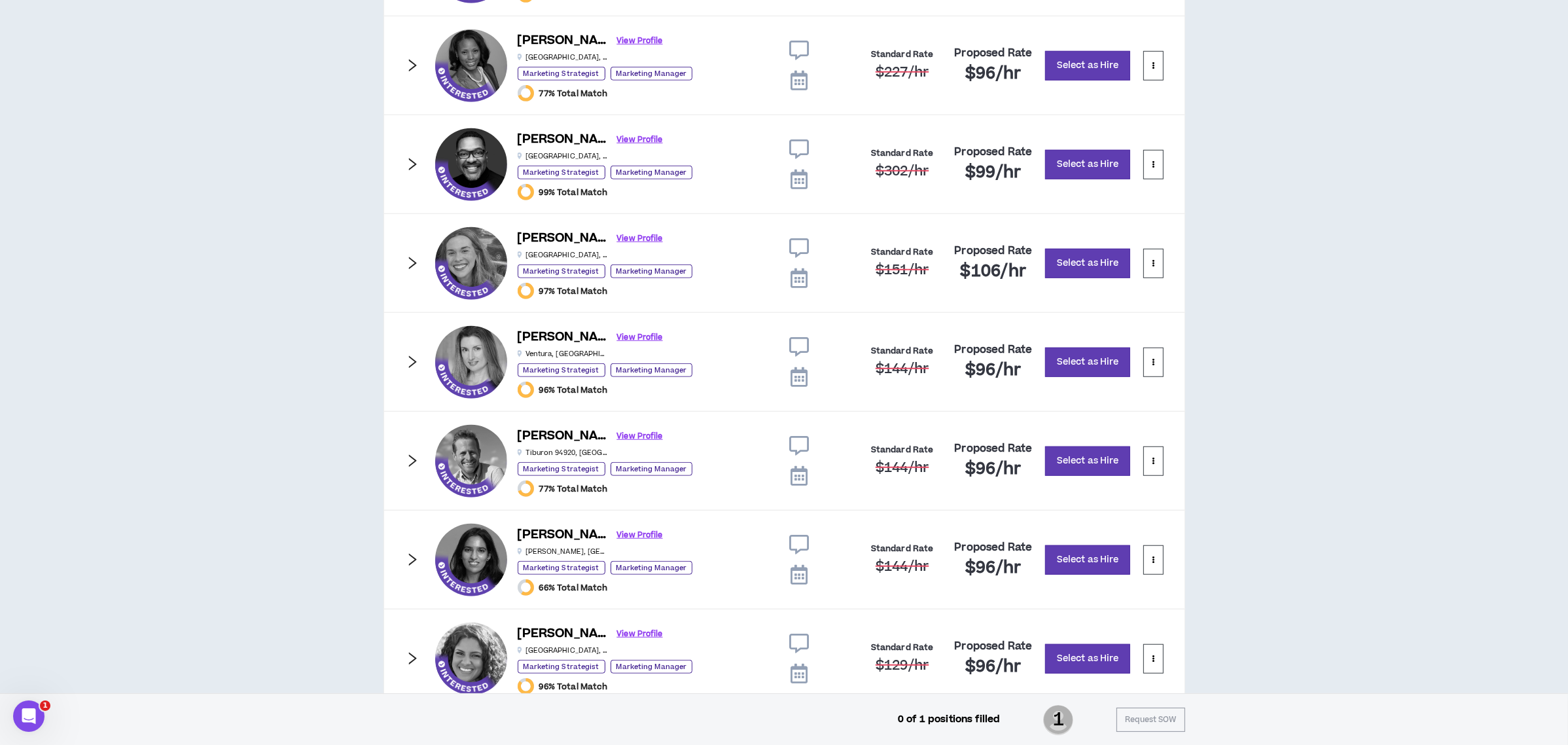
scroll to position [1427, 0]
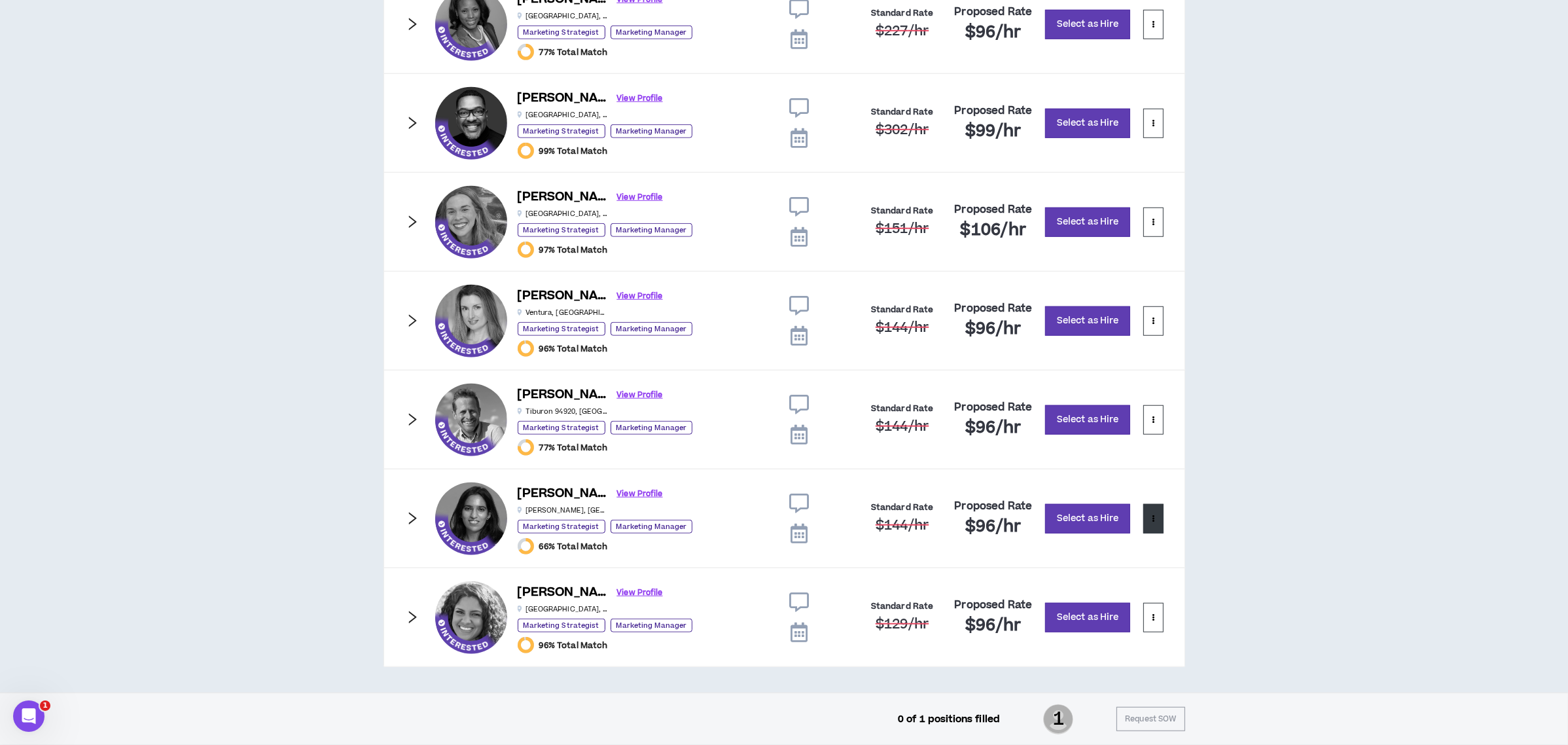
click at [1151, 523] on button at bounding box center [1152, 518] width 20 height 30
click at [1125, 549] on span "Remove from shortlist" at bounding box center [1100, 556] width 109 height 15
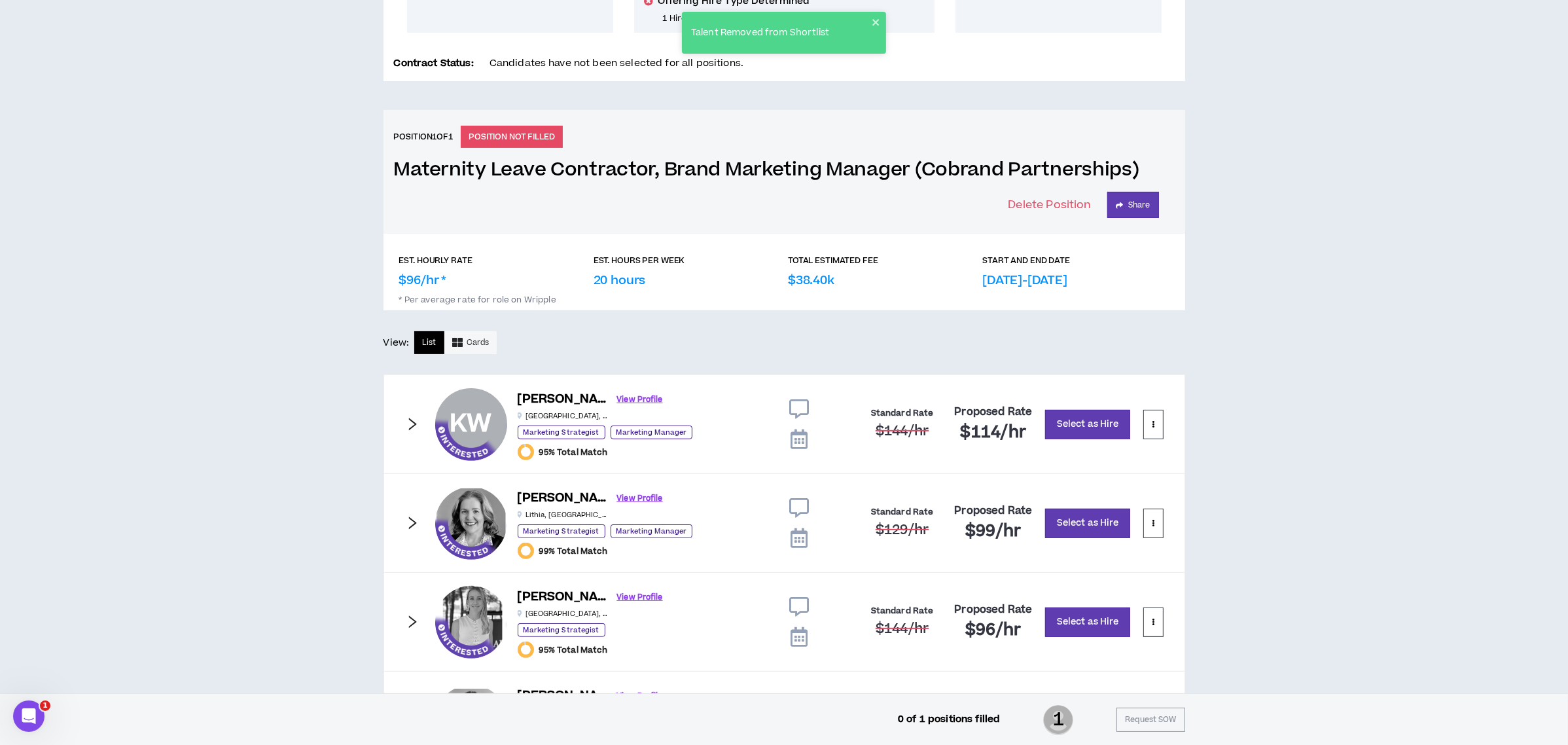
scroll to position [193, 0]
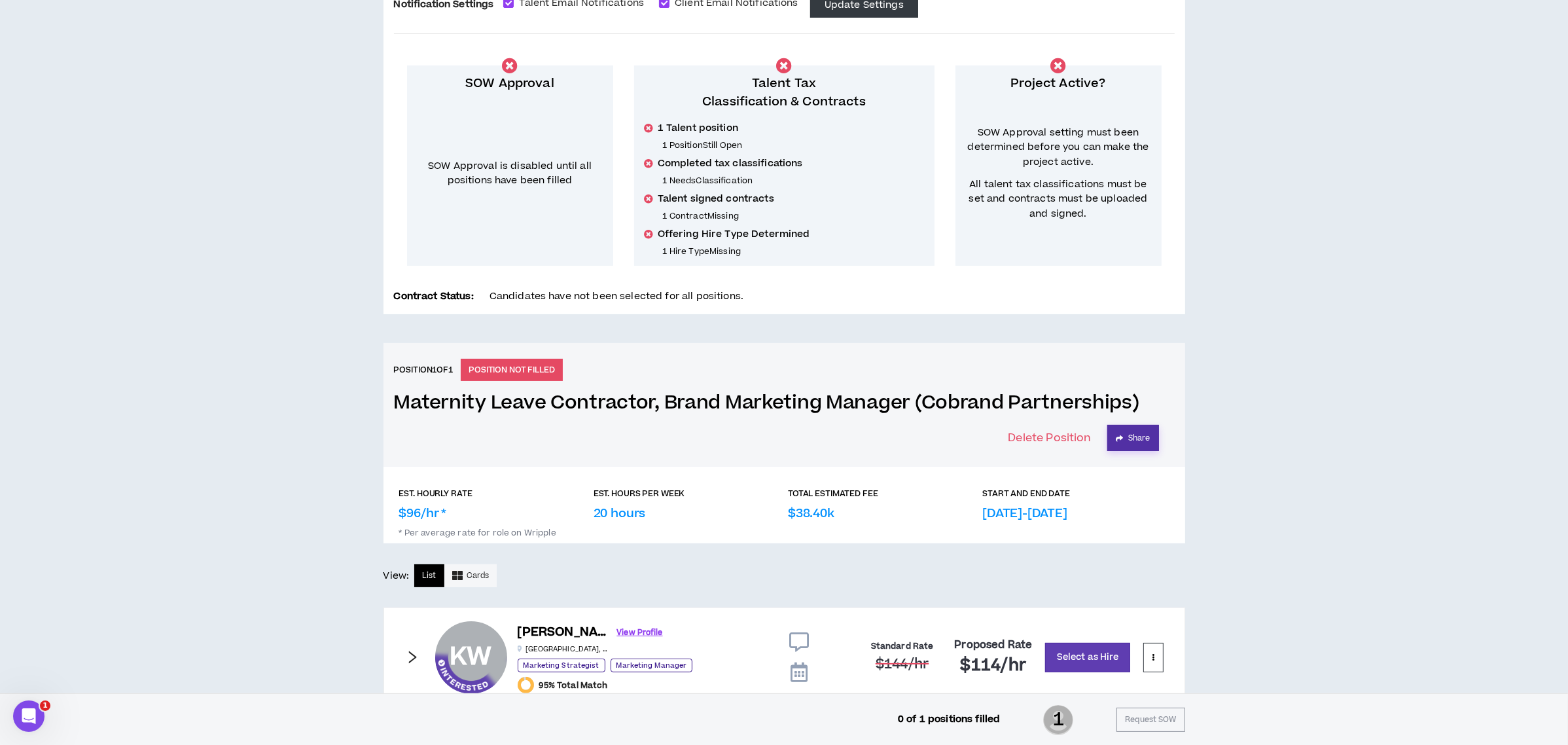
click at [1139, 444] on button "Share" at bounding box center [1132, 437] width 51 height 26
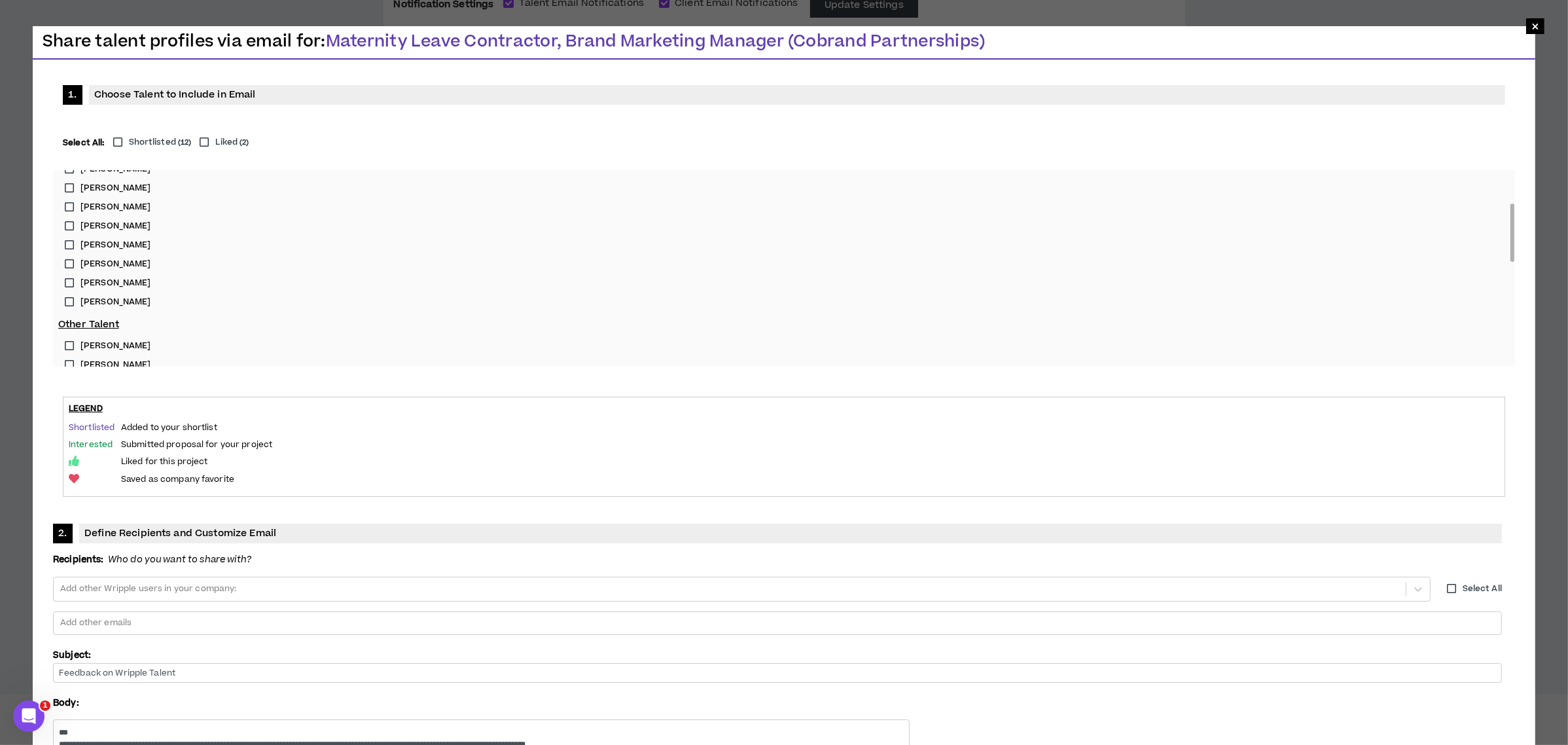
click at [69, 276] on label "[PERSON_NAME]" at bounding box center [784, 283] width 1451 height 19
click at [67, 299] on label "[PERSON_NAME]" at bounding box center [784, 302] width 1451 height 19
click at [1540, 24] on span "×" at bounding box center [1535, 26] width 18 height 16
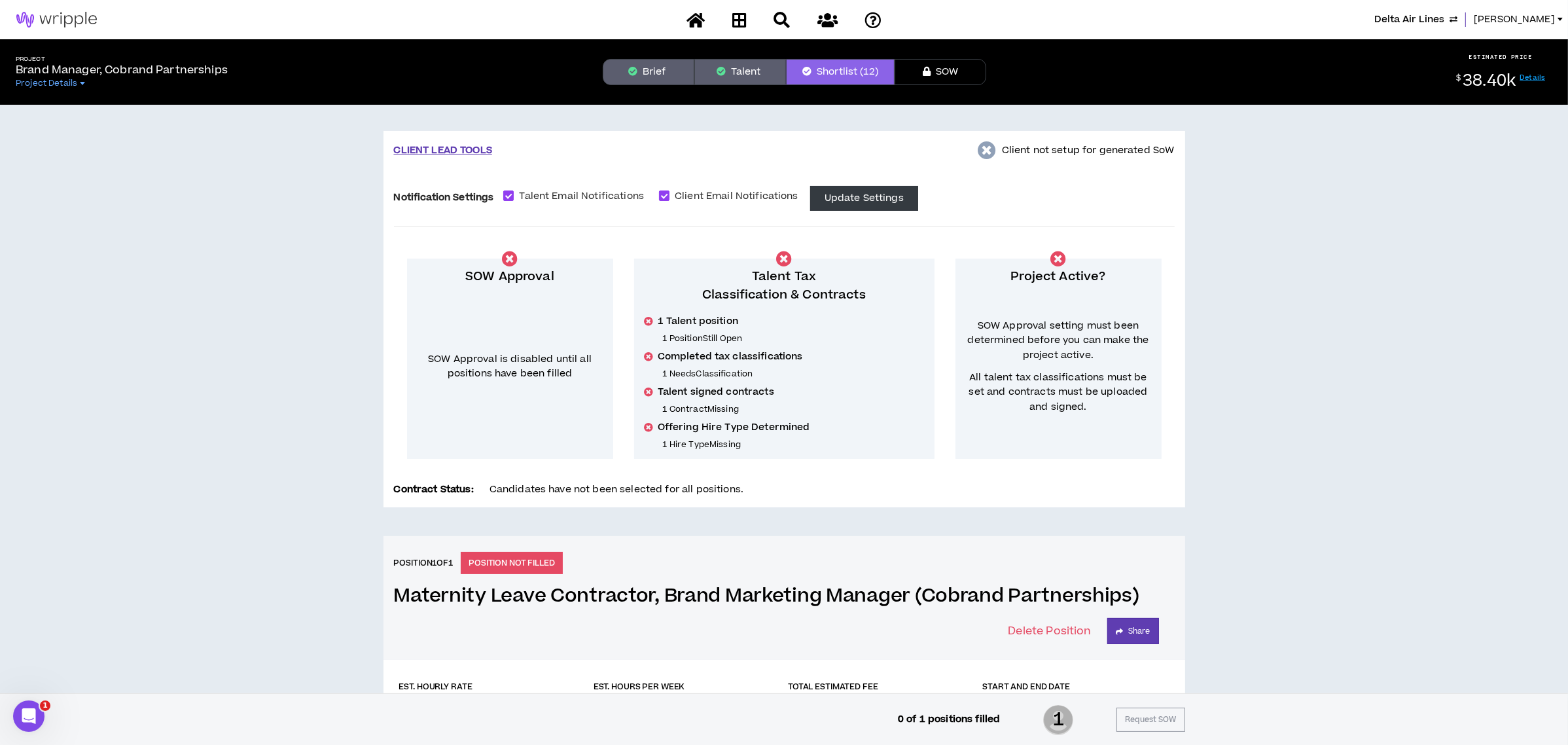
click at [728, 65] on button "Talent" at bounding box center [740, 72] width 91 height 26
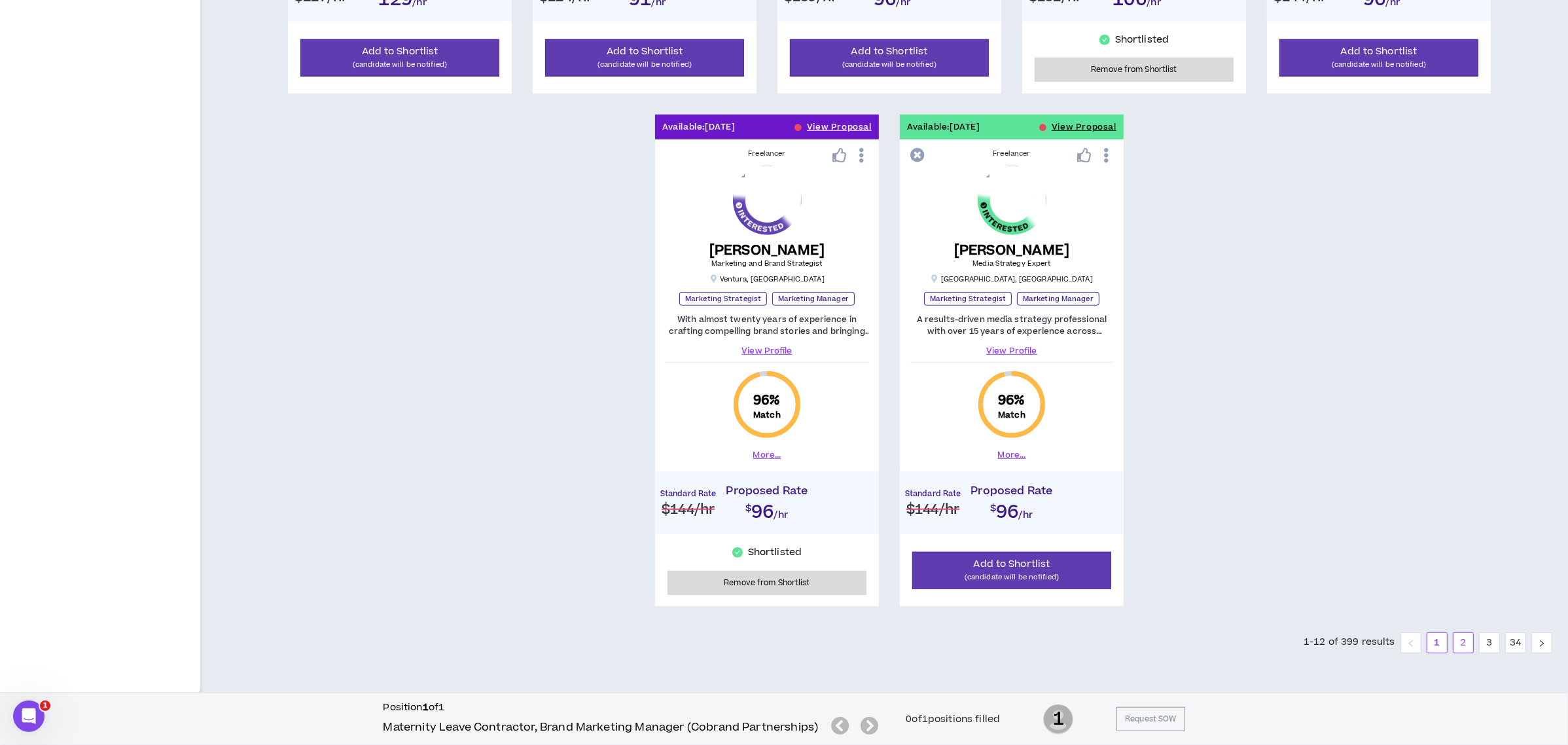
click at [1469, 648] on link "2" at bounding box center [1463, 642] width 20 height 20
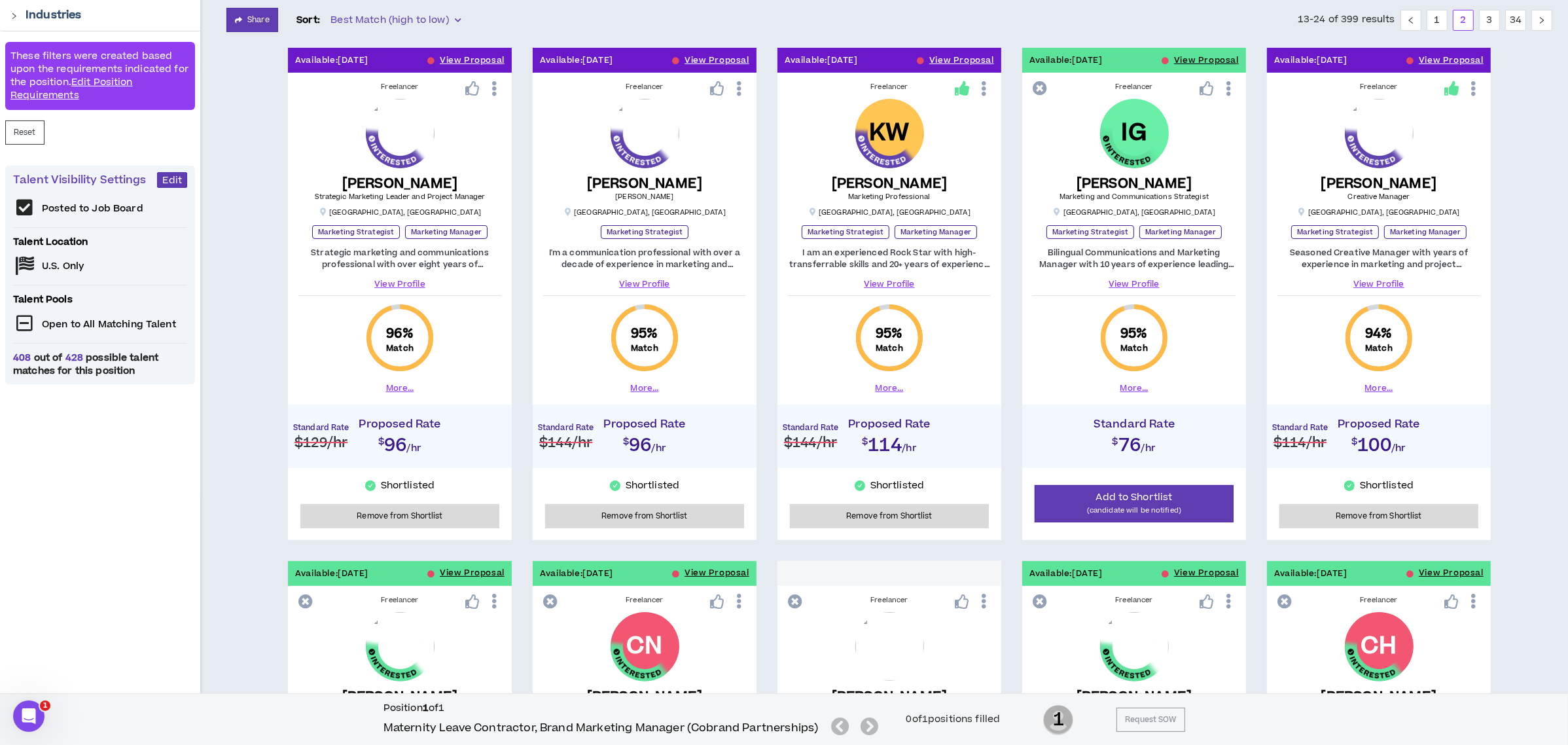
scroll to position [64, 0]
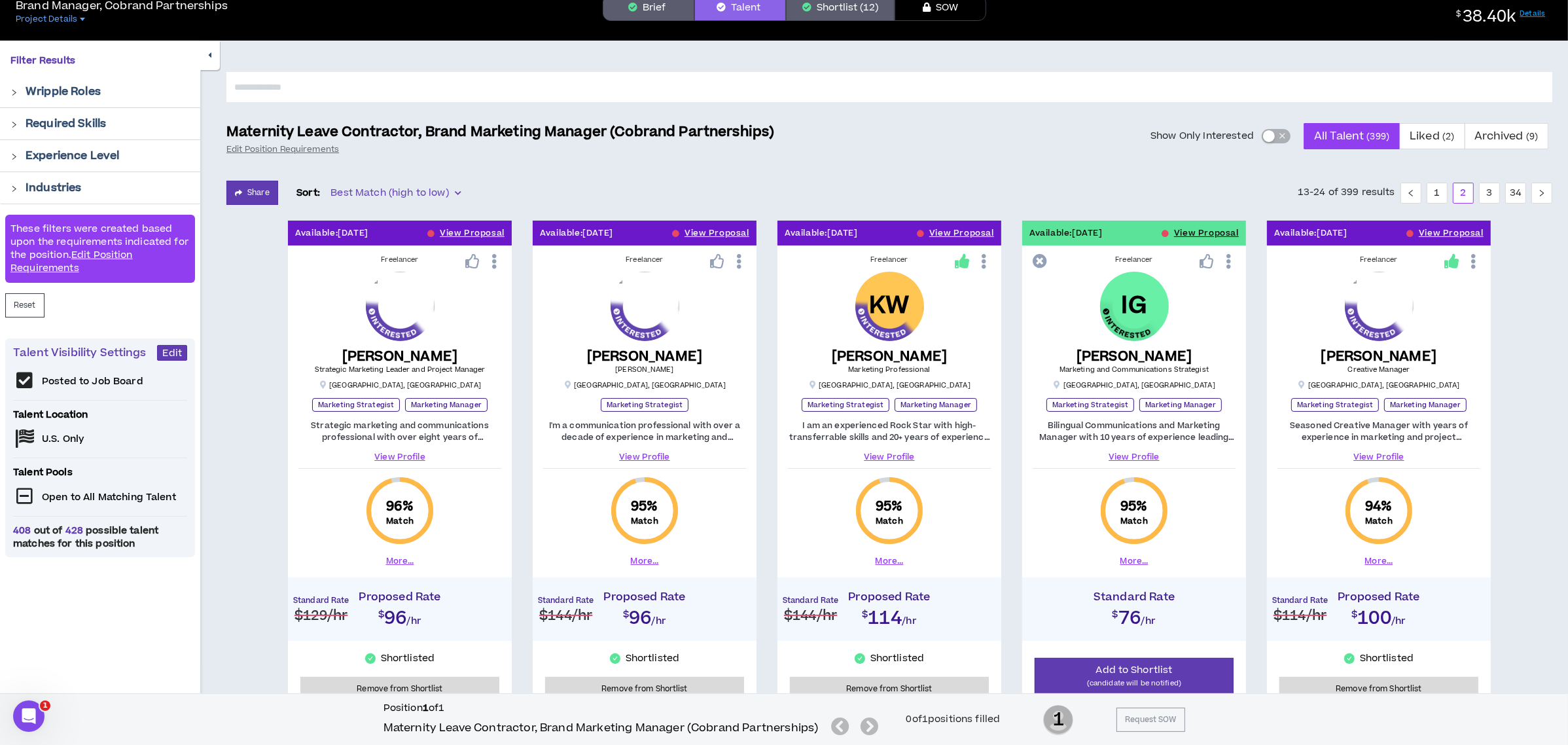
click at [849, 92] on input "text" at bounding box center [889, 87] width 1326 height 30
type input "******"
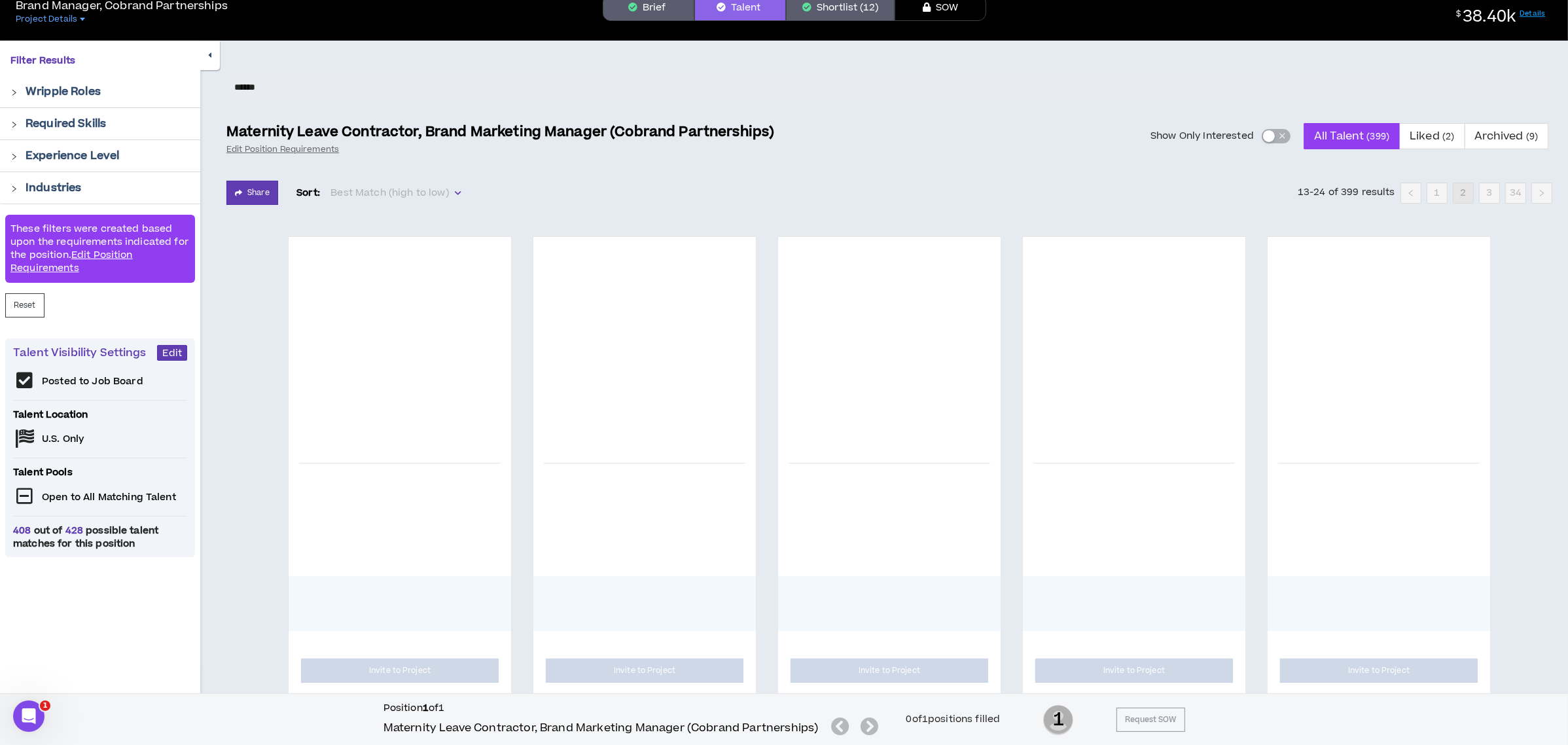
scroll to position [46, 0]
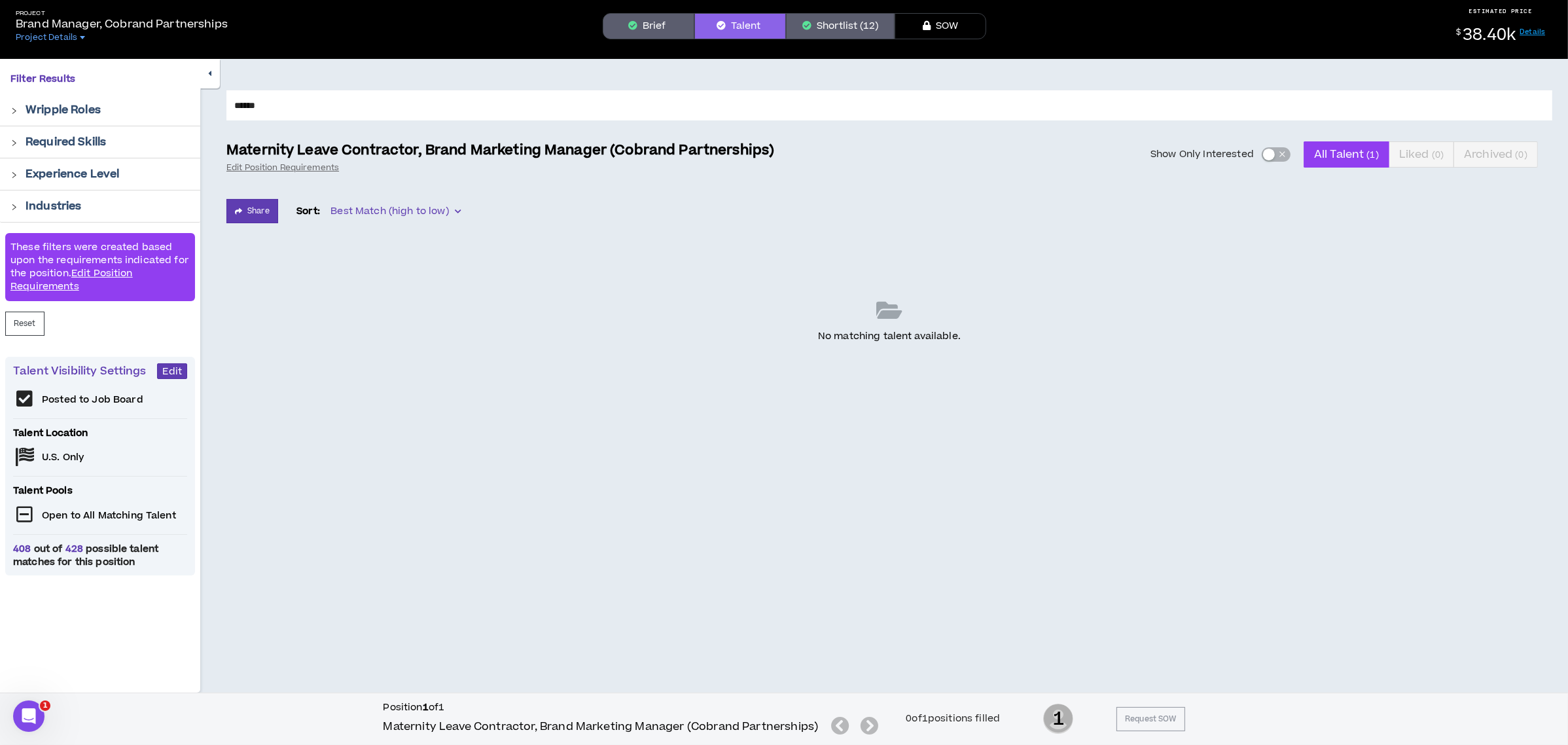
click at [1266, 154] on div "button" at bounding box center [1269, 155] width 12 height 12
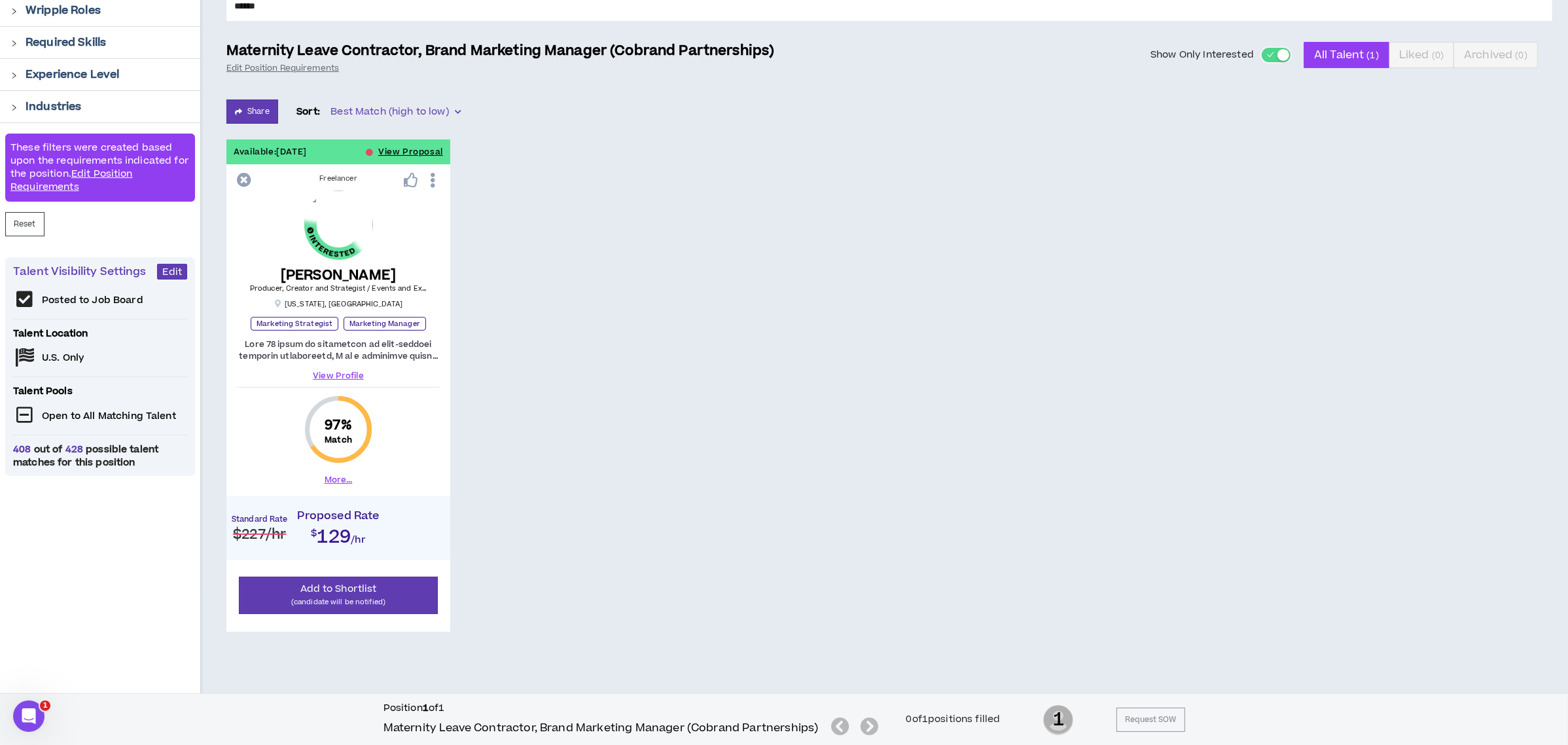
scroll to position [151, 0]
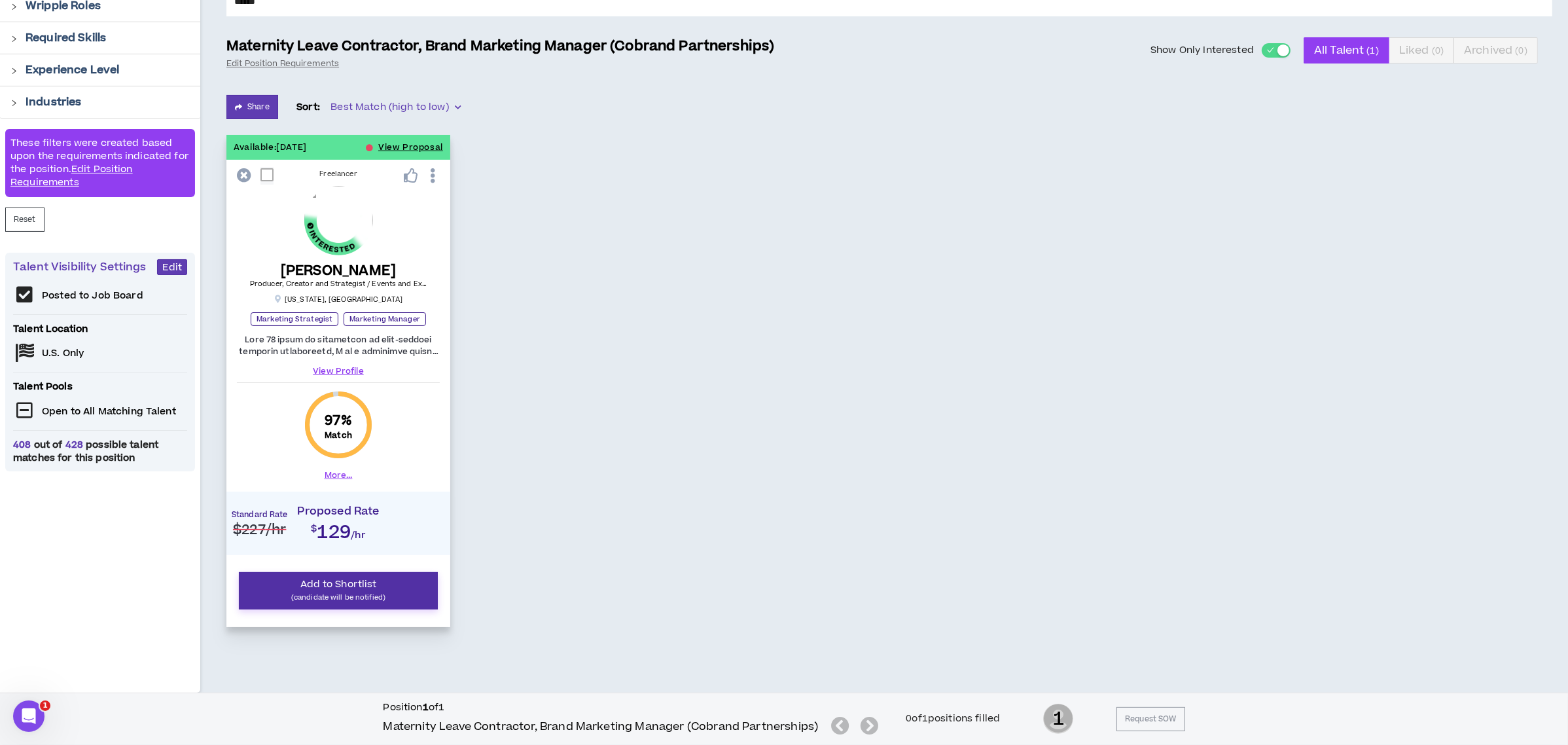
click at [355, 588] on span "Add to Shortlist" at bounding box center [339, 585] width 77 height 14
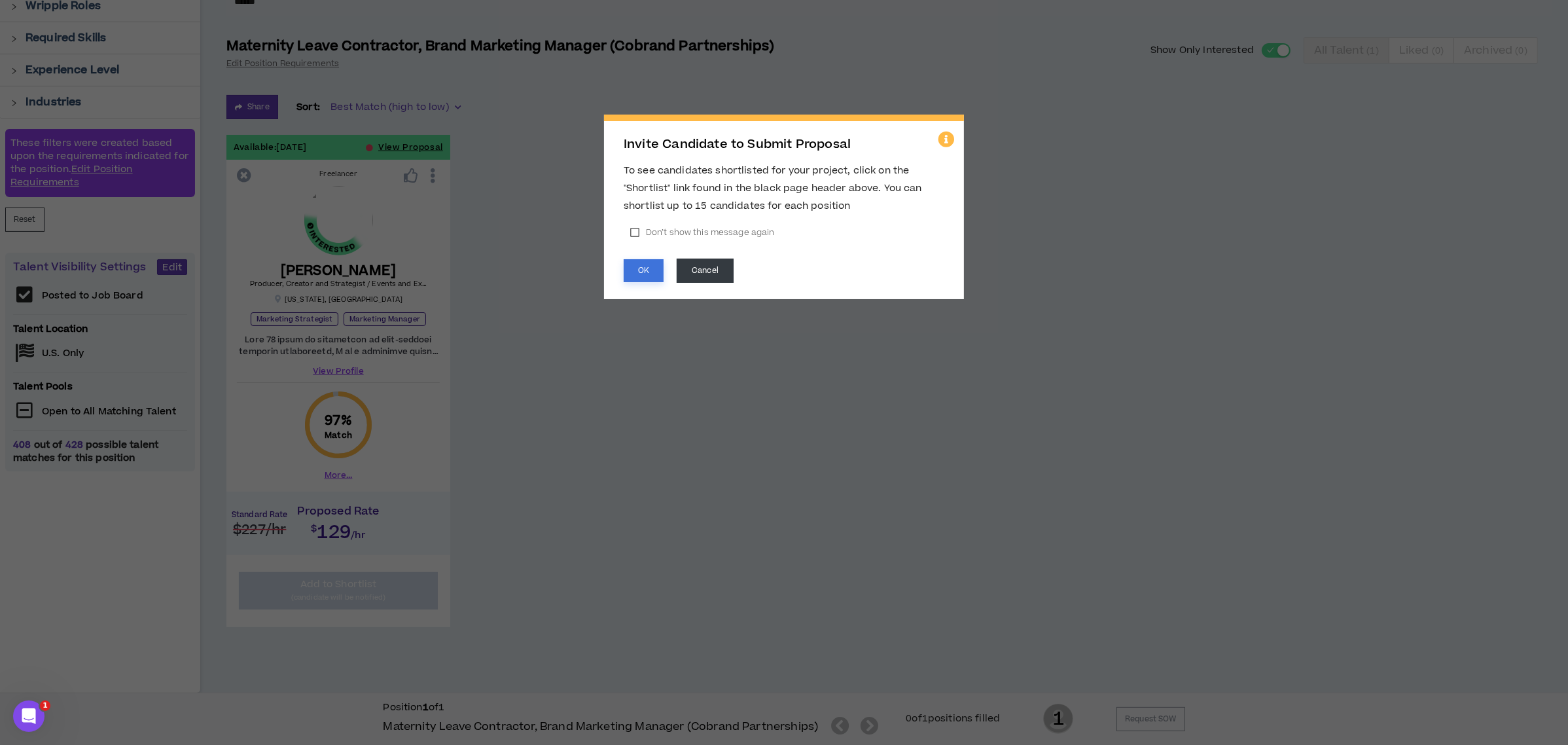
click at [633, 274] on button "OK" at bounding box center [644, 270] width 40 height 23
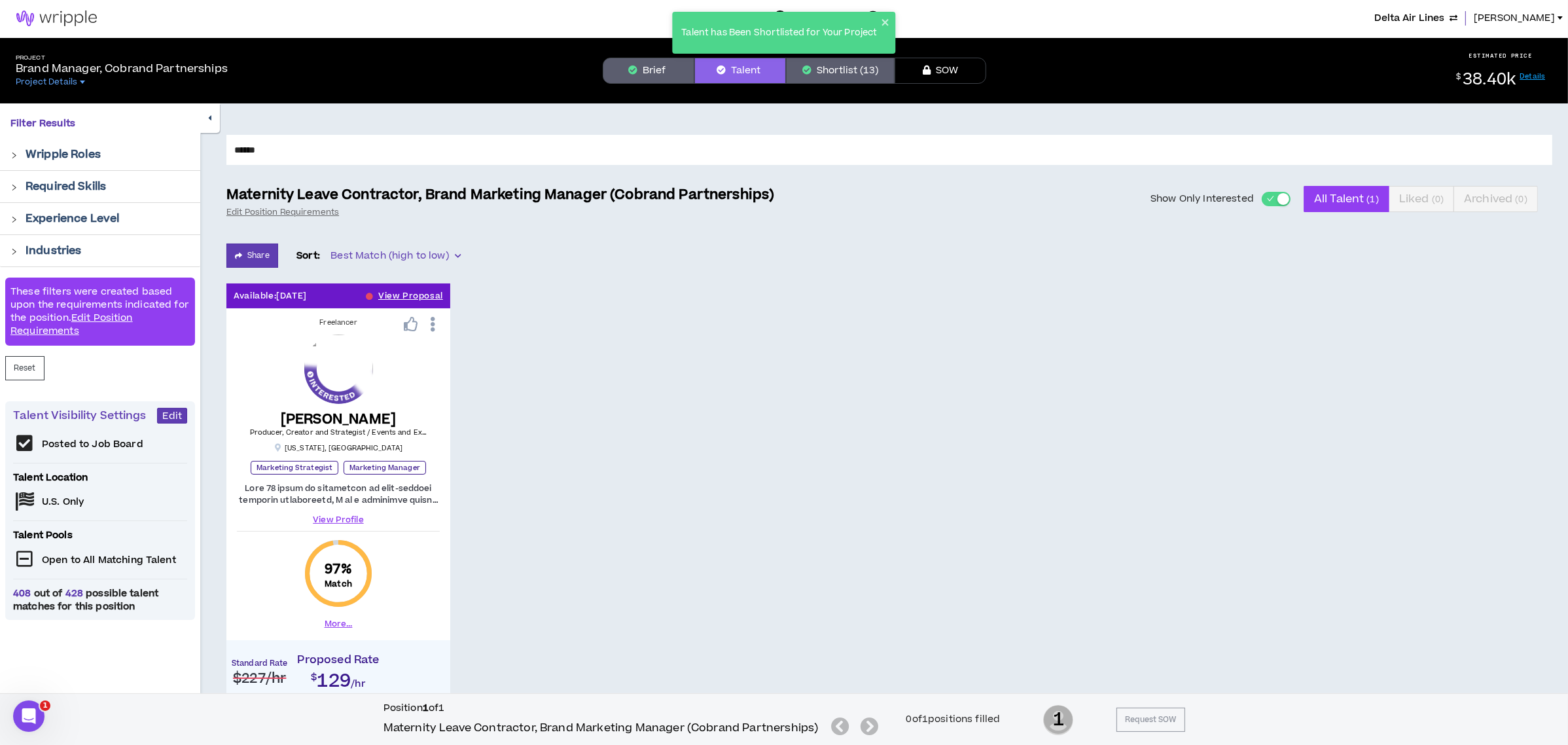
scroll to position [0, 0]
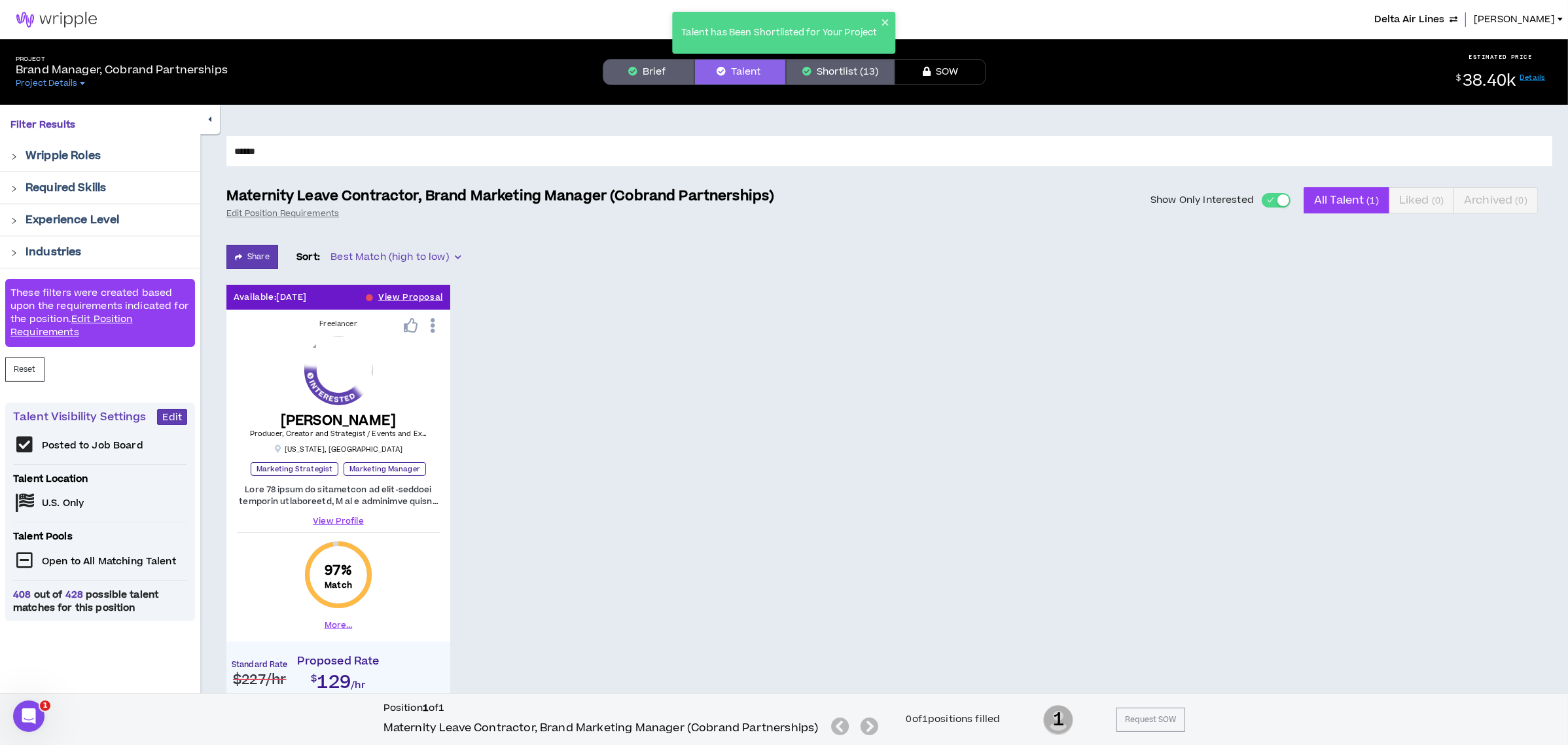
click at [845, 68] on button "Shortlist (13)" at bounding box center [840, 72] width 109 height 26
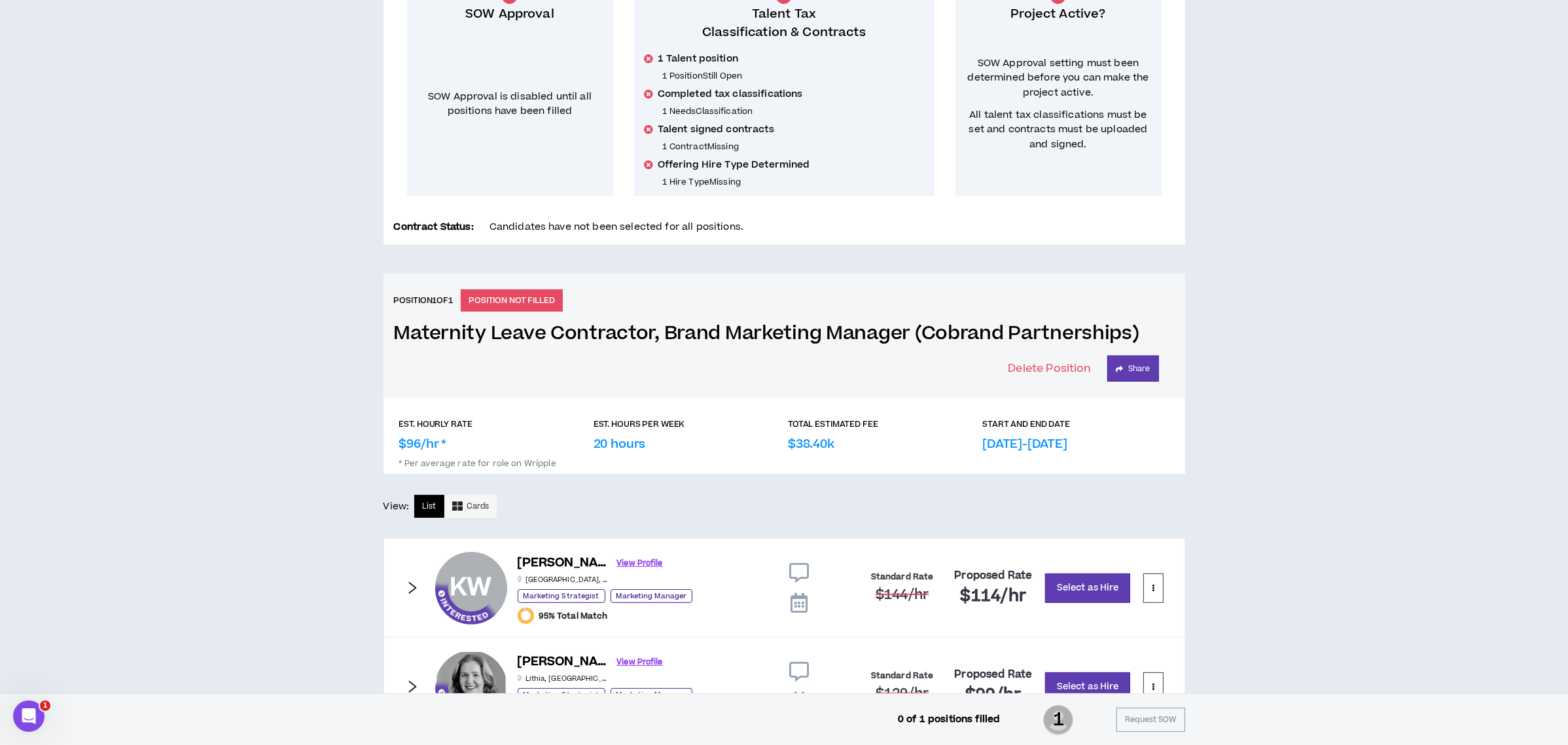
scroll to position [436, 0]
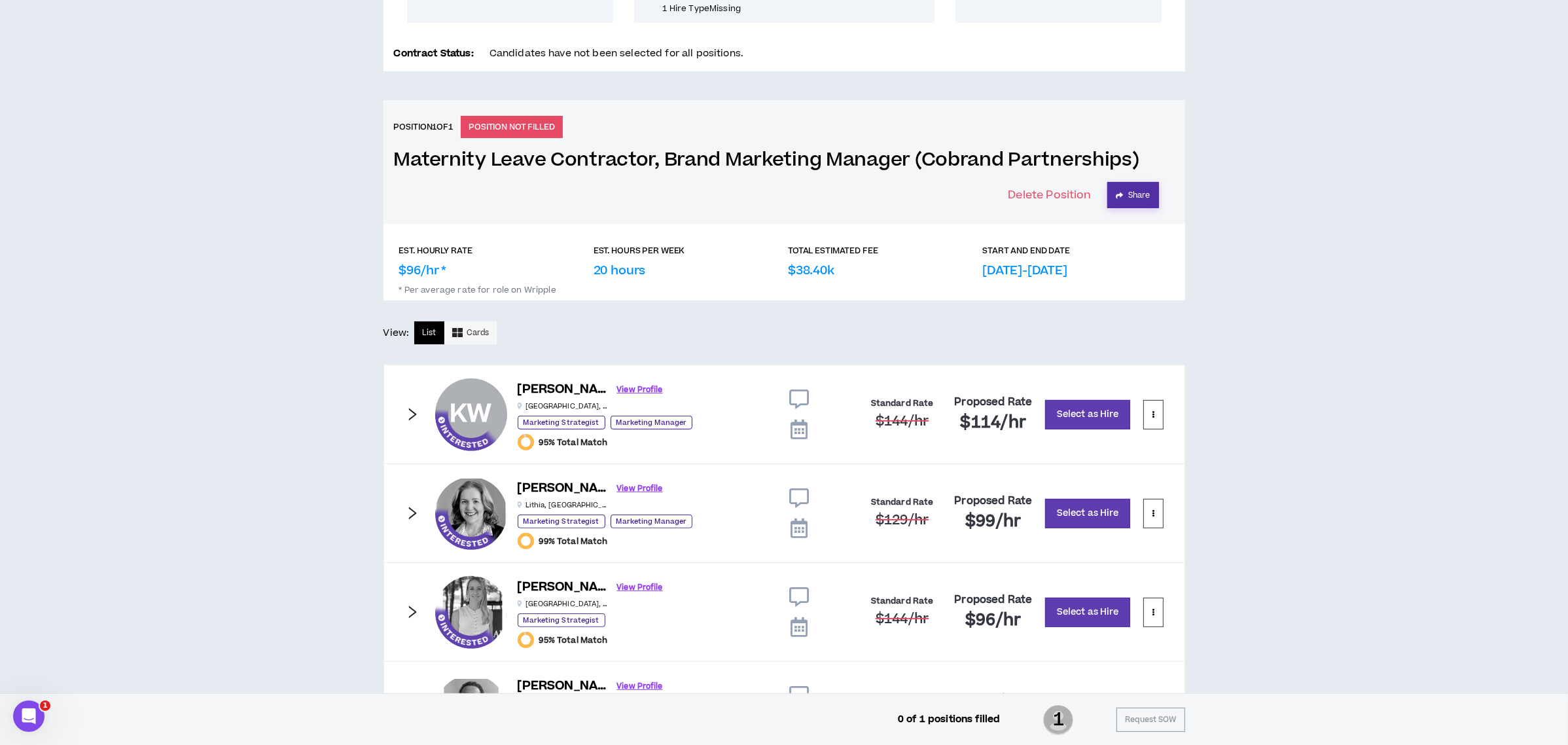
click at [1121, 188] on button "Share" at bounding box center [1132, 195] width 51 height 26
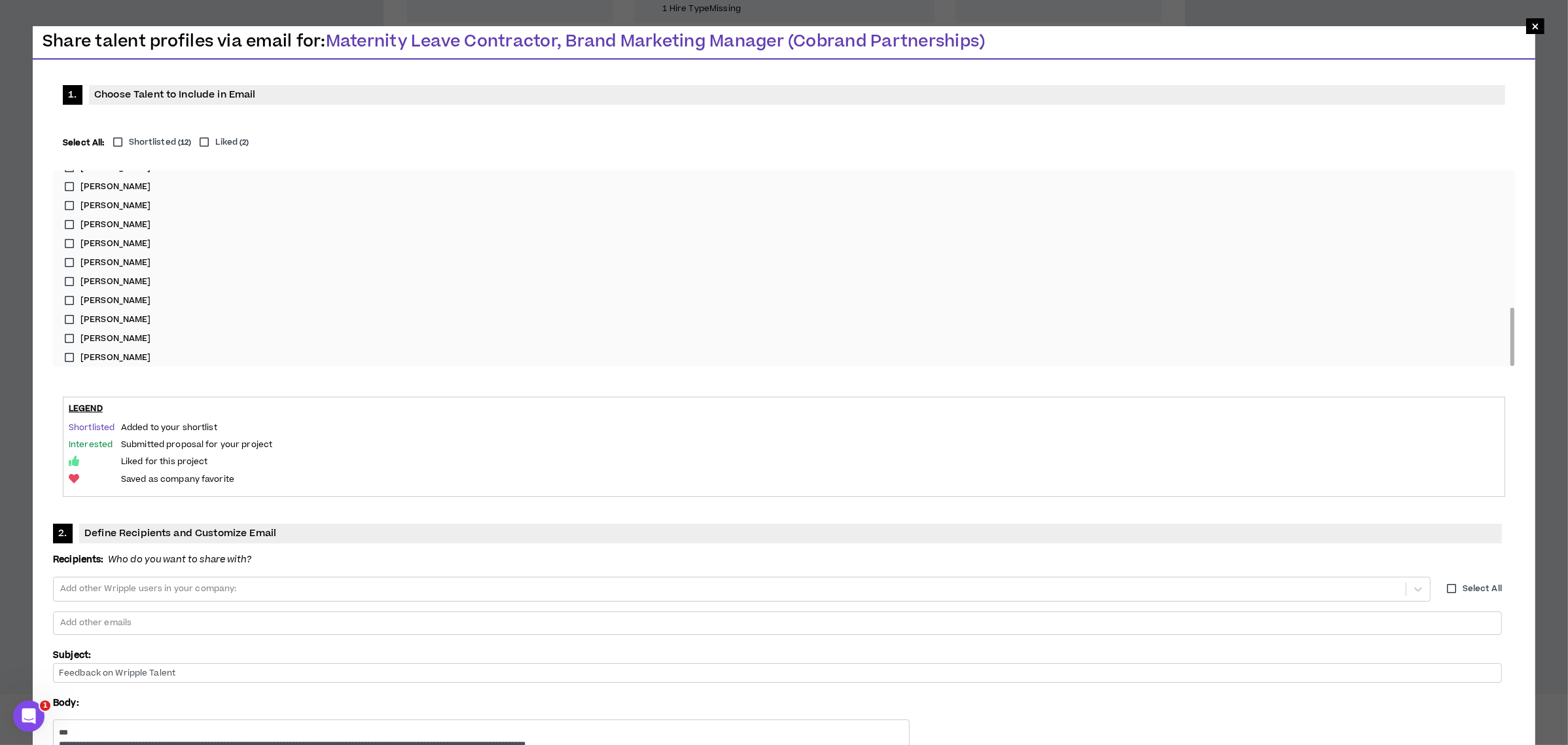
click at [1383, 645] on div "× Share talent profiles via email for: Maternity Leave Contractor, Brand Market…" at bounding box center [784, 372] width 1568 height 745
click at [1537, 25] on span "×" at bounding box center [1535, 26] width 8 height 16
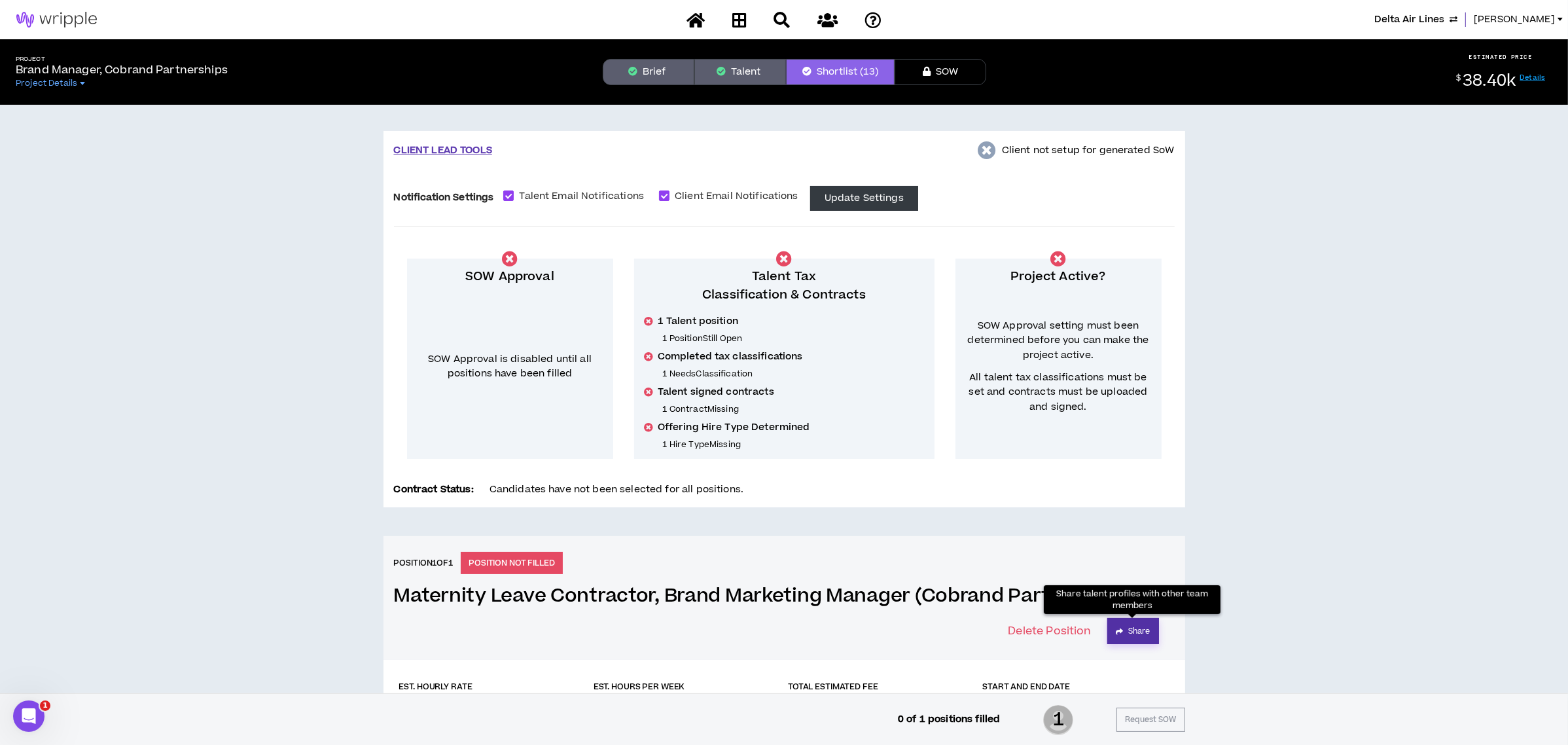
click at [1146, 627] on button "Share" at bounding box center [1132, 631] width 51 height 26
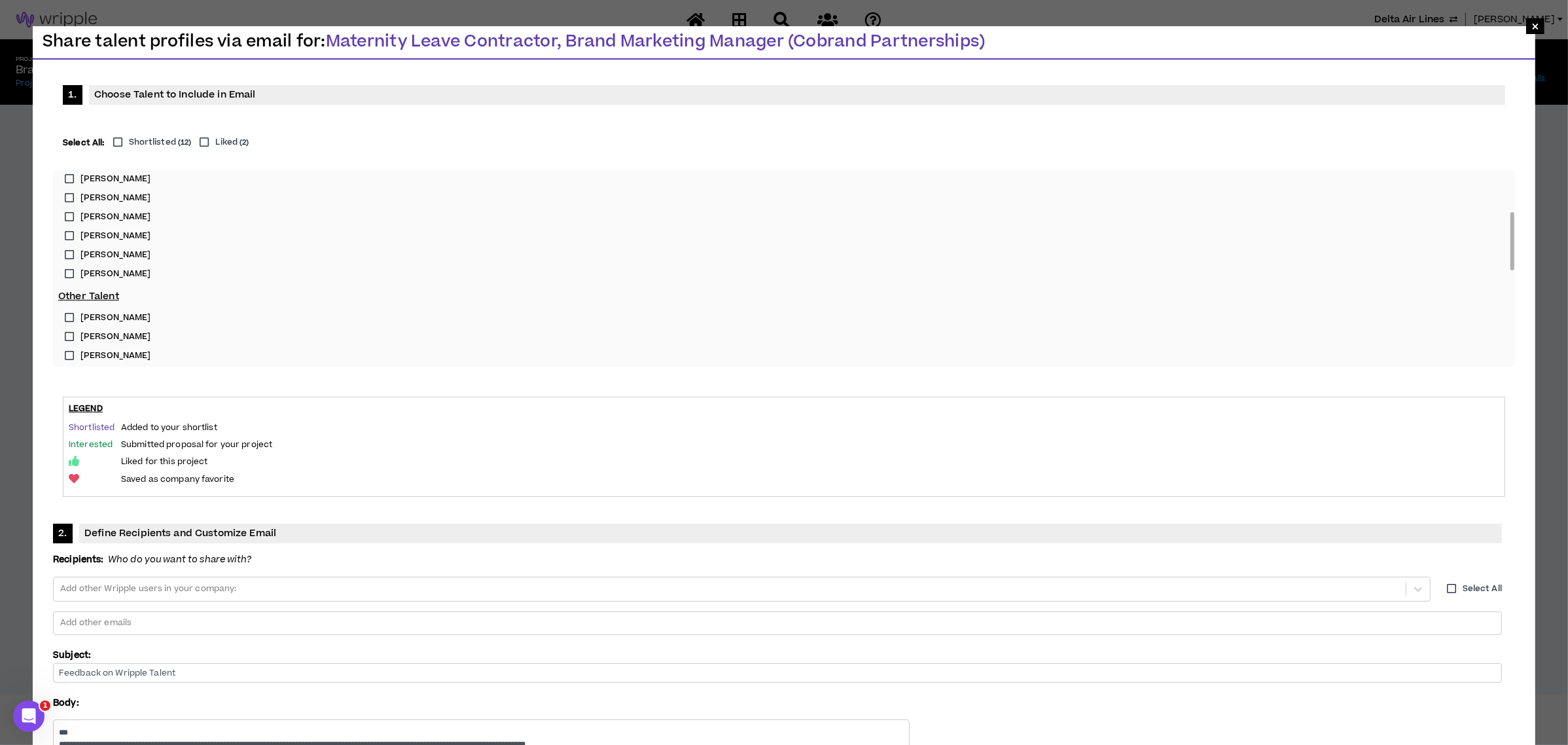
click at [66, 340] on label "[PERSON_NAME]" at bounding box center [784, 337] width 1451 height 19
click at [70, 267] on label "[PERSON_NAME]" at bounding box center [784, 274] width 1451 height 19
click at [67, 222] on label "[PERSON_NAME]" at bounding box center [784, 224] width 1451 height 19
click at [713, 663] on input "Feedback on Wripple Talent" at bounding box center [777, 673] width 1449 height 20
click at [709, 613] on div at bounding box center [778, 623] width 1437 height 20
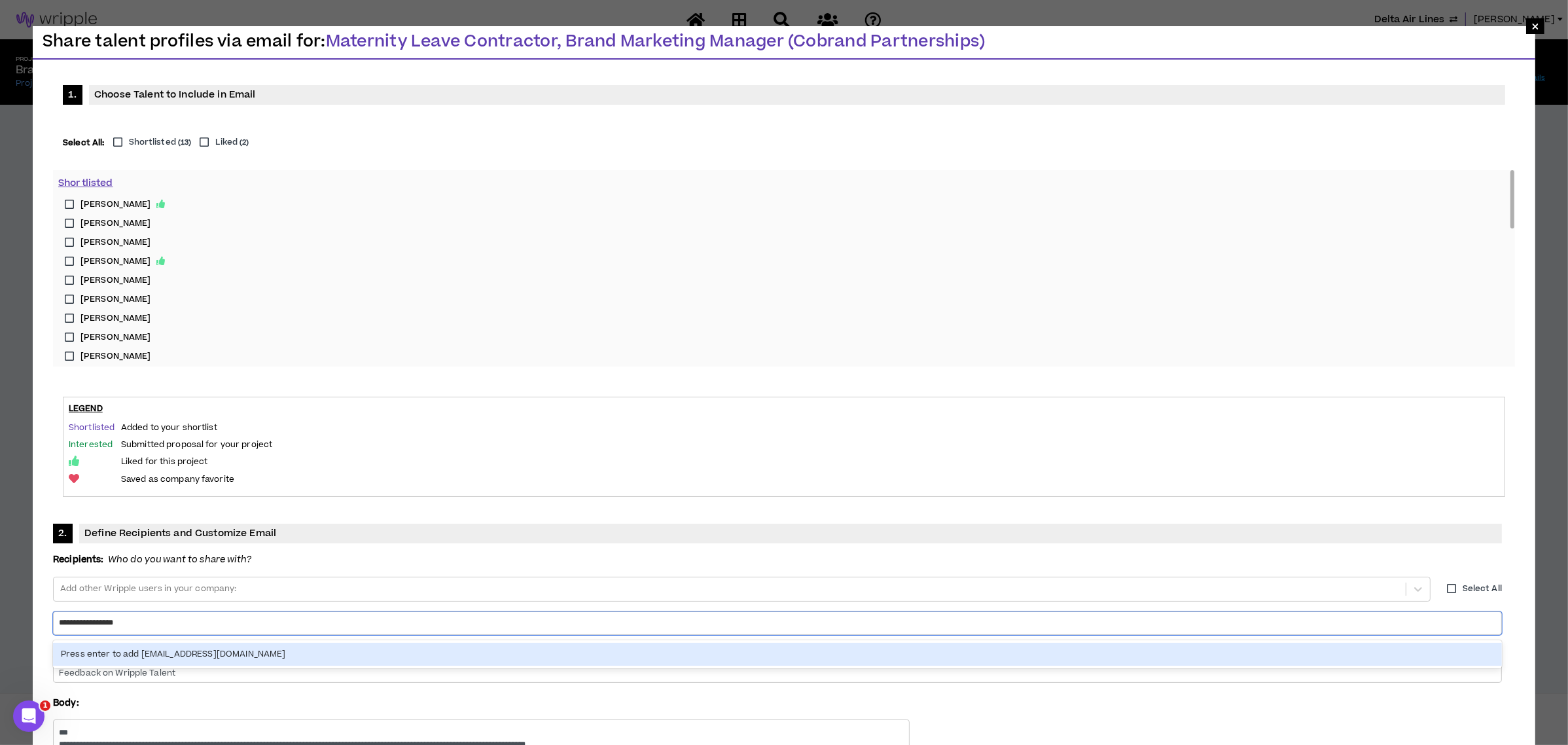
type input "**********"
click at [754, 643] on div "Press enter to add [EMAIL_ADDRESS][DOMAIN_NAME]" at bounding box center [777, 654] width 1449 height 23
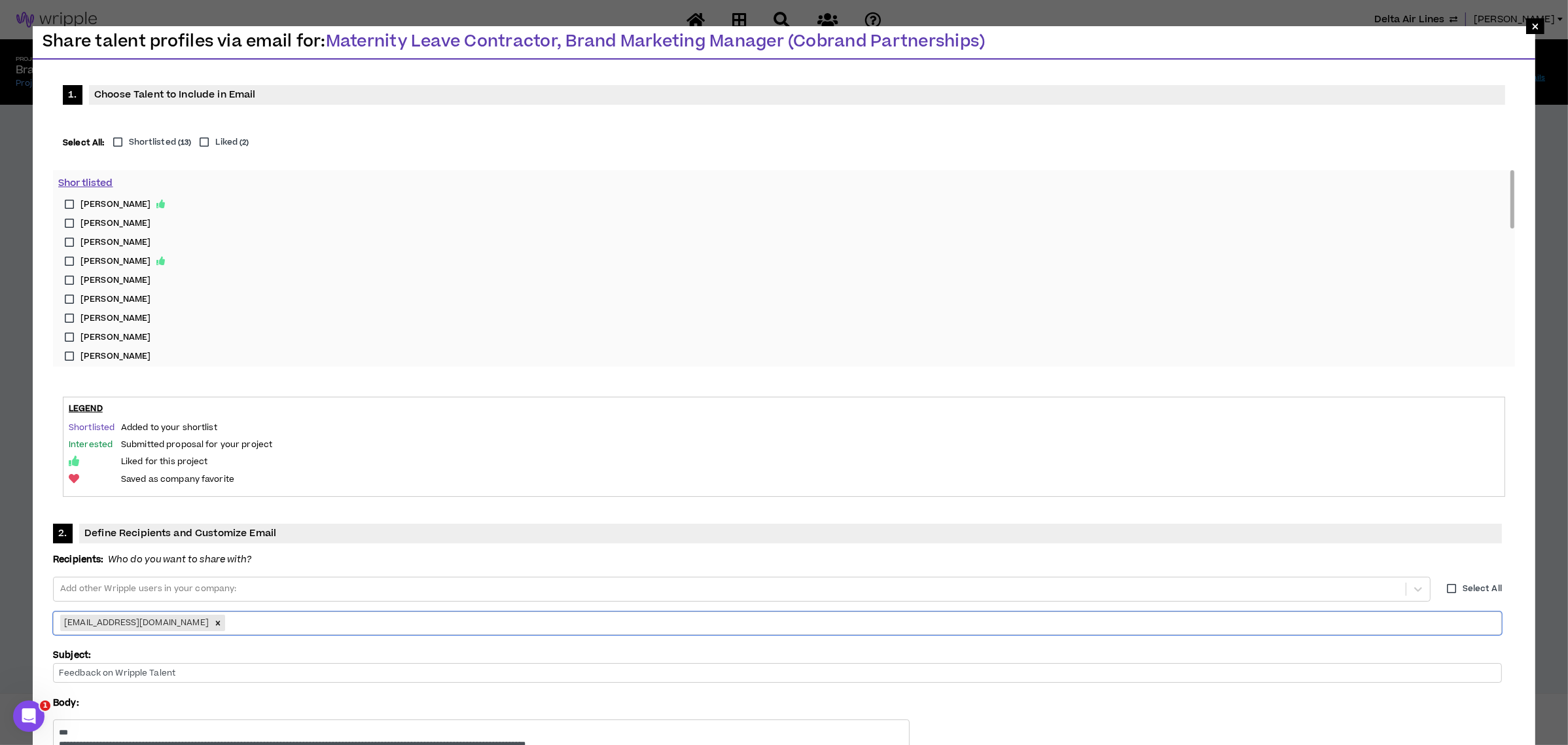
click at [71, 218] on label "[PERSON_NAME]" at bounding box center [784, 223] width 1451 height 19
click at [67, 235] on label "[PERSON_NAME]" at bounding box center [784, 242] width 1451 height 19
click at [69, 221] on label "[PERSON_NAME]" at bounding box center [784, 224] width 1451 height 19
drag, startPoint x: 553, startPoint y: 525, endPoint x: 559, endPoint y: 524, distance: 6.1
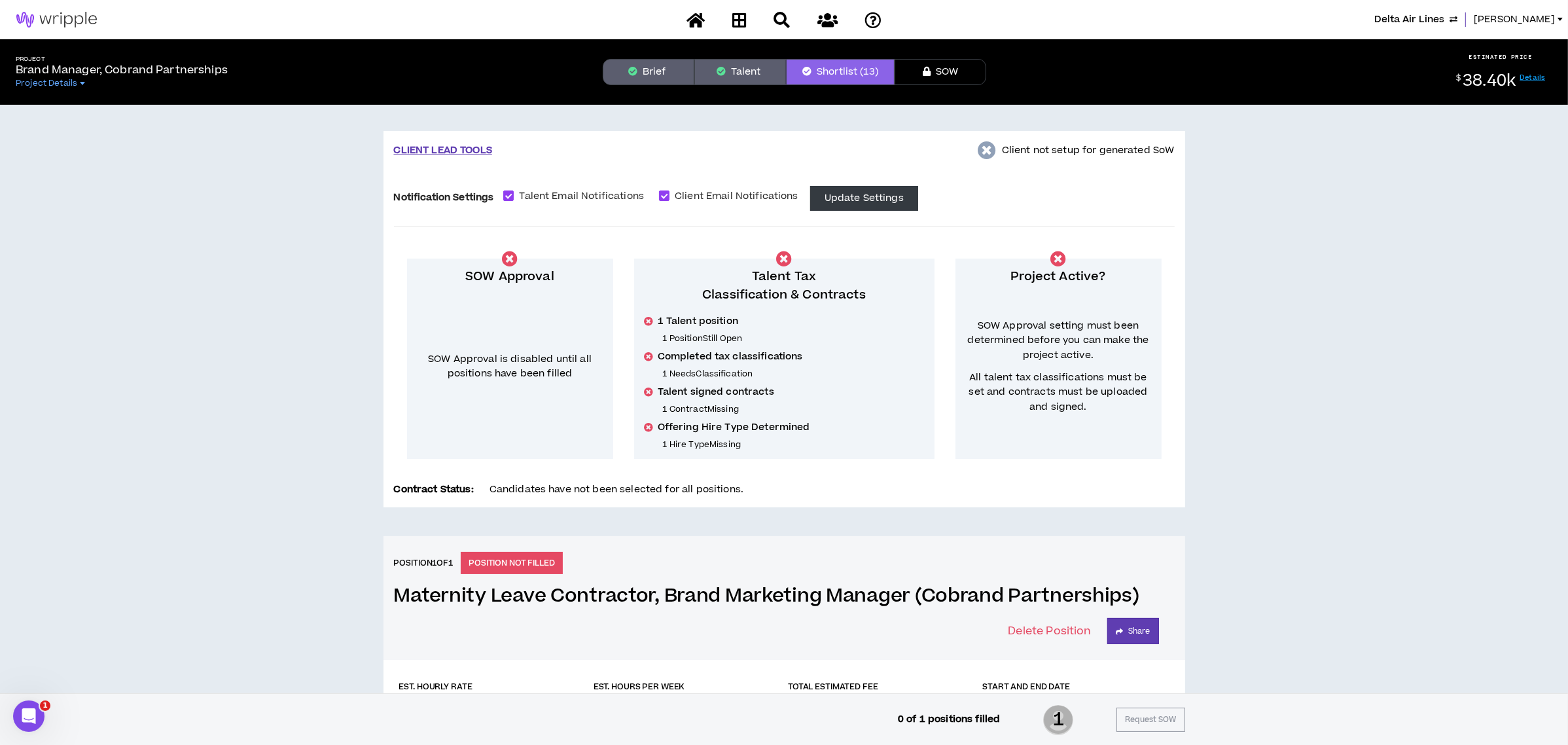
click at [869, 60] on button "Shortlist (13)" at bounding box center [840, 72] width 109 height 26
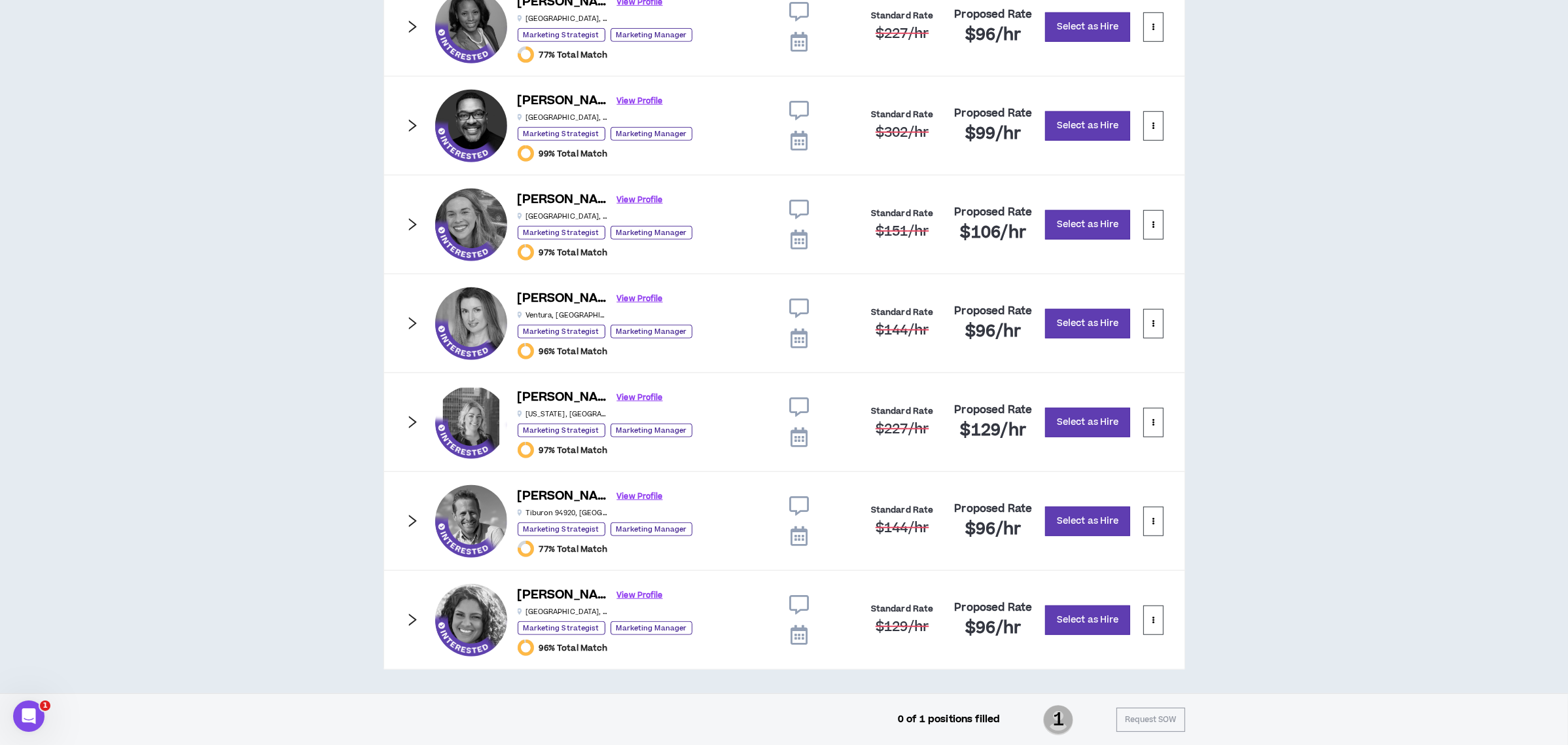
scroll to position [1427, 0]
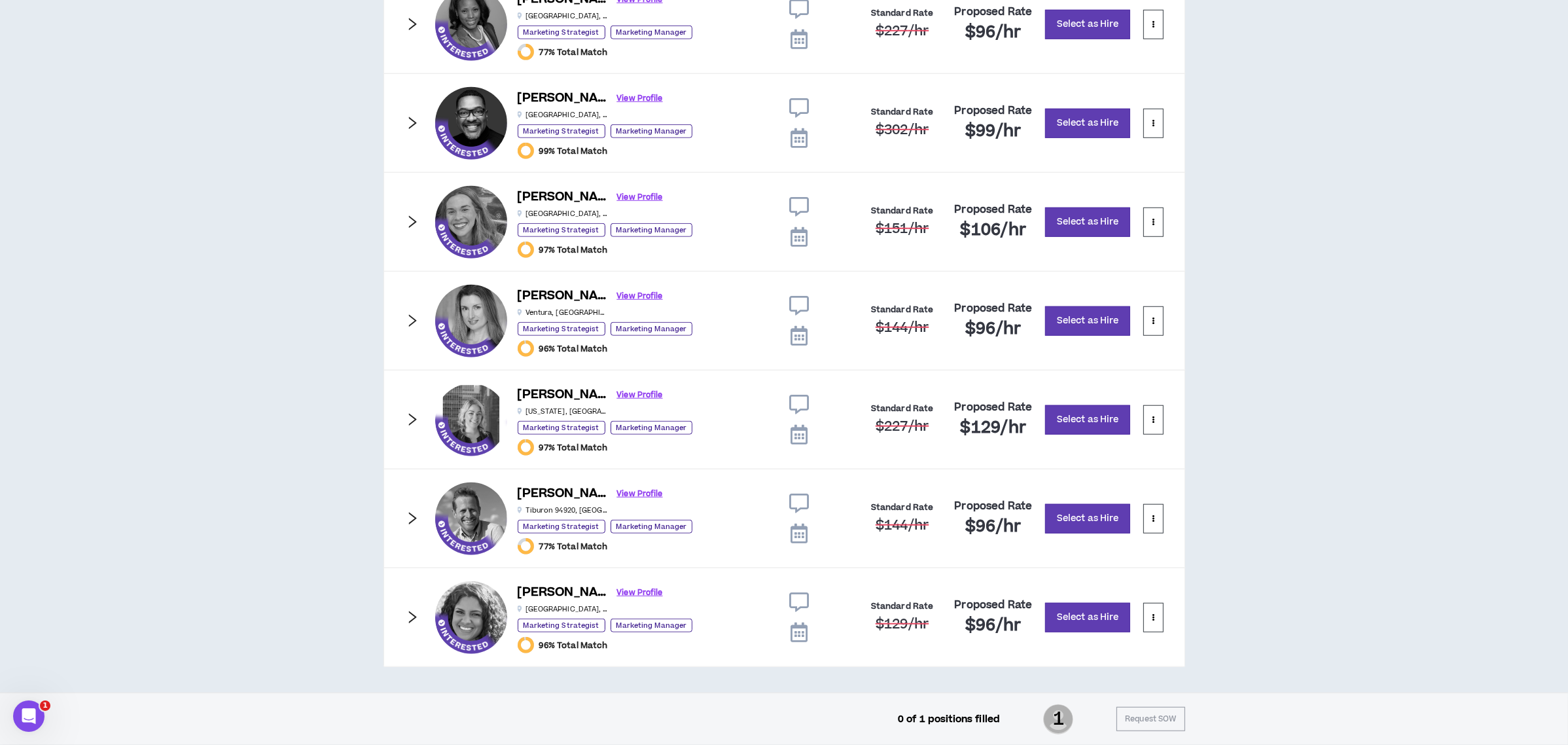
click at [413, 415] on icon "right" at bounding box center [412, 419] width 8 height 12
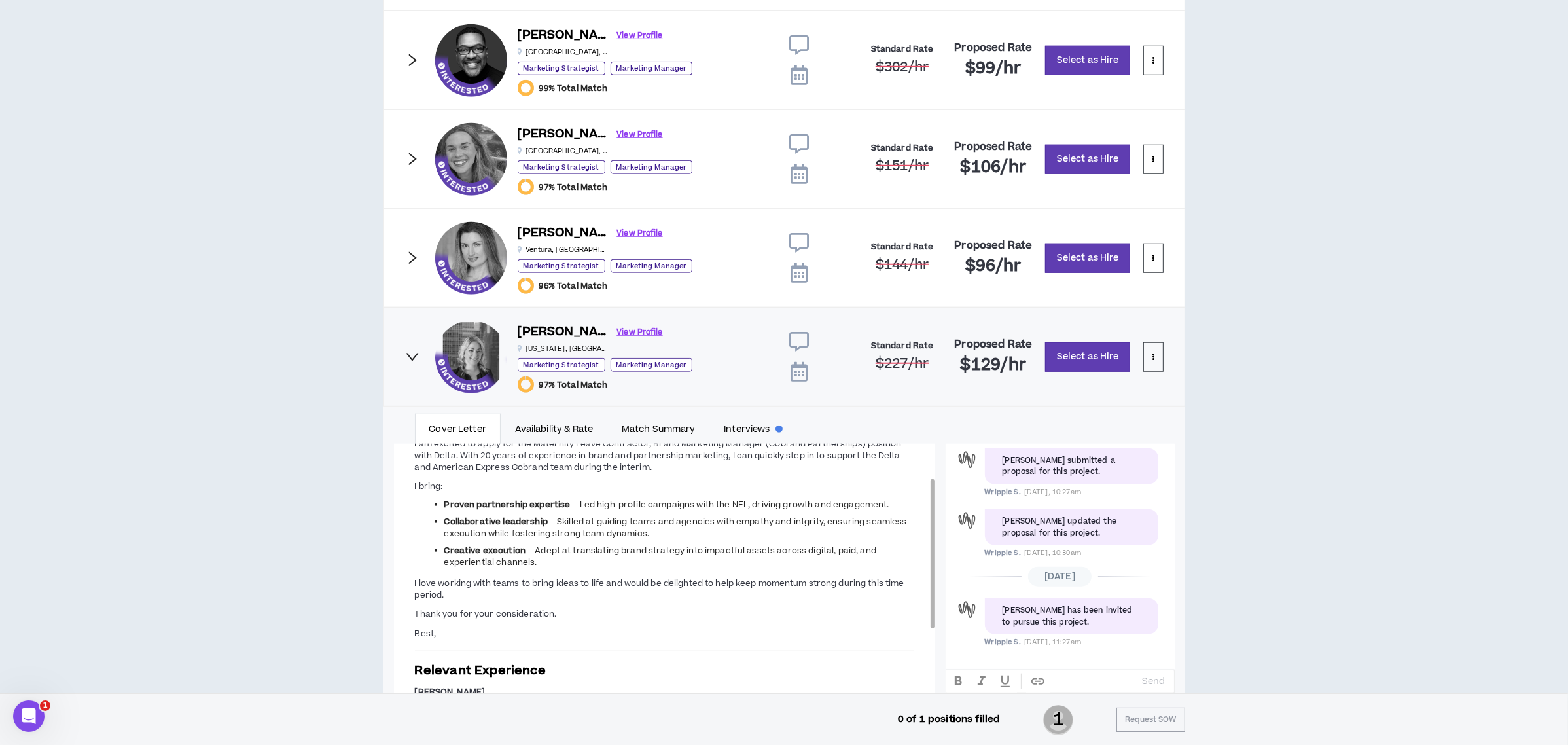
scroll to position [1482, 0]
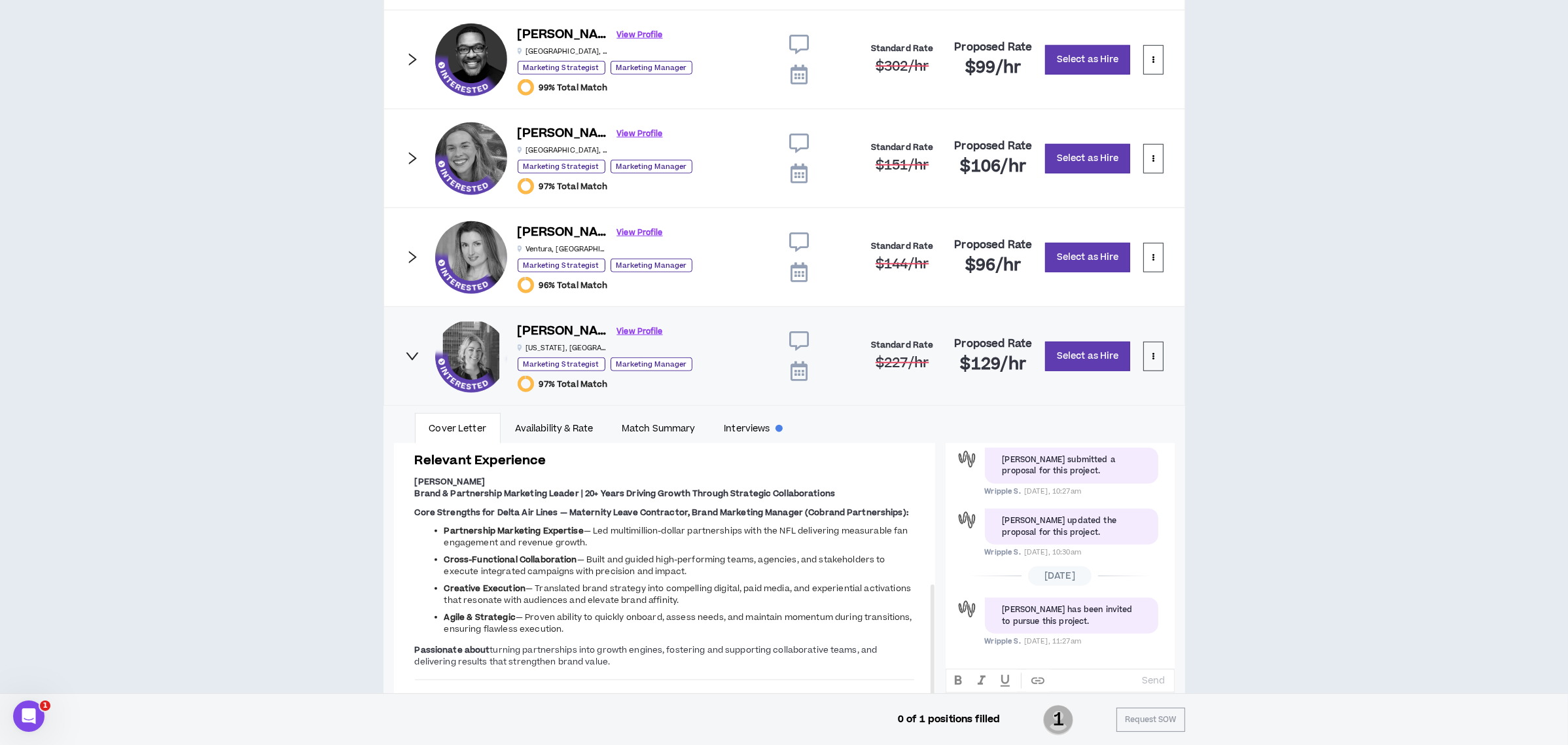
click at [411, 362] on icon "right" at bounding box center [412, 356] width 15 height 15
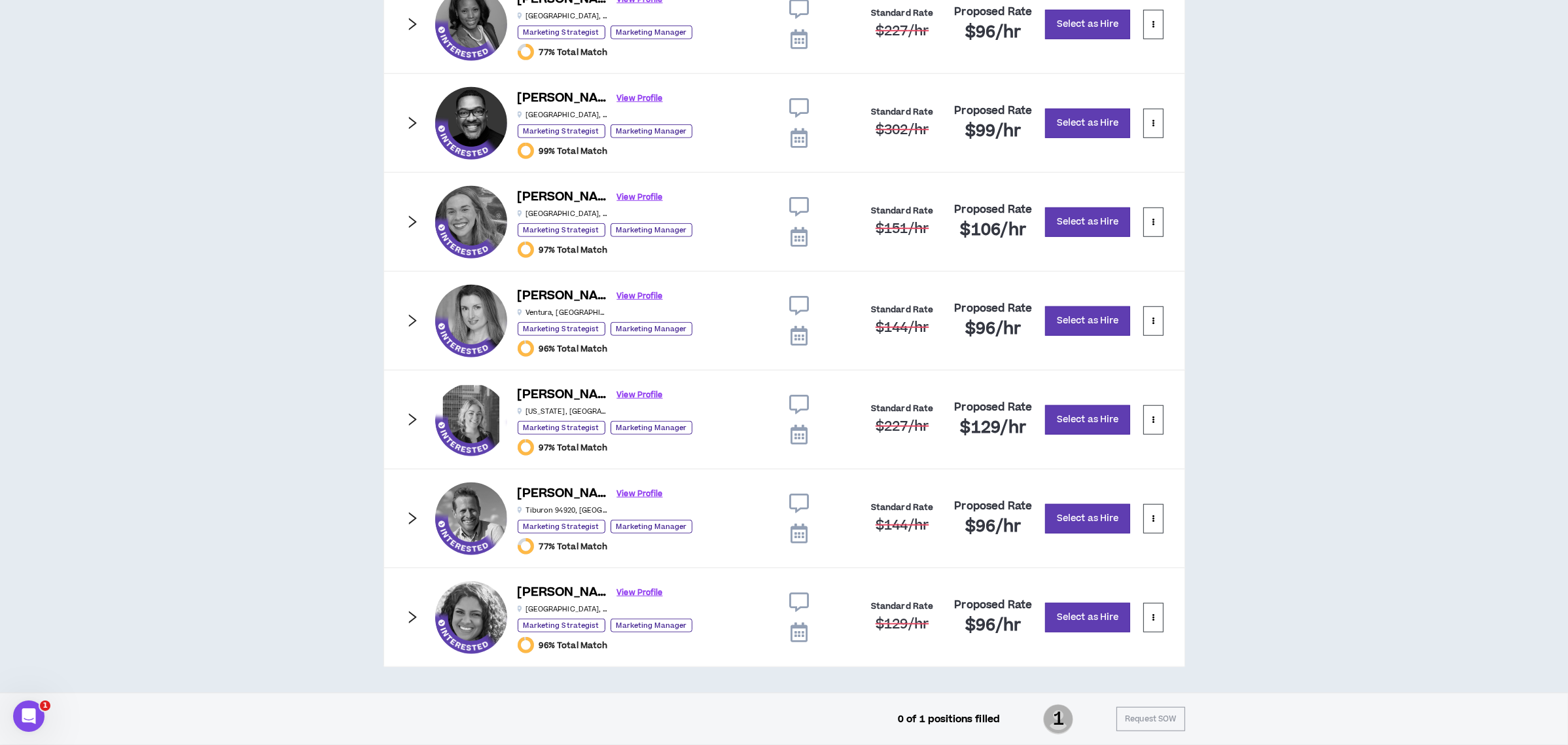
scroll to position [1427, 0]
click at [414, 513] on icon "right" at bounding box center [412, 518] width 15 height 15
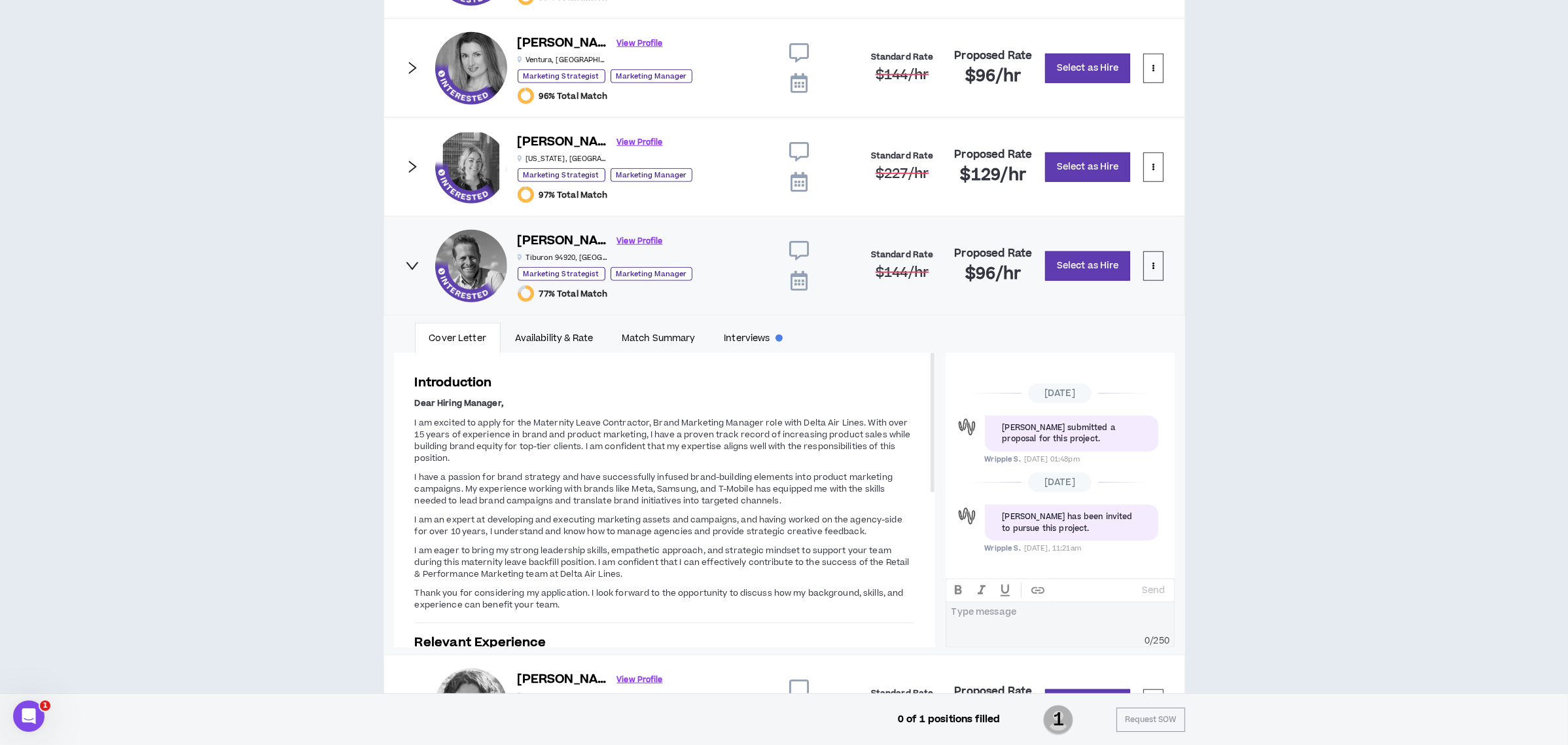
scroll to position [1690, 0]
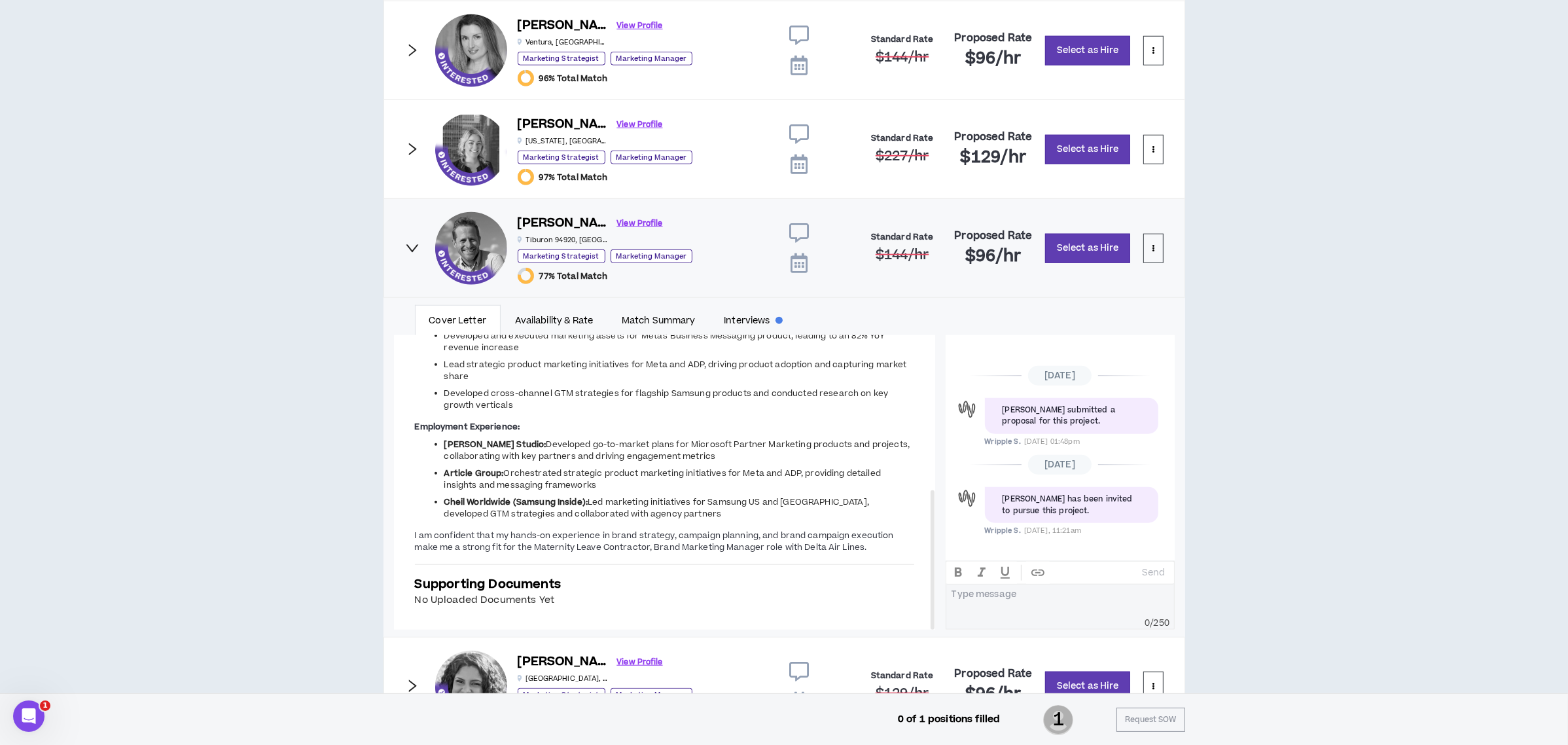
click at [414, 254] on icon "right" at bounding box center [412, 247] width 15 height 15
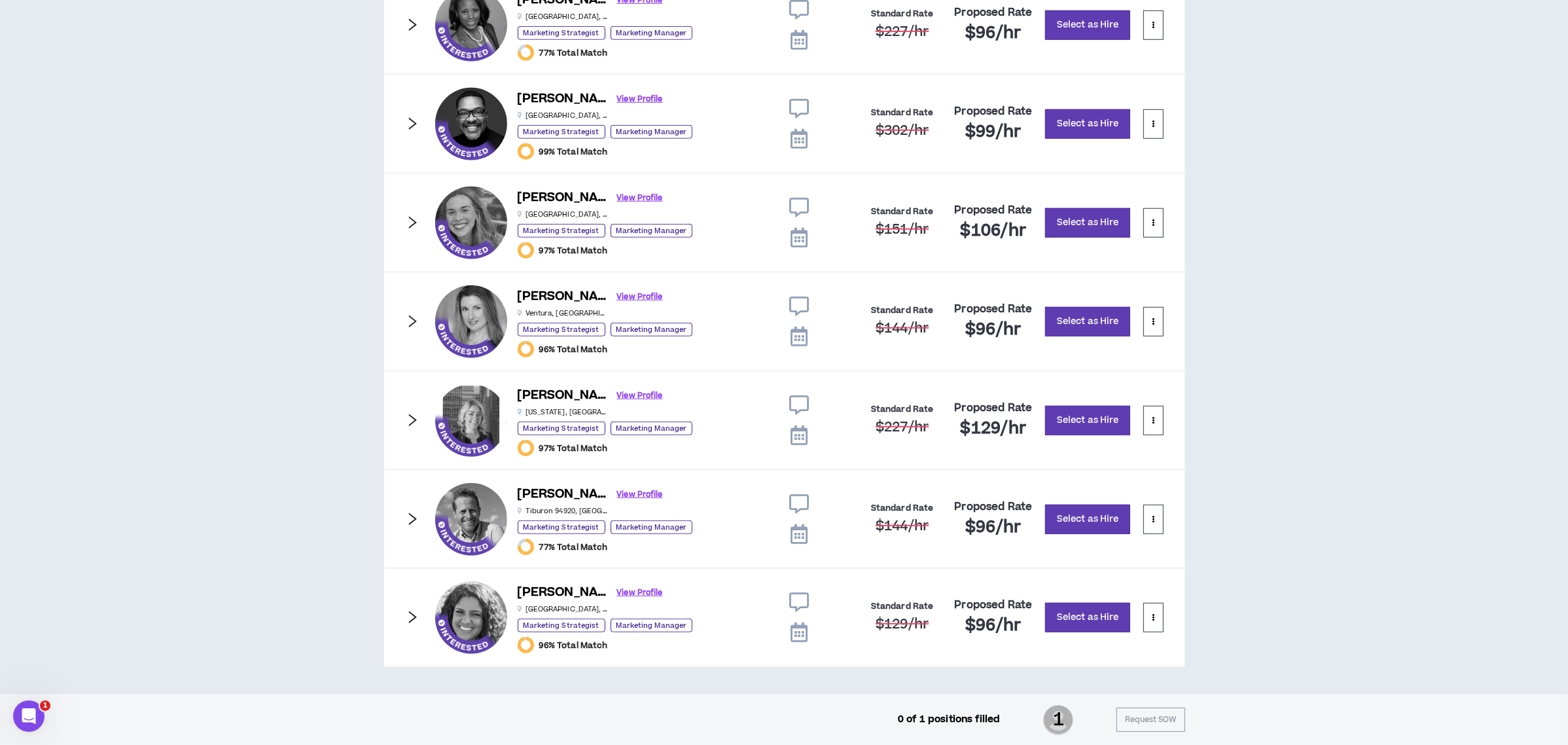
scroll to position [1427, 0]
click at [413, 617] on icon "right" at bounding box center [412, 617] width 15 height 15
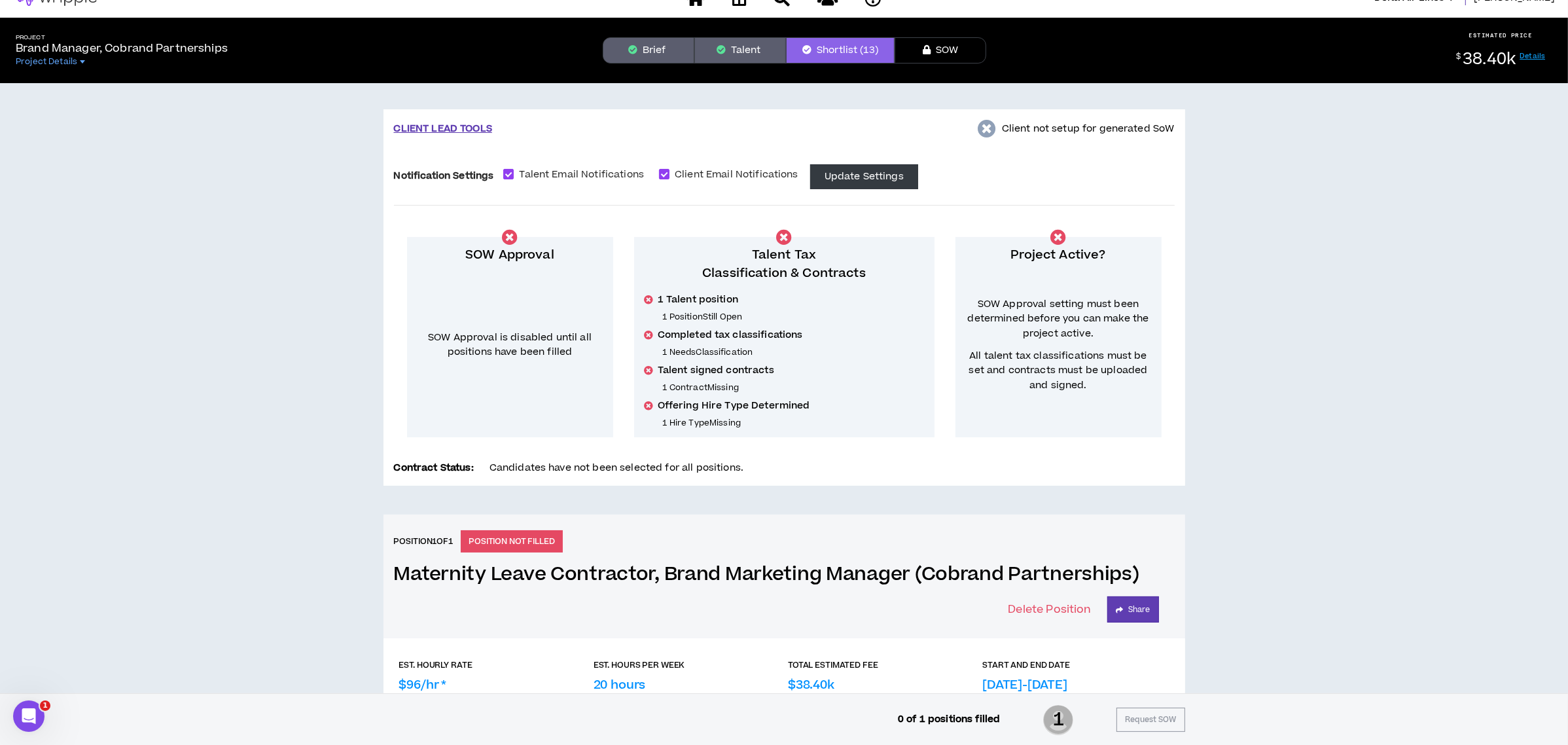
scroll to position [0, 0]
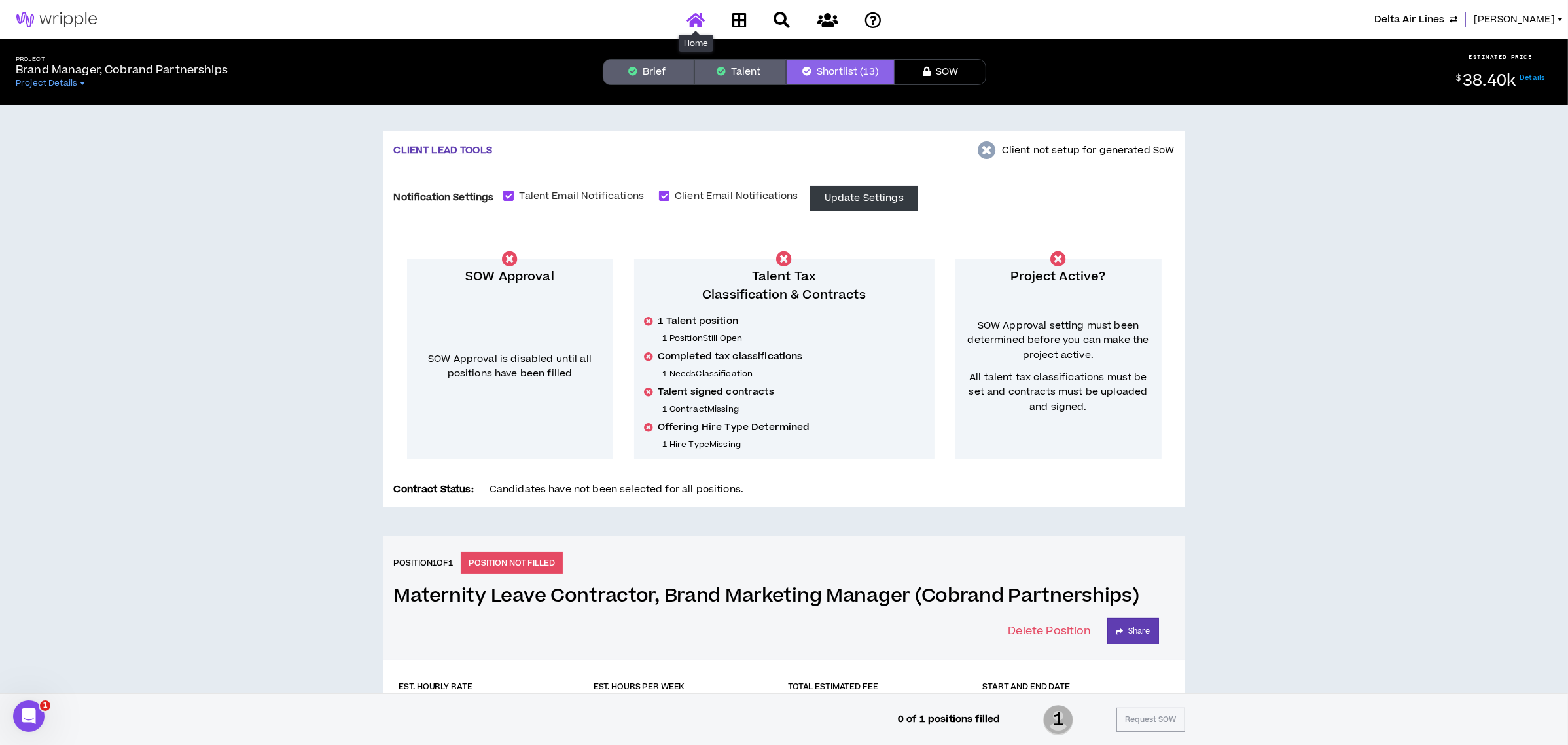
click at [700, 12] on icon at bounding box center [695, 20] width 18 height 17
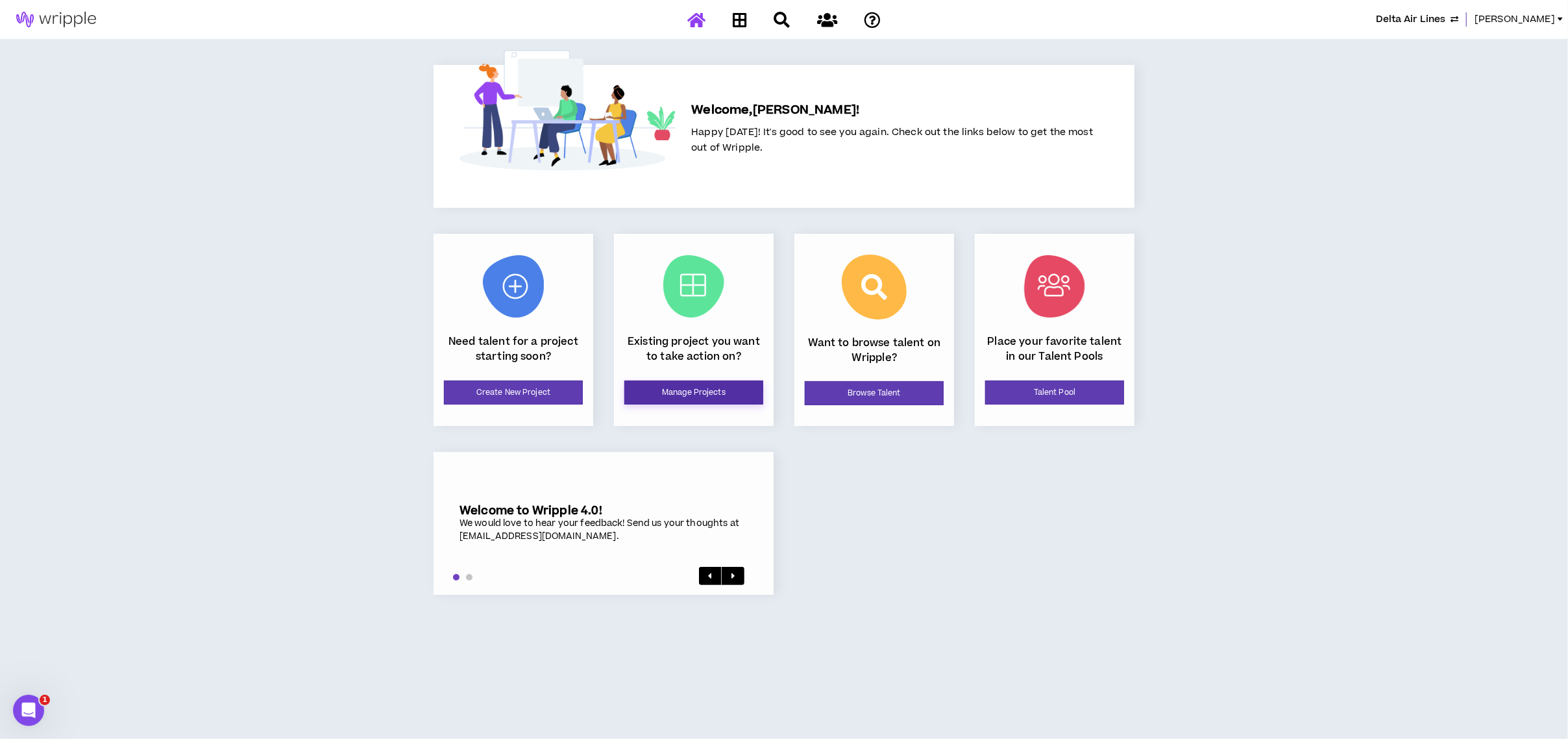
click at [692, 392] on link "Manage Projects" at bounding box center [694, 392] width 139 height 24
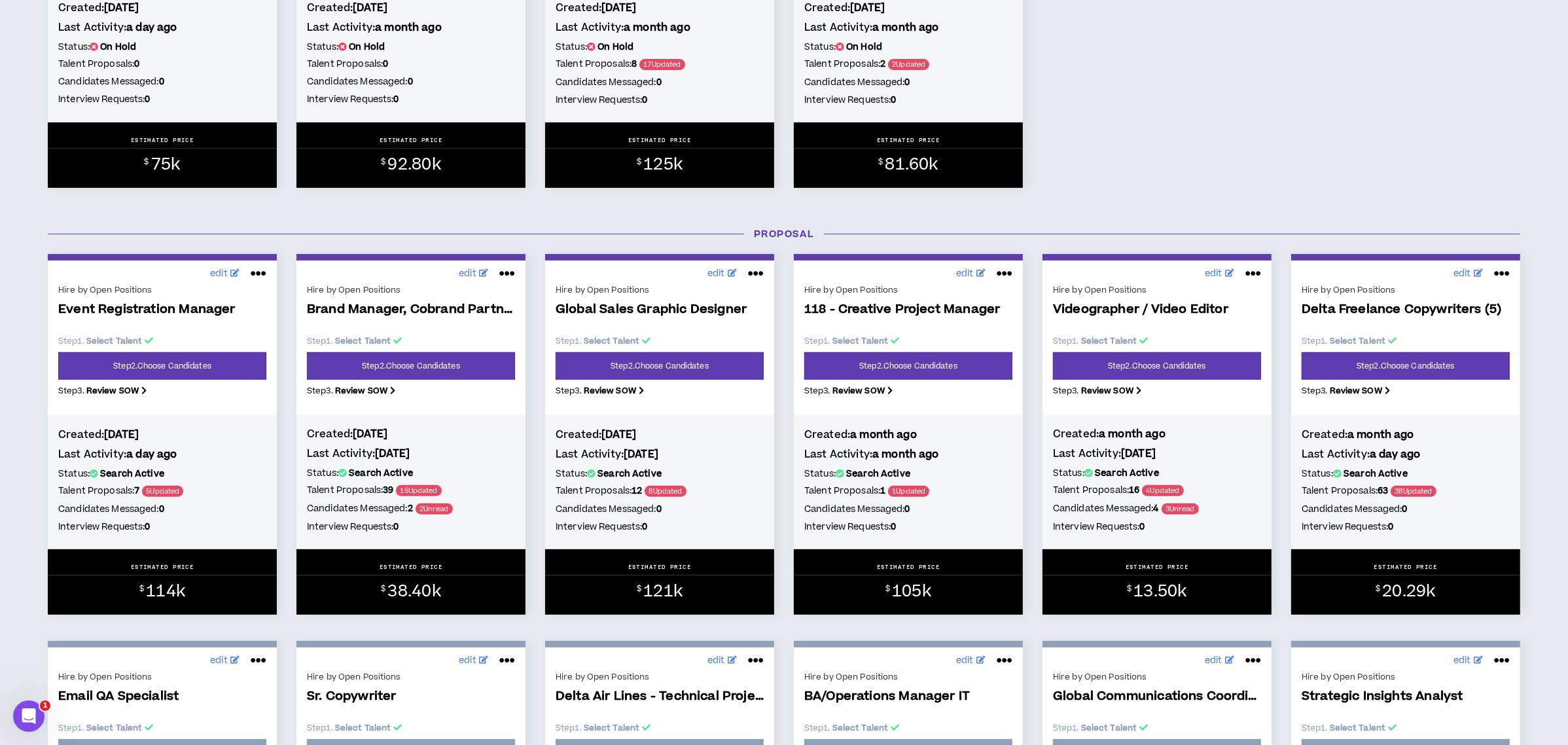
scroll to position [524, 0]
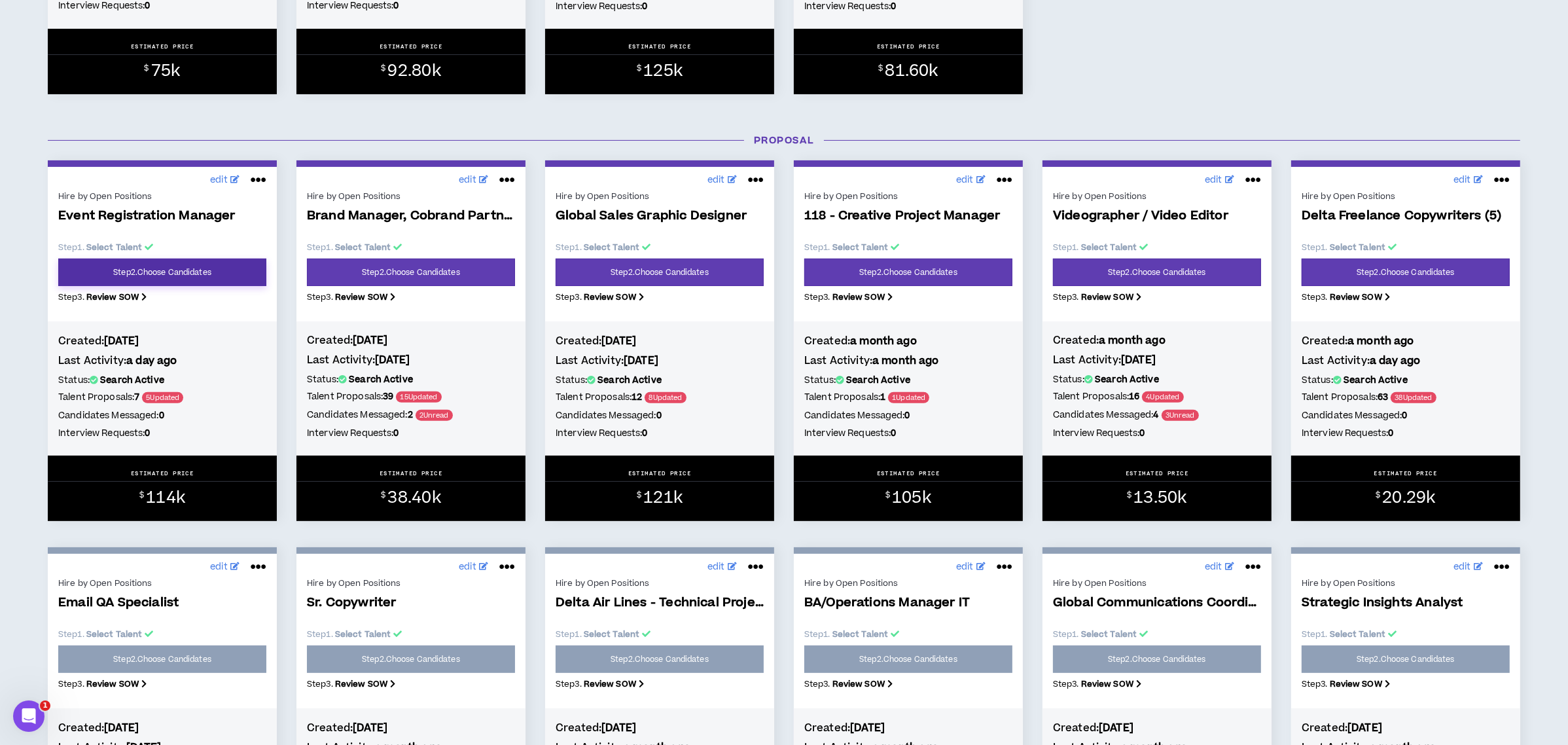
click at [236, 270] on link "Step 2 . Choose Candidates" at bounding box center [162, 273] width 208 height 28
